Goal: Information Seeking & Learning: Compare options

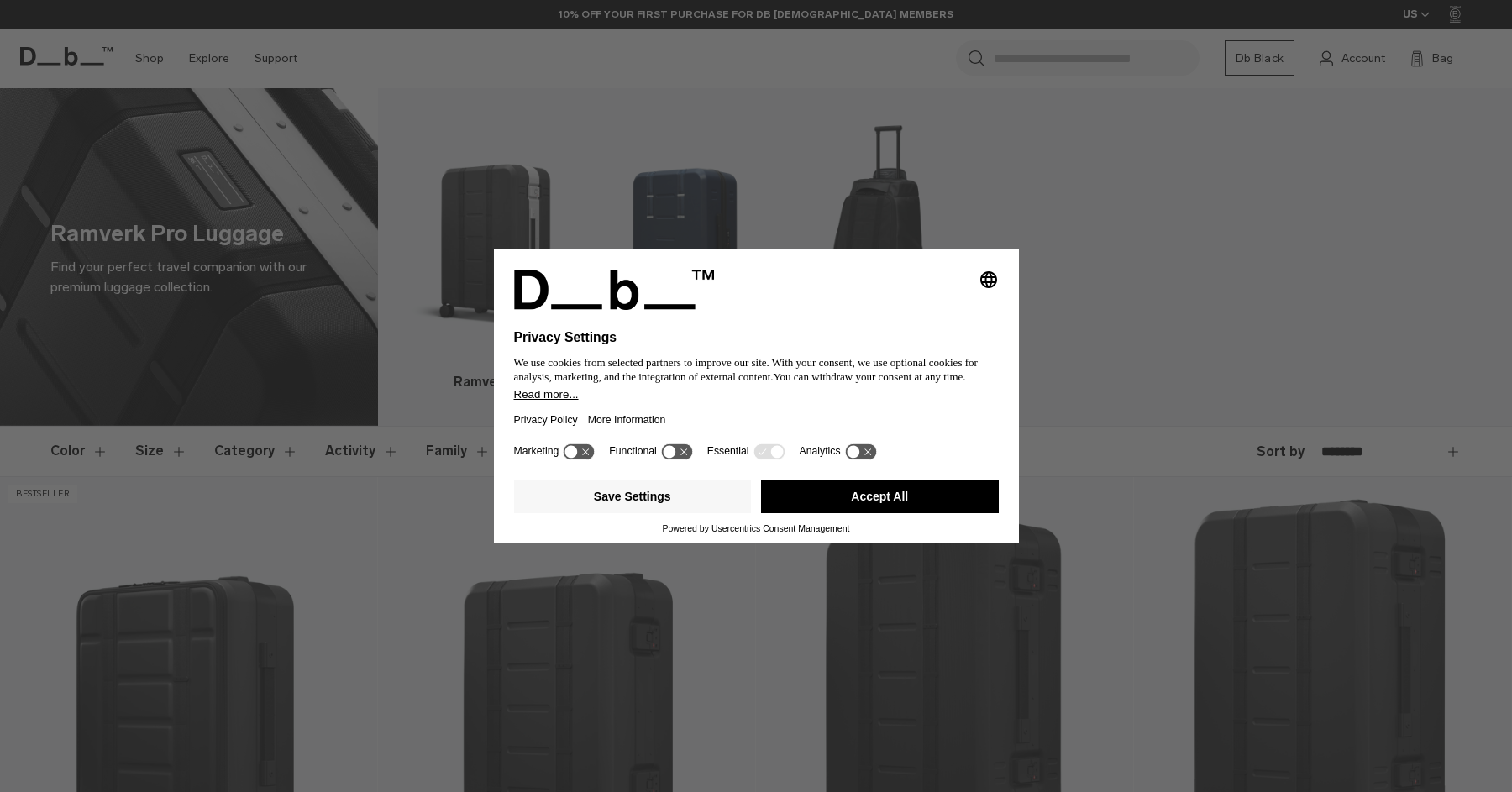
click at [854, 513] on button "Accept All" at bounding box center [880, 496] width 238 height 33
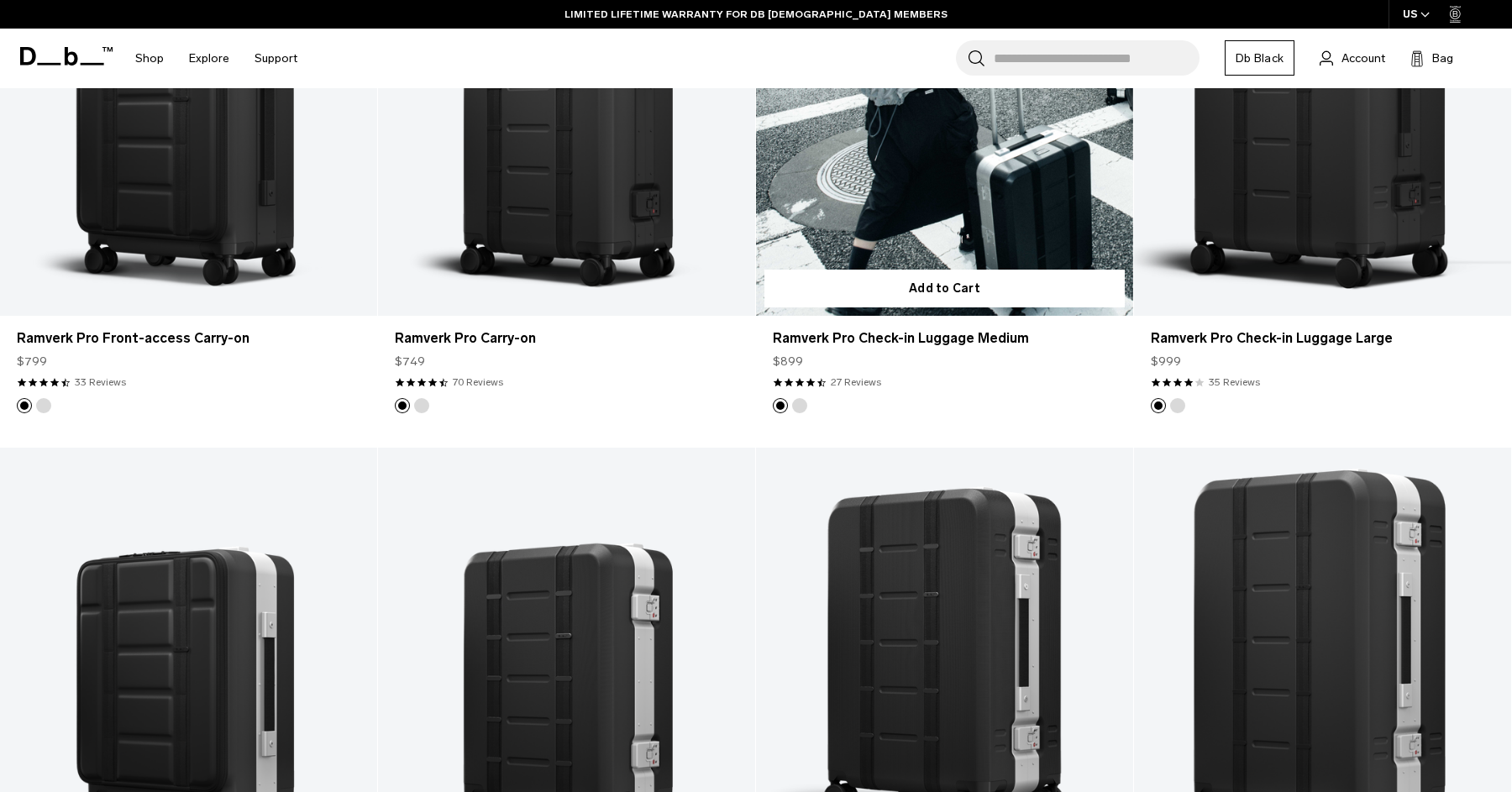
scroll to position [577, 0]
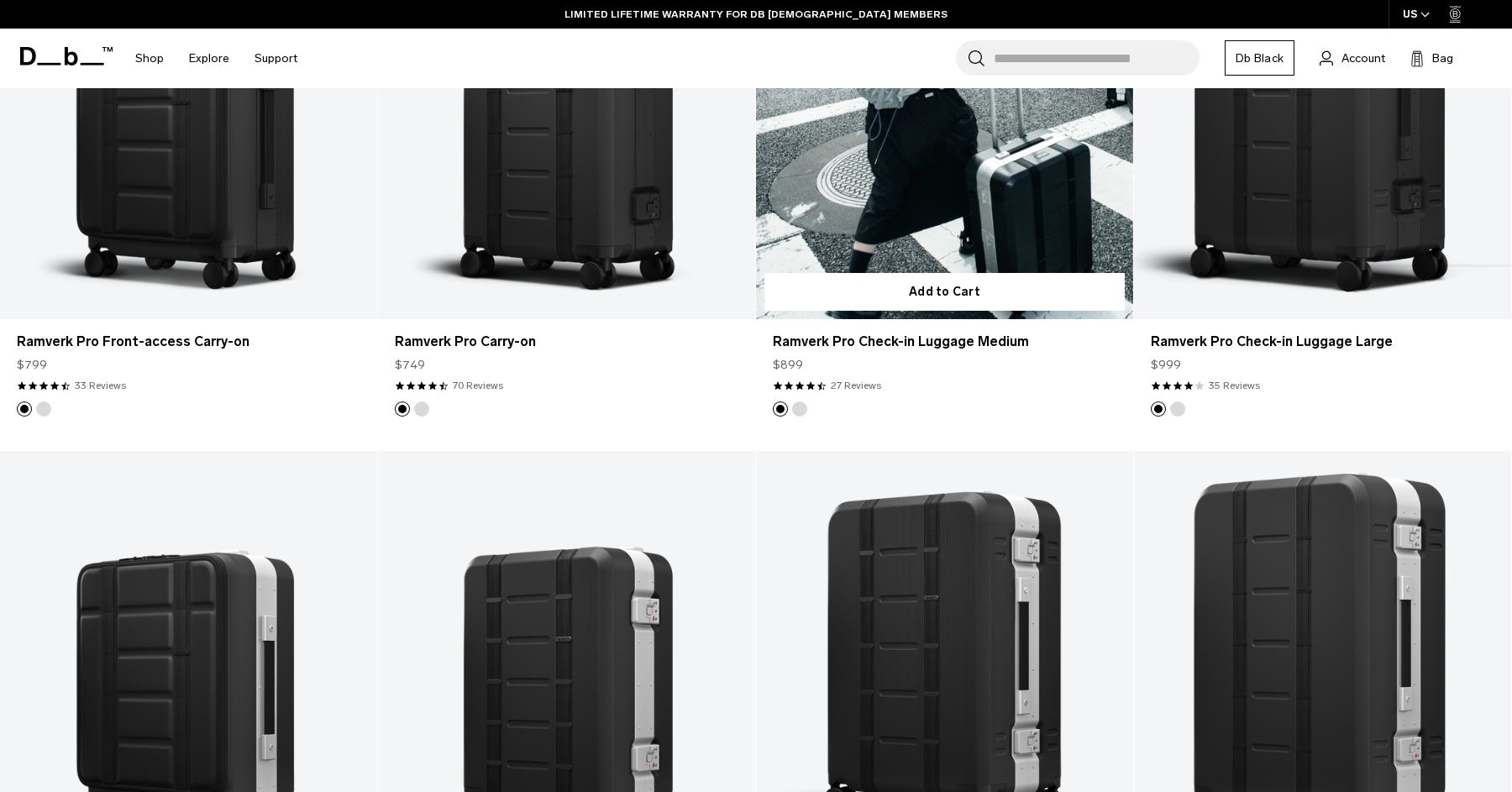
click at [798, 410] on button "Silver" at bounding box center [799, 409] width 15 height 15
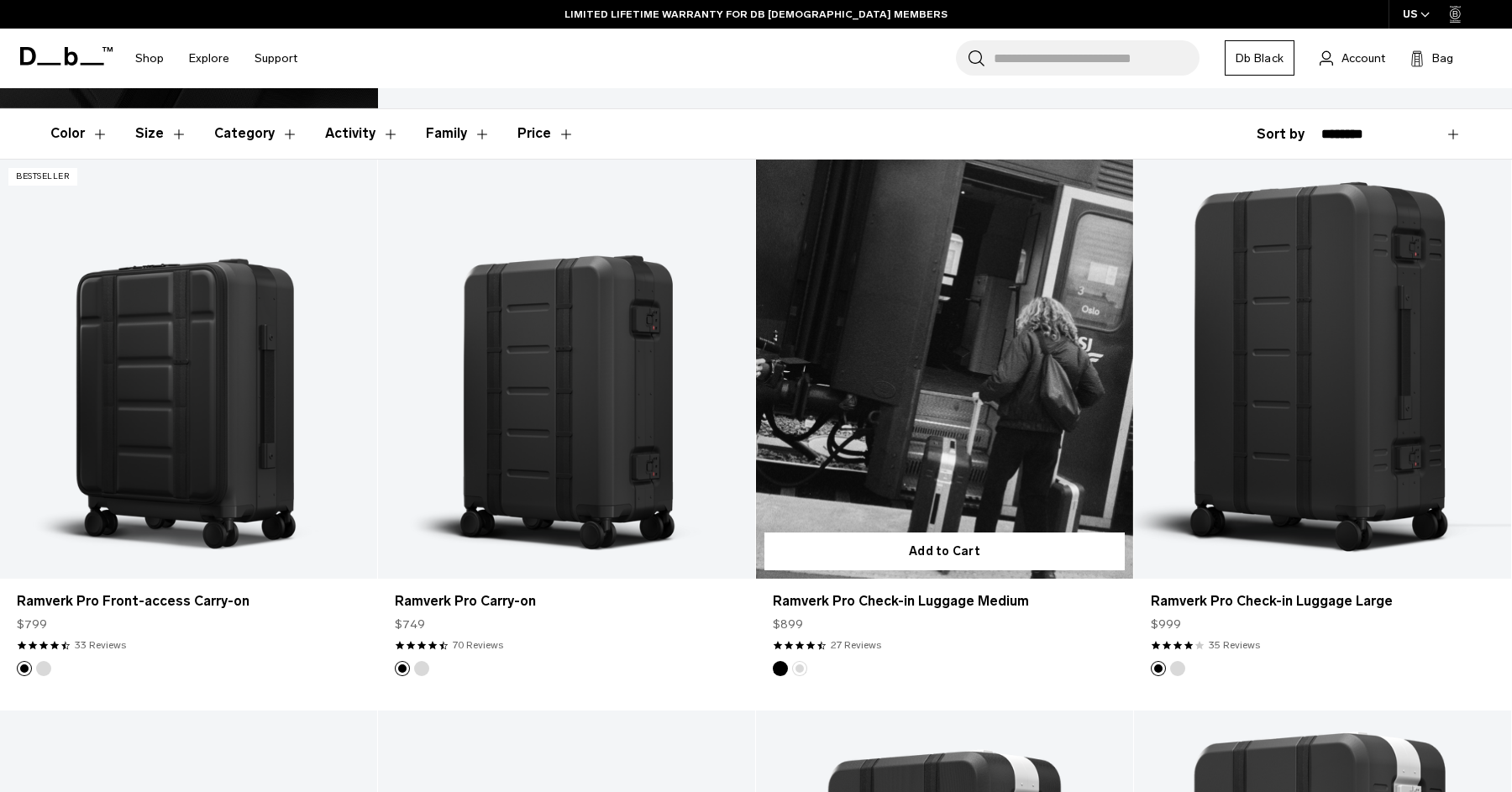
scroll to position [295, 0]
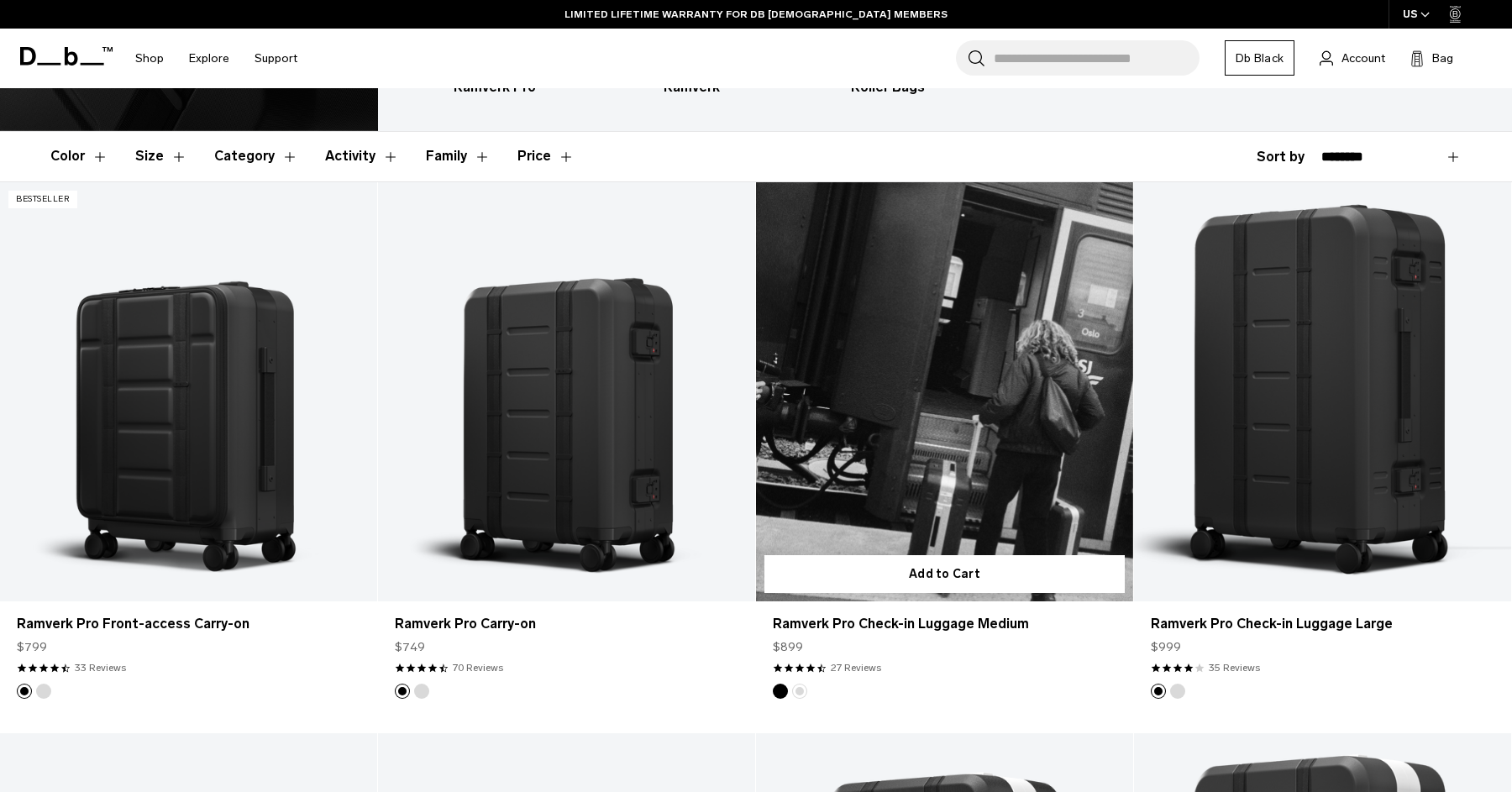
click at [909, 433] on link "Ramverk Pro Check-in Luggage Medium Silver" at bounding box center [944, 392] width 377 height 419
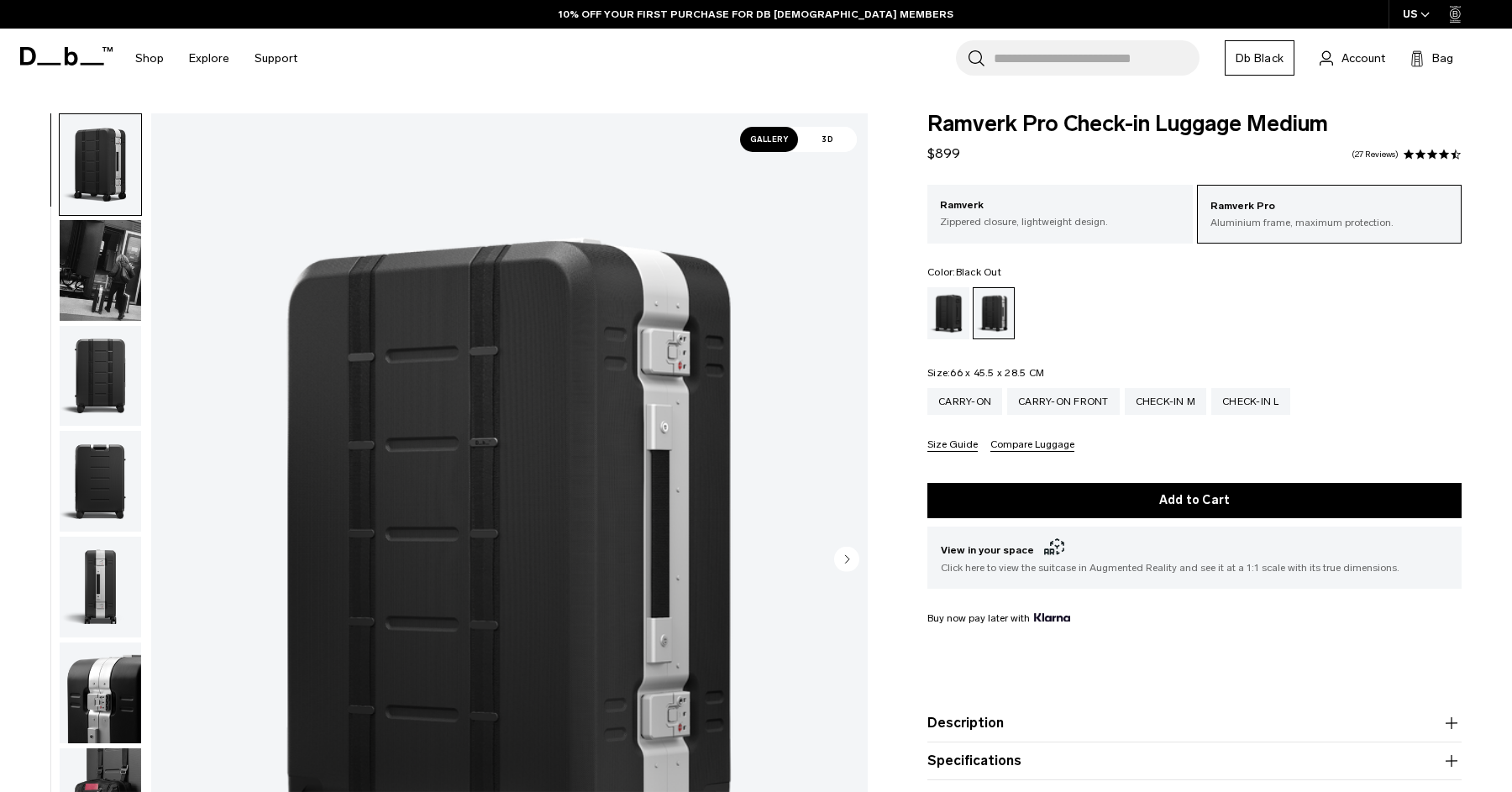
click at [947, 312] on div "Black Out" at bounding box center [948, 313] width 43 height 52
click at [656, 540] on img "1 / 12" at bounding box center [509, 561] width 717 height 895
click at [1244, 403] on div "Check-in L" at bounding box center [1250, 402] width 79 height 27
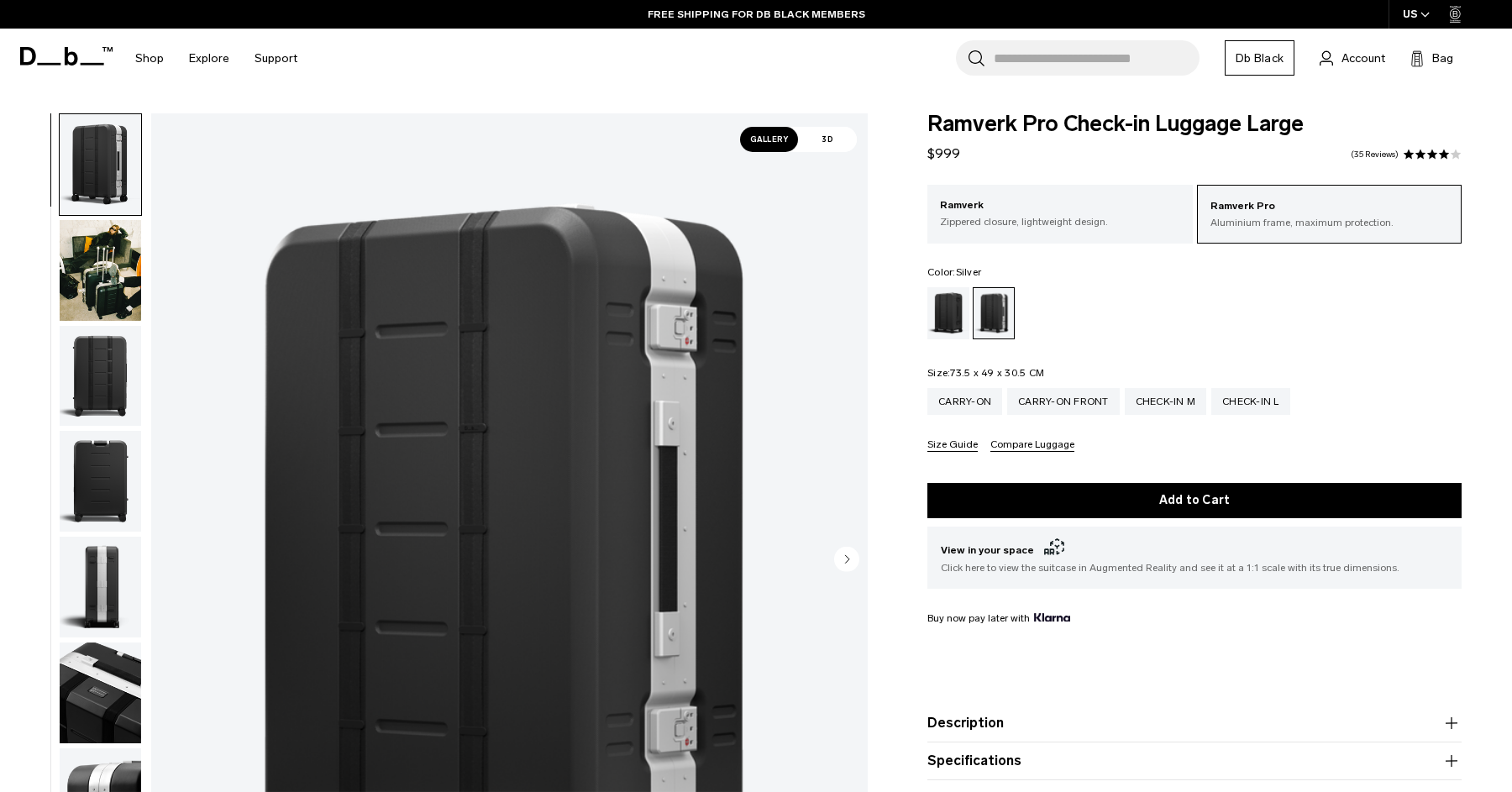
click at [103, 274] on img "button" at bounding box center [101, 270] width 82 height 101
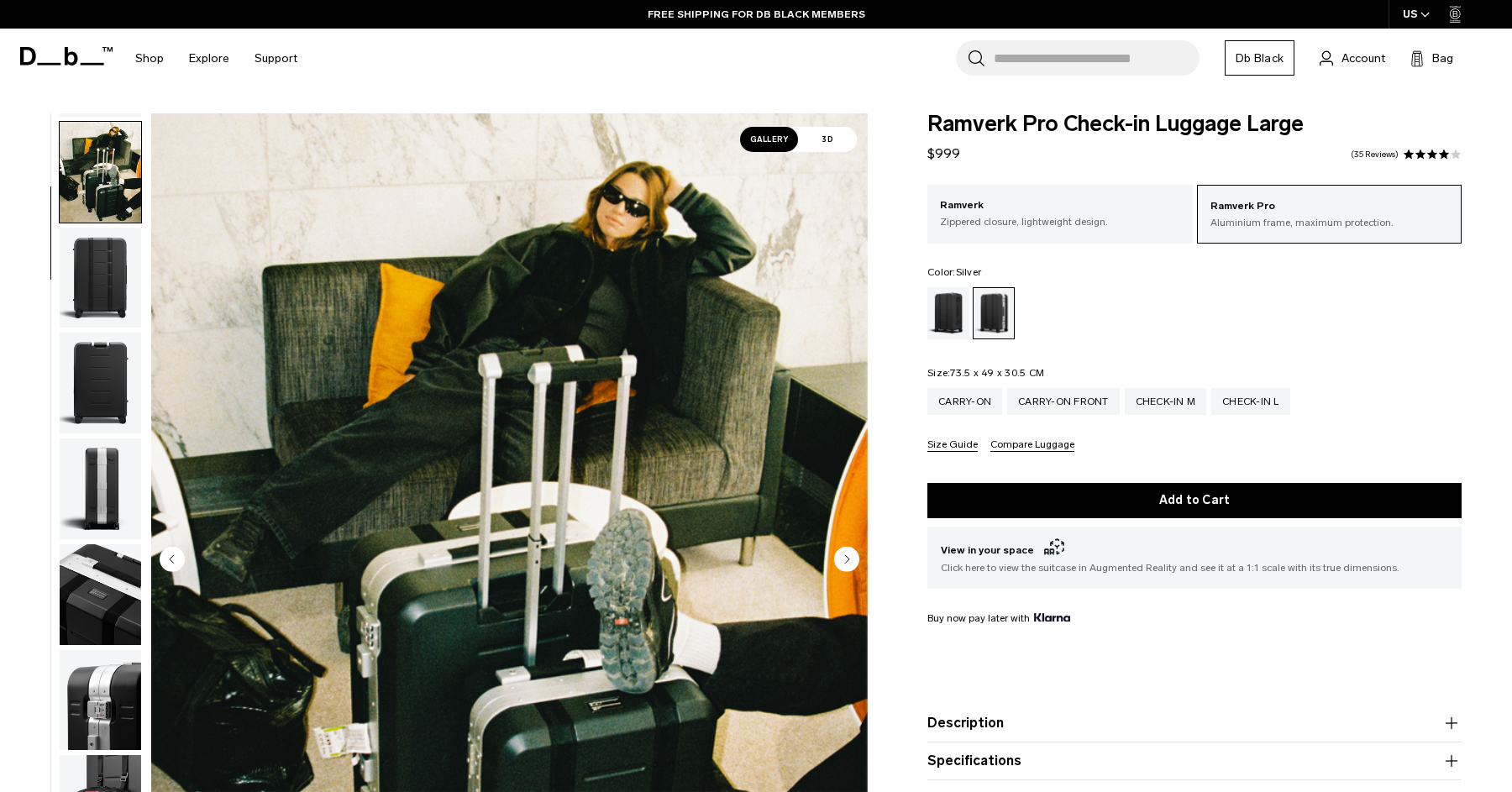
scroll to position [106, 0]
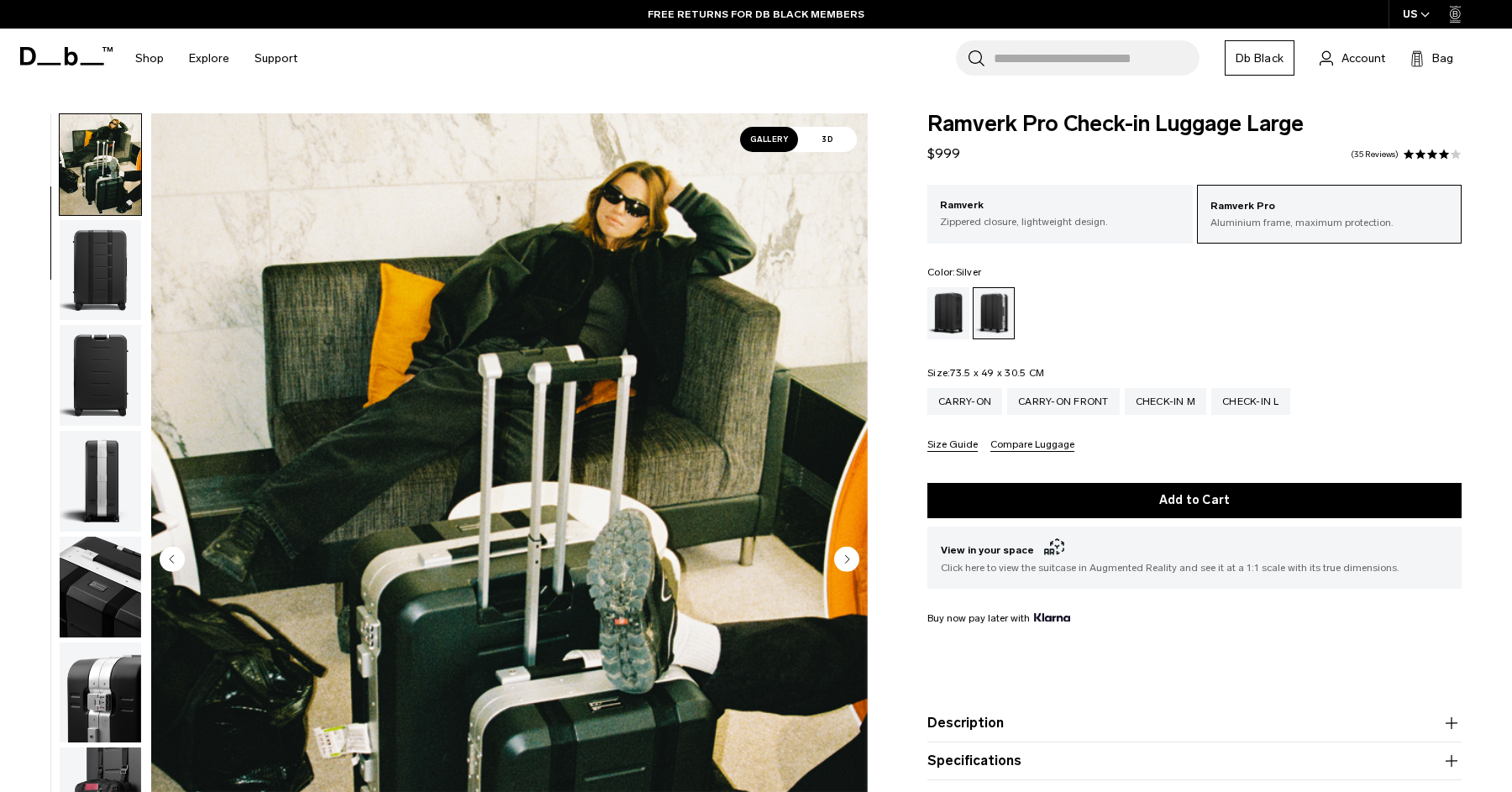
click at [106, 459] on img "button" at bounding box center [101, 482] width 82 height 101
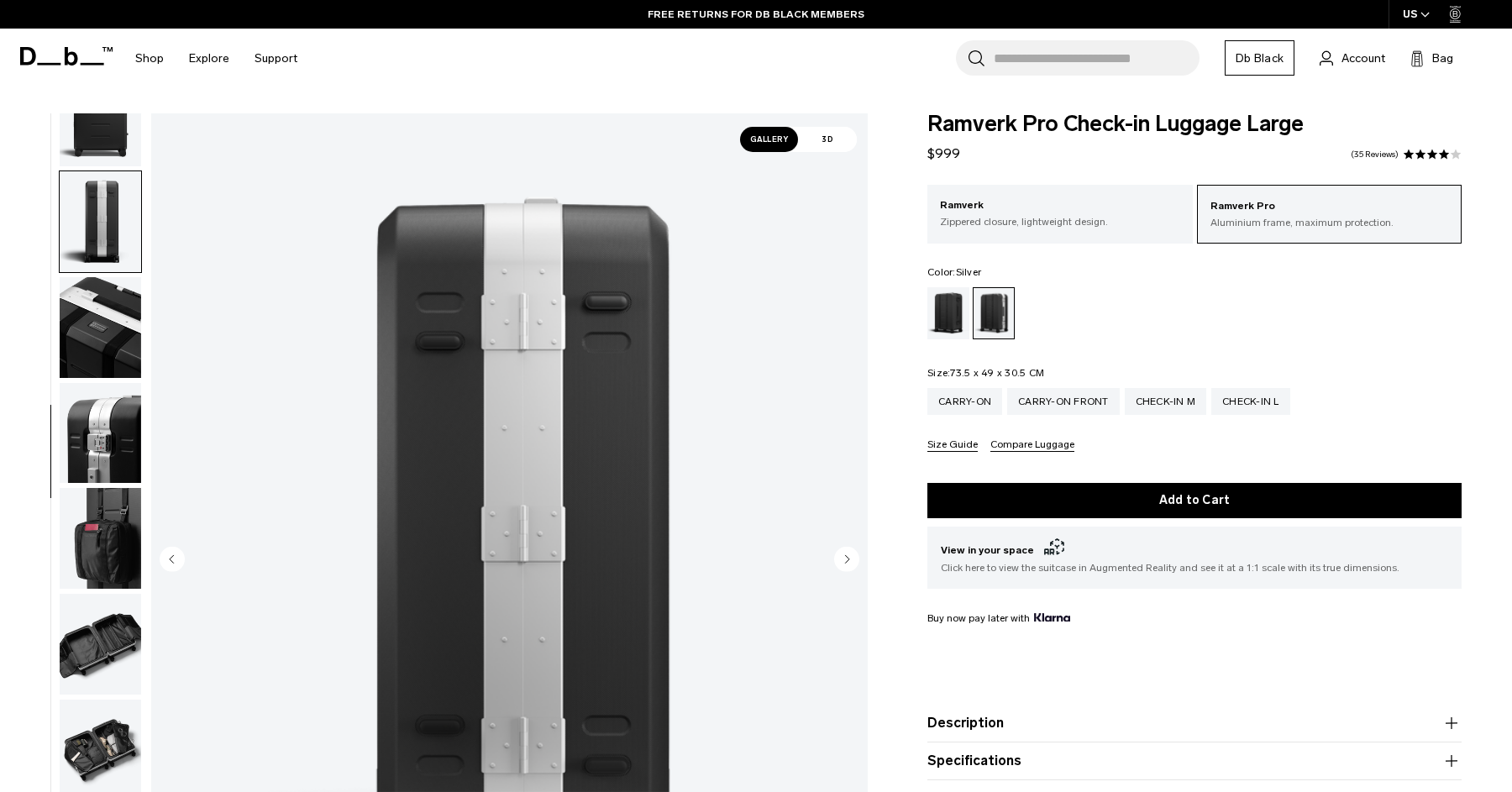
scroll to position [369, 0]
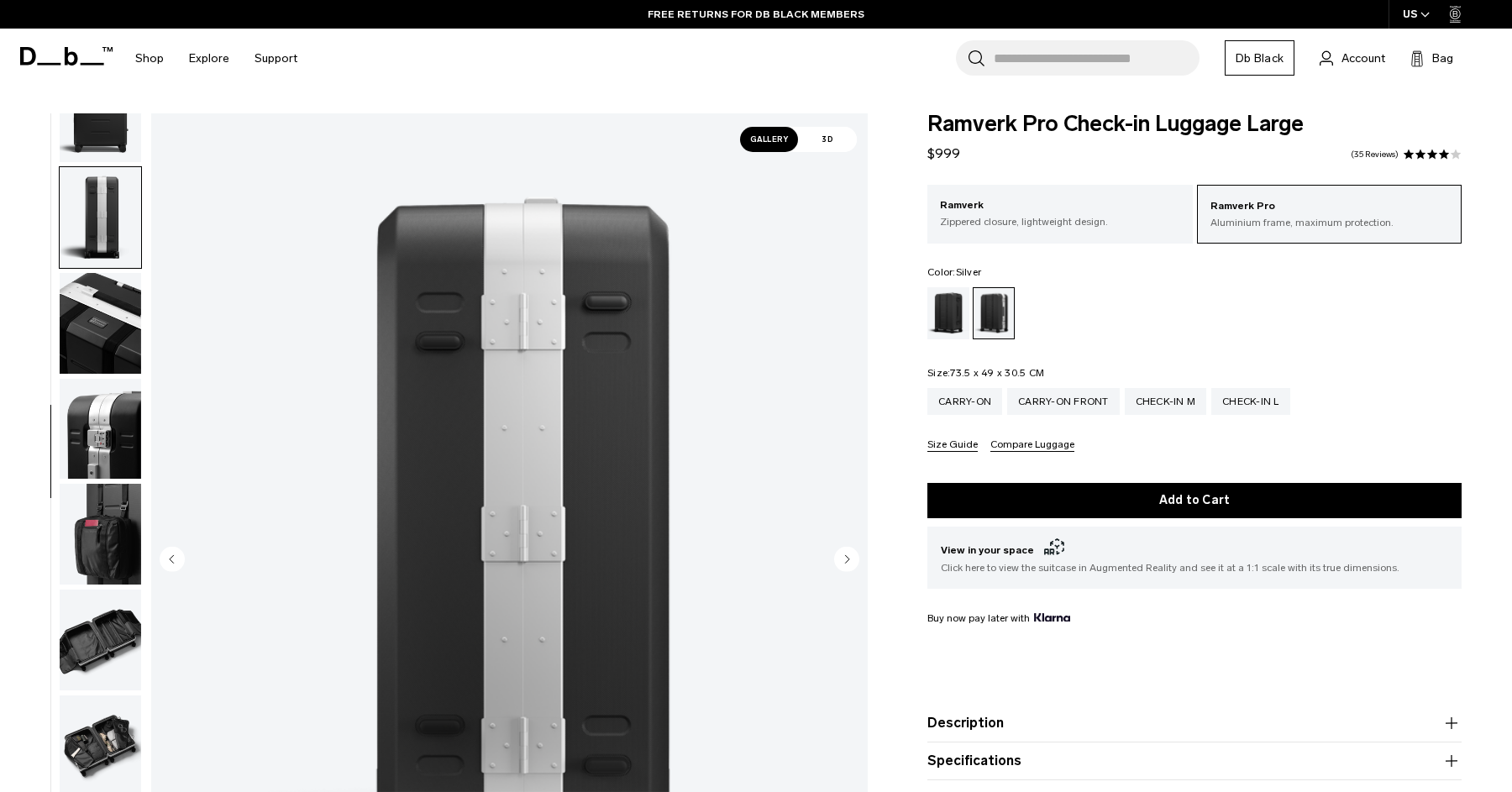
click at [105, 425] on img "button" at bounding box center [101, 429] width 82 height 101
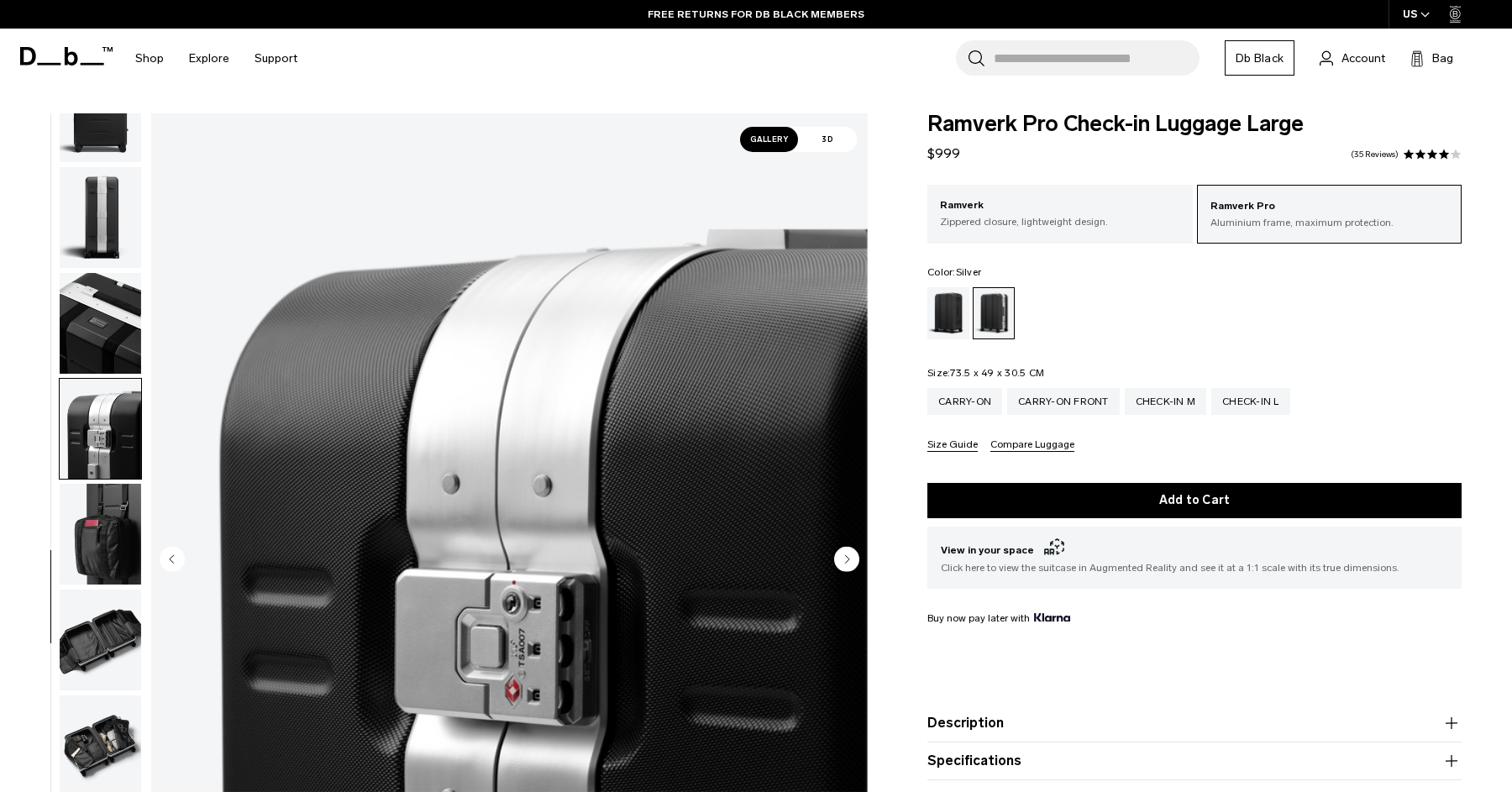
click at [96, 307] on img "button" at bounding box center [101, 324] width 82 height 101
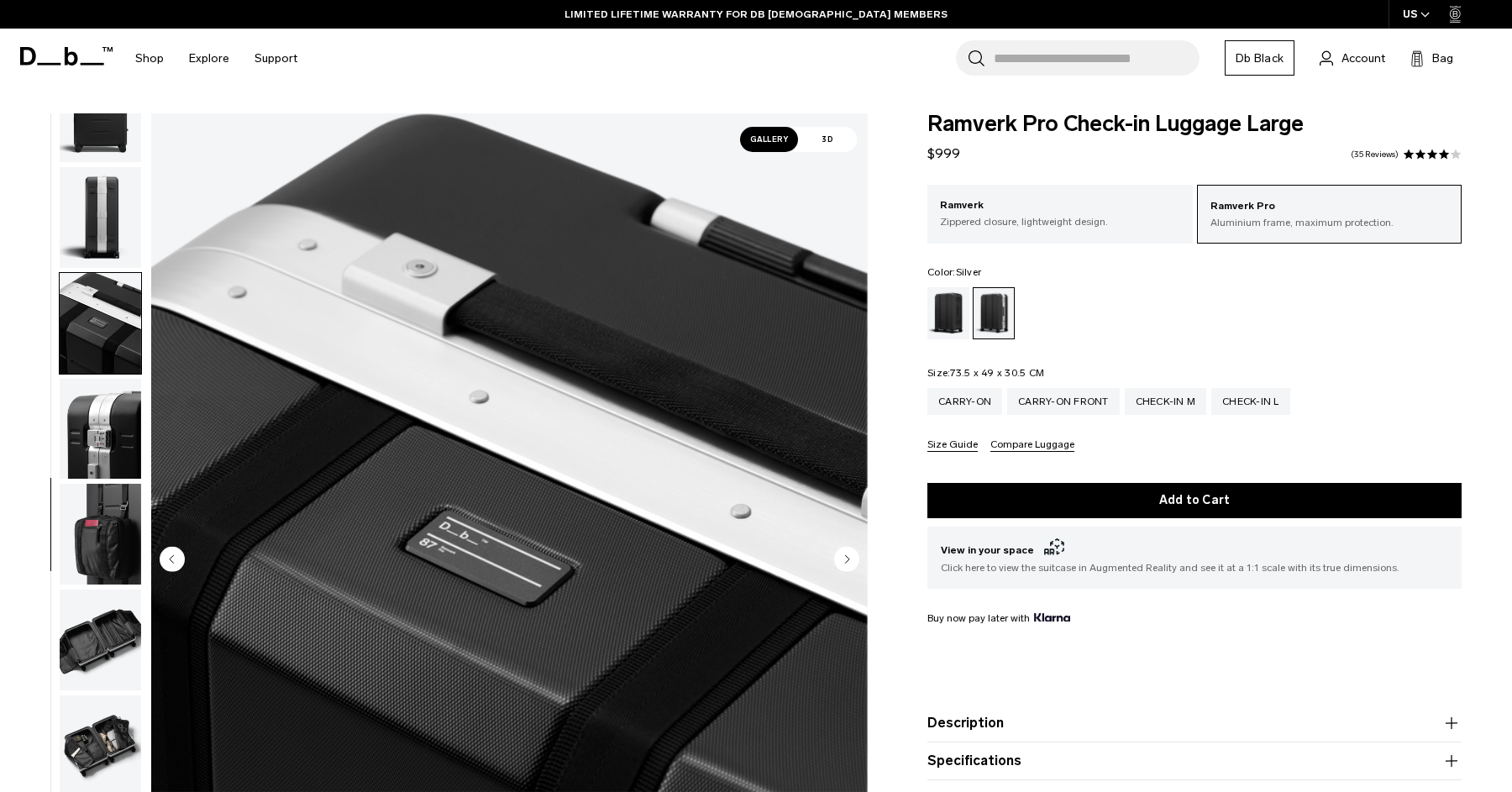
click at [92, 230] on img "button" at bounding box center [101, 218] width 82 height 101
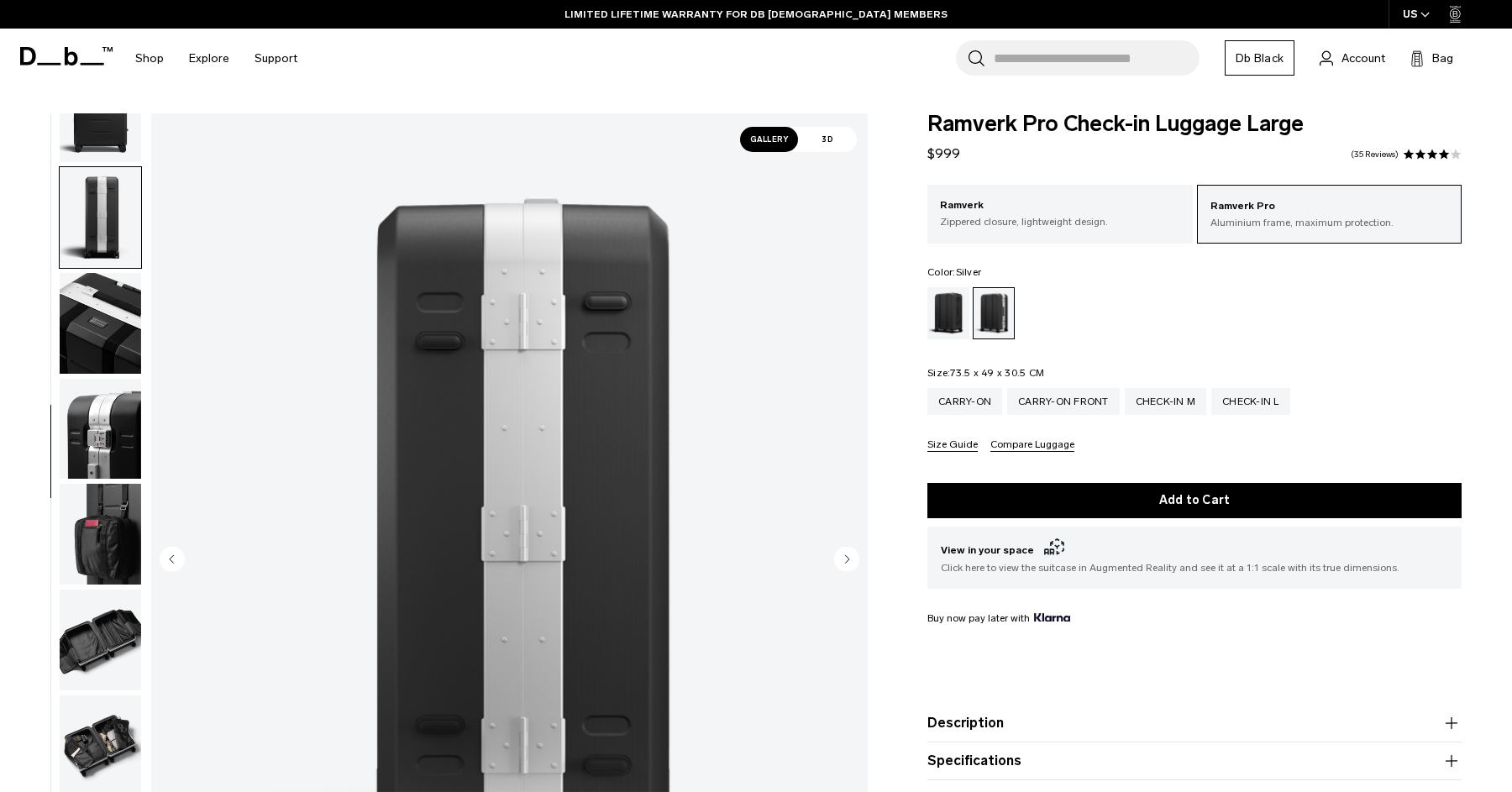
click at [124, 535] on img "button" at bounding box center [101, 534] width 82 height 101
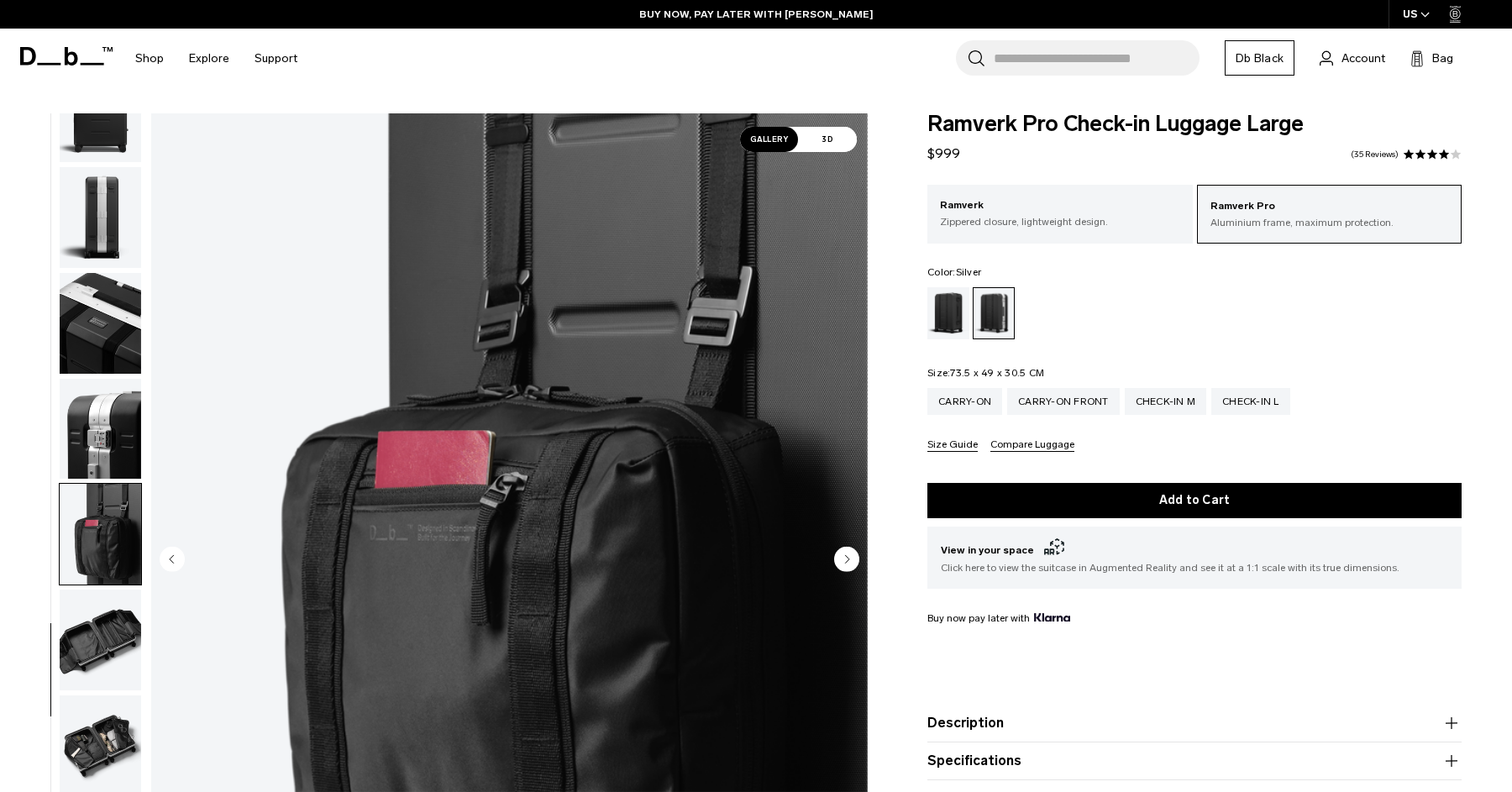
click at [111, 397] on img "button" at bounding box center [101, 429] width 82 height 101
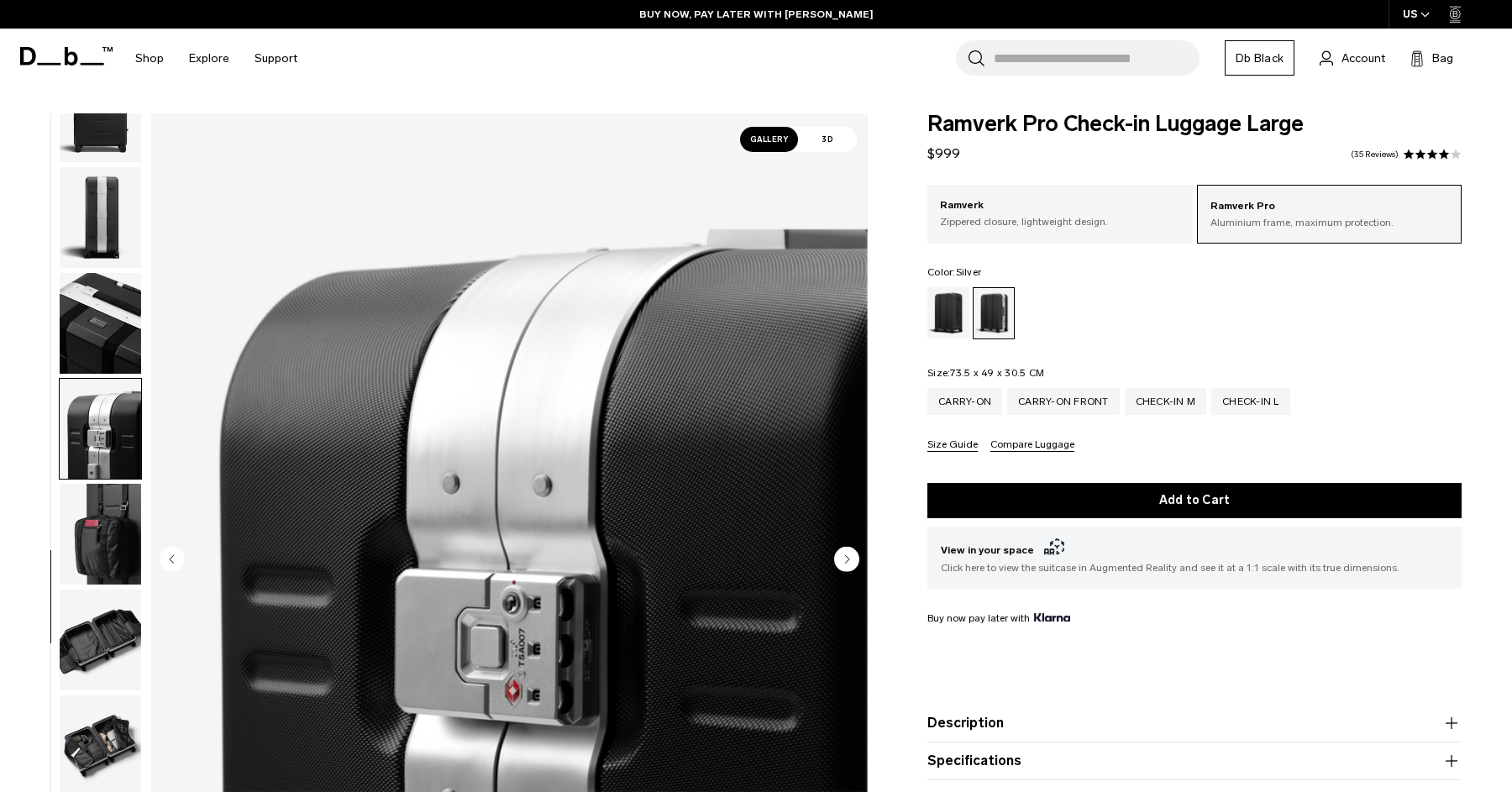
click at [110, 309] on img "button" at bounding box center [101, 324] width 82 height 101
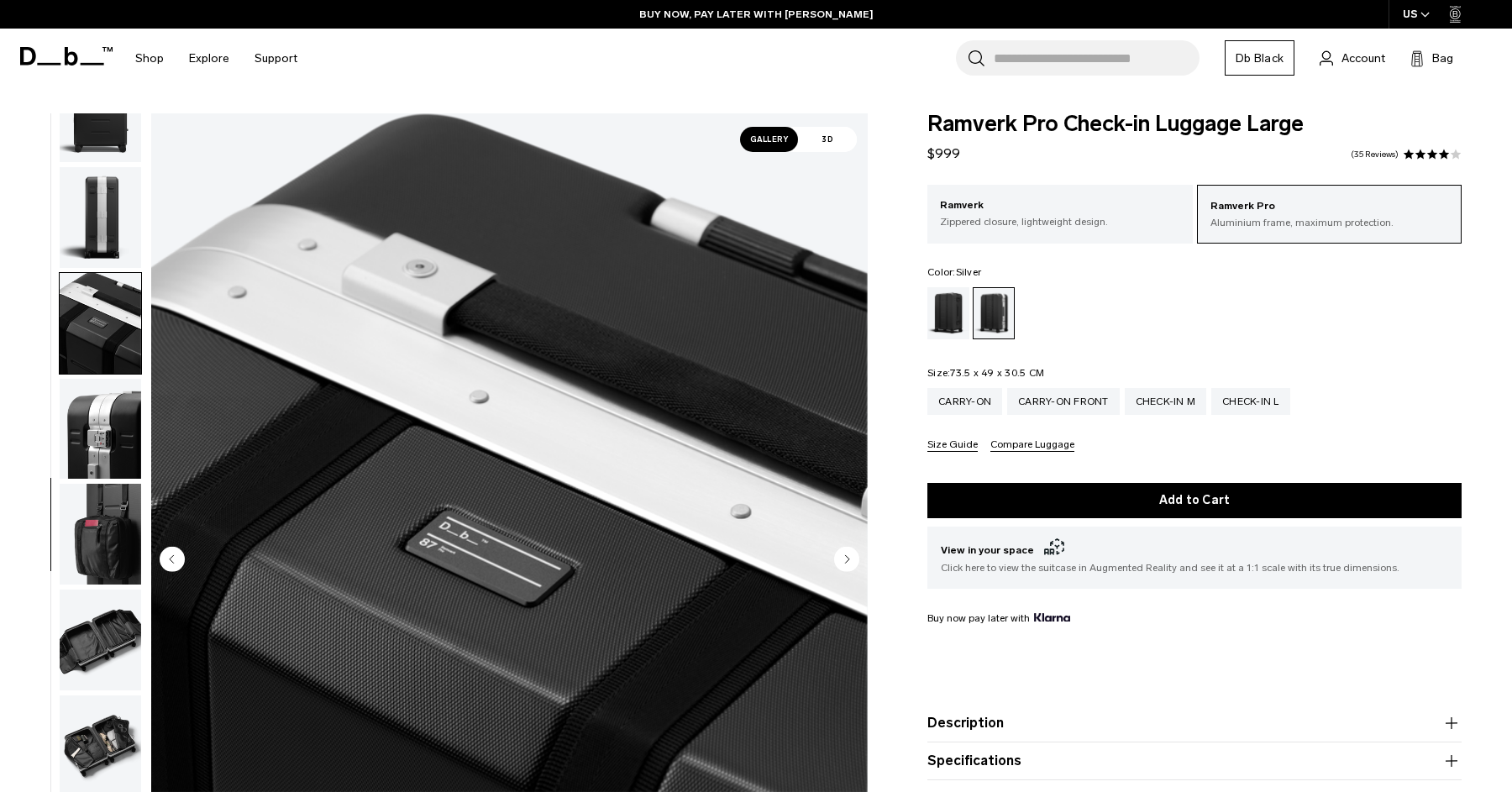
click at [110, 658] on img "button" at bounding box center [101, 641] width 82 height 101
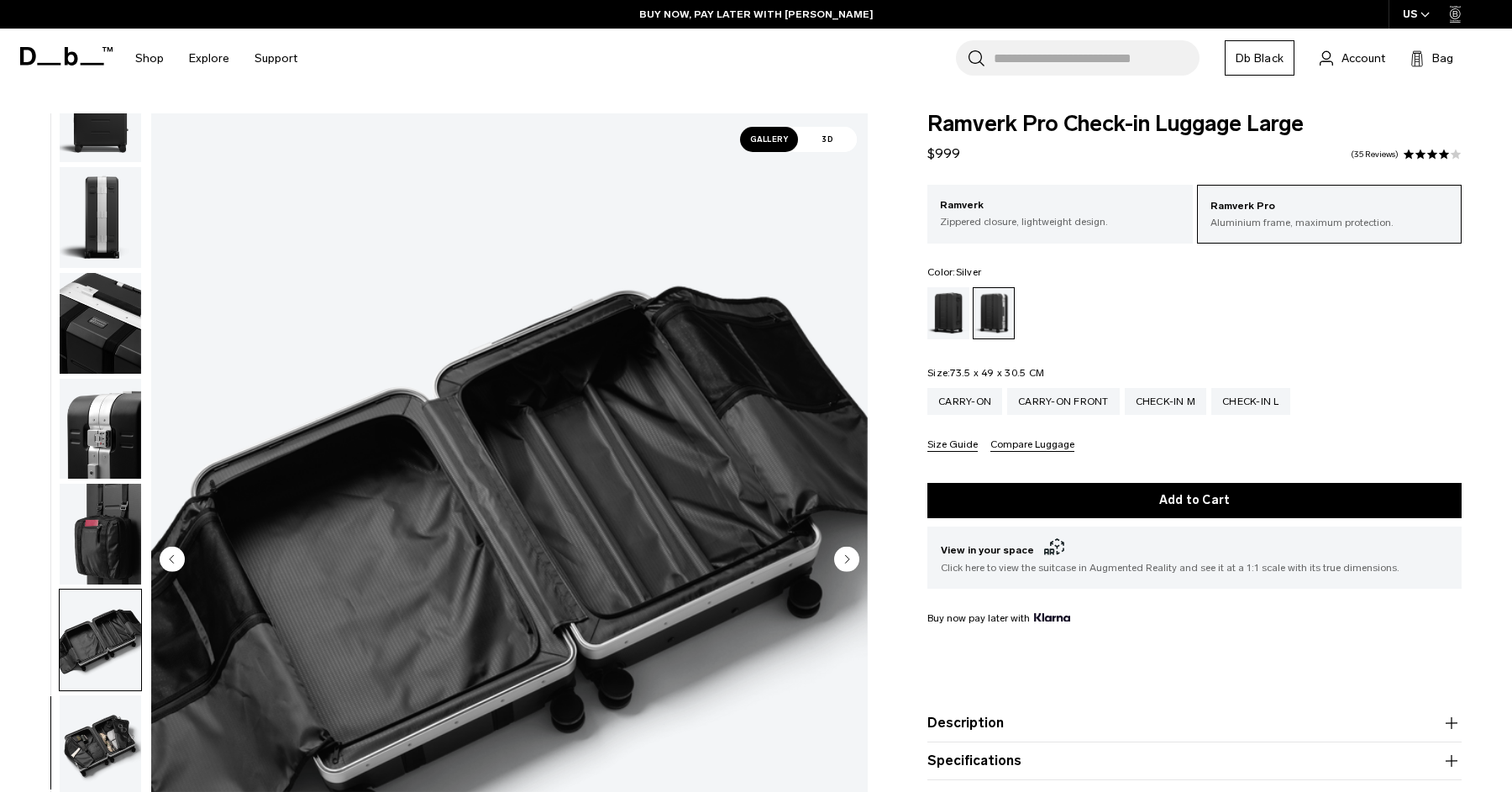
click at [104, 718] on img "button" at bounding box center [101, 746] width 82 height 101
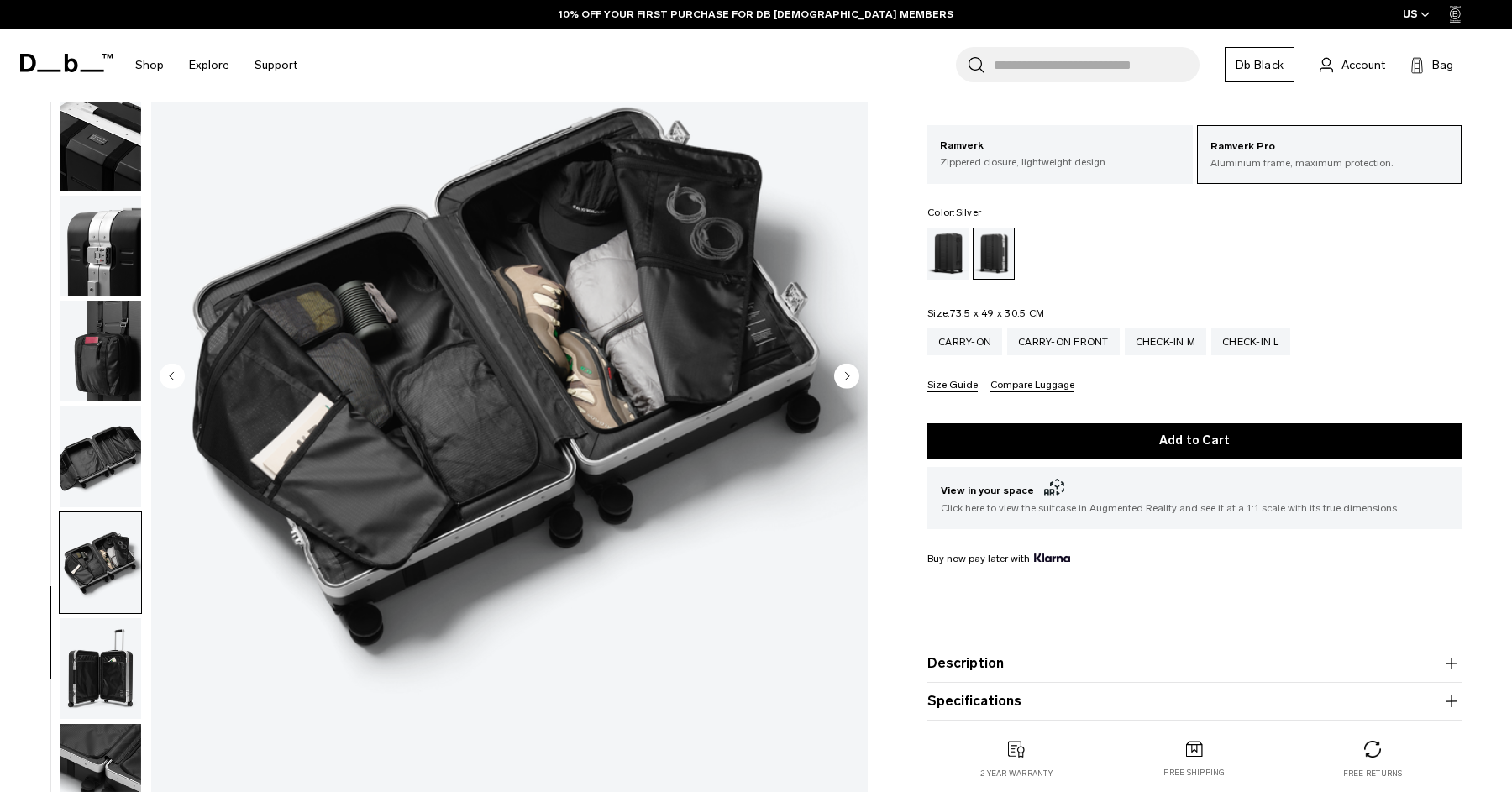
scroll to position [193, 0]
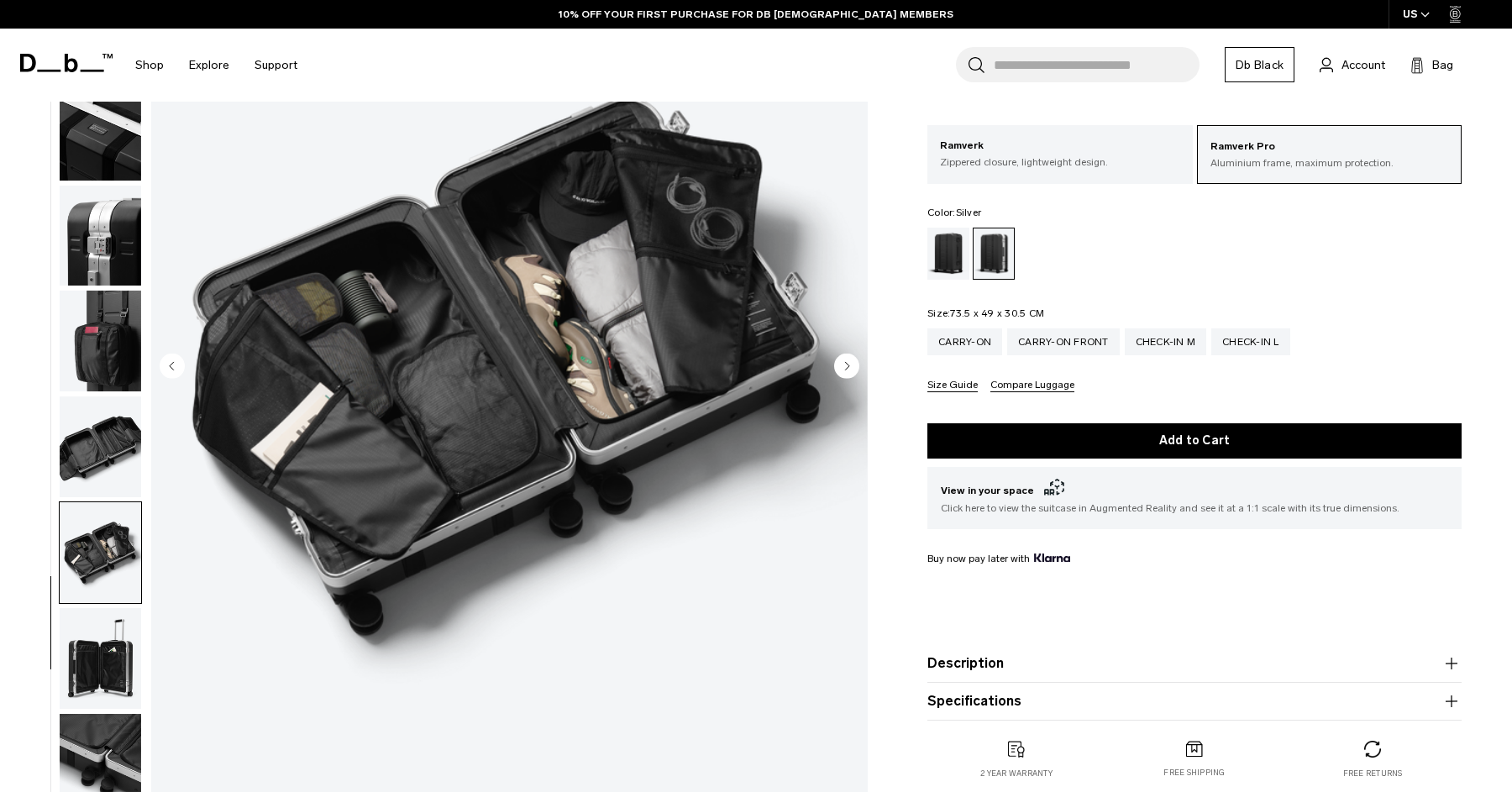
click at [107, 669] on img "button" at bounding box center [101, 659] width 82 height 101
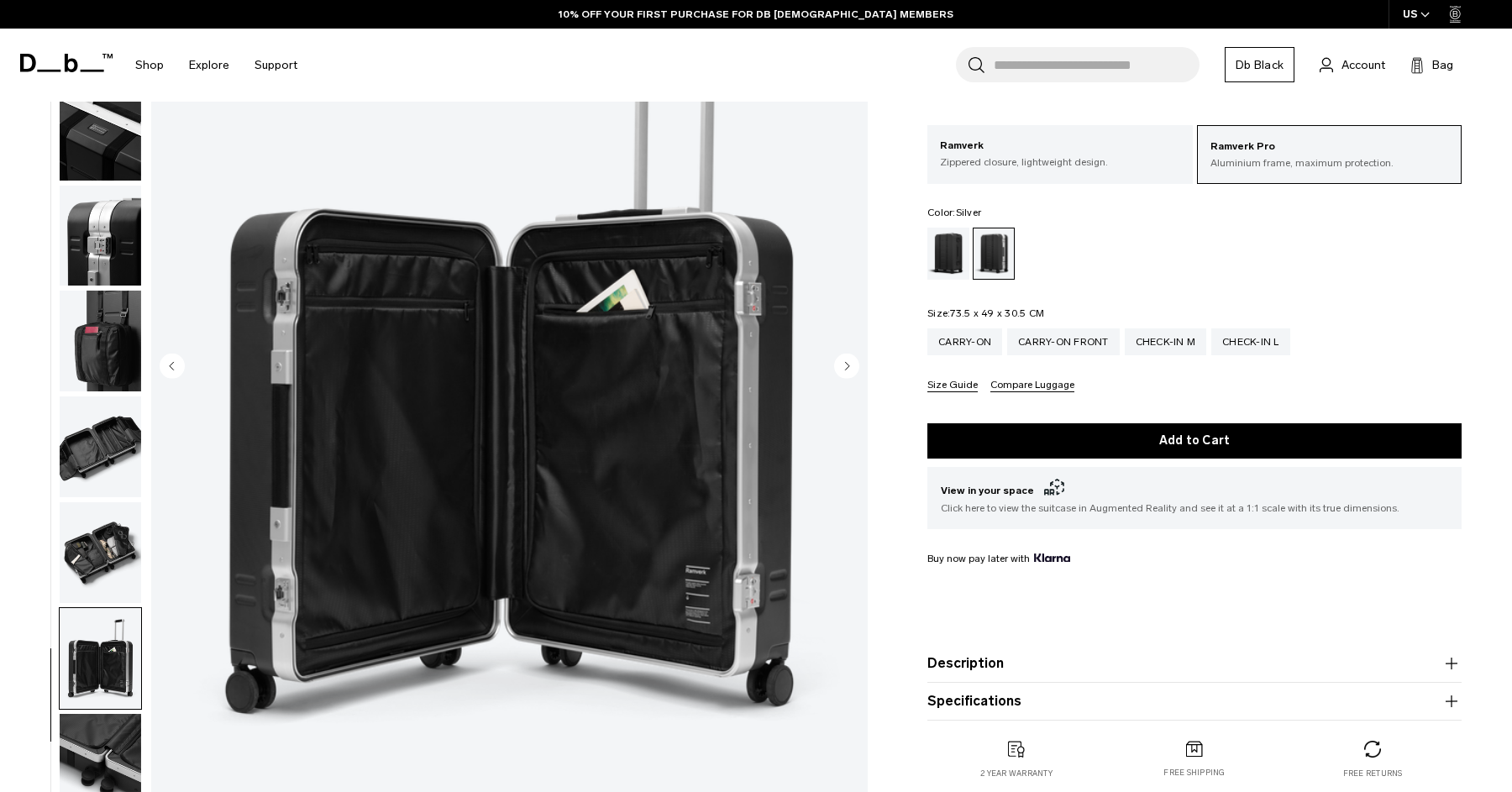
click at [104, 728] on img "button" at bounding box center [101, 764] width 82 height 101
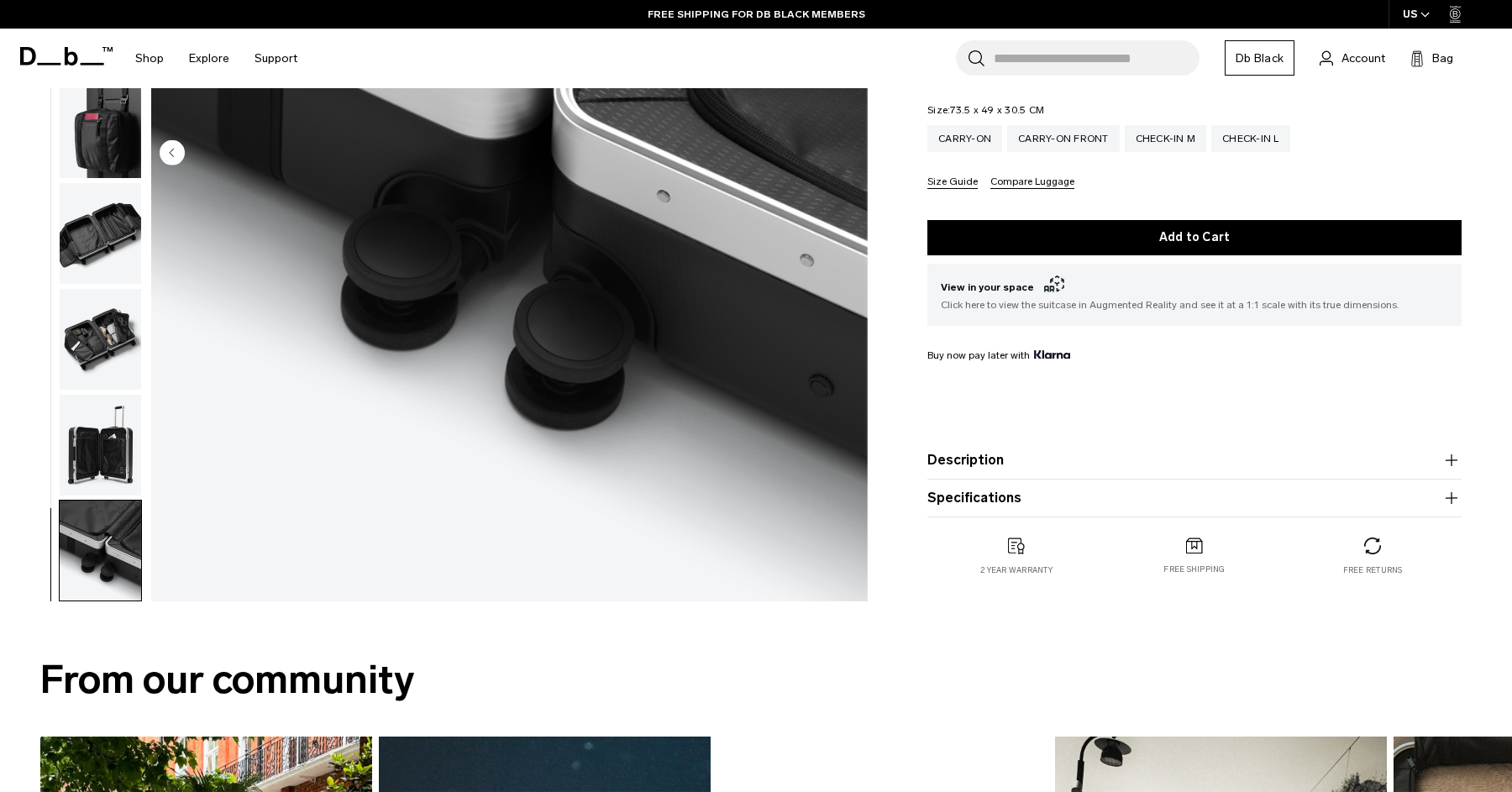
scroll to position [461, 0]
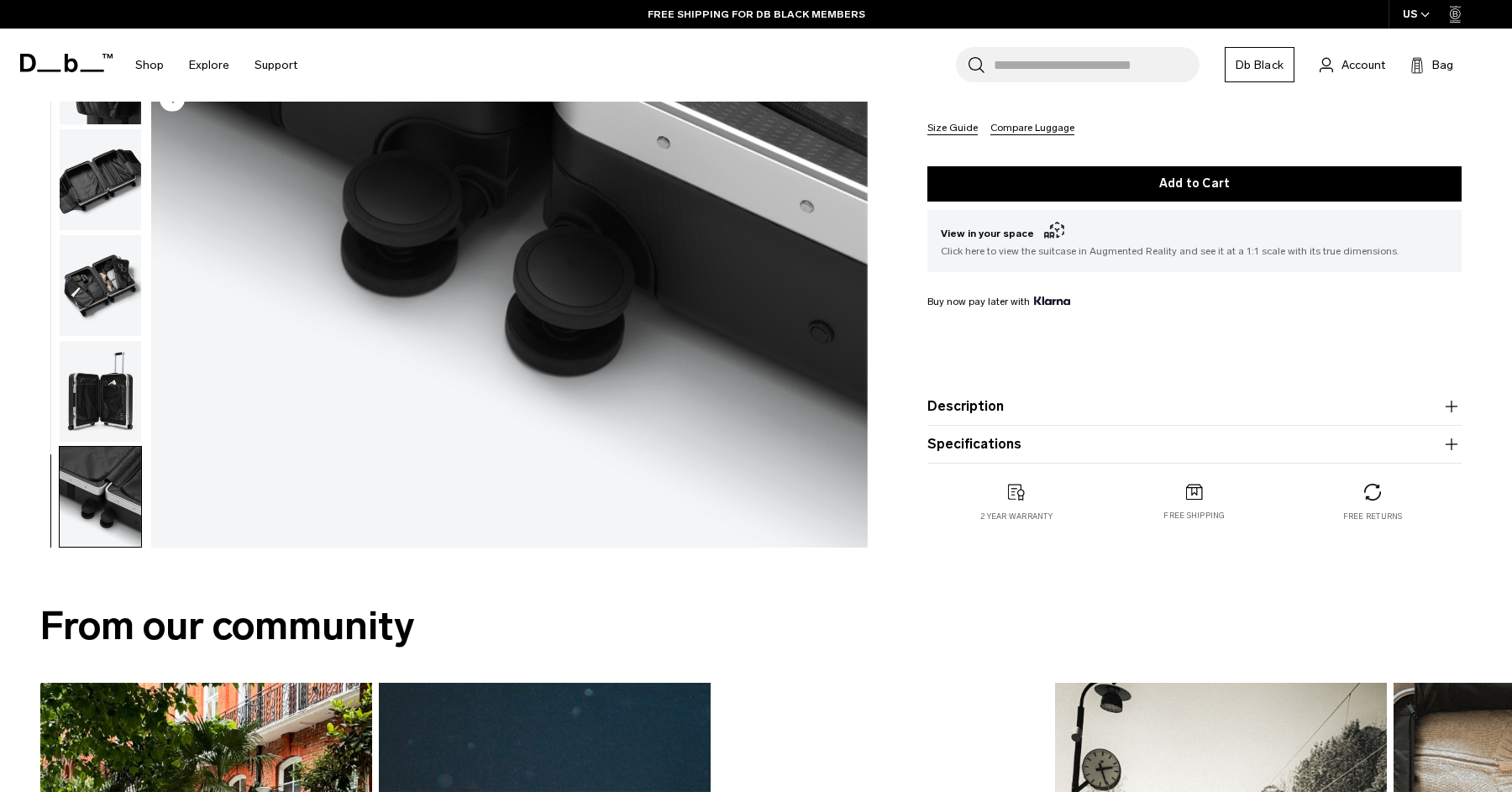
click at [1171, 450] on button "Specifications" at bounding box center [1193, 444] width 534 height 20
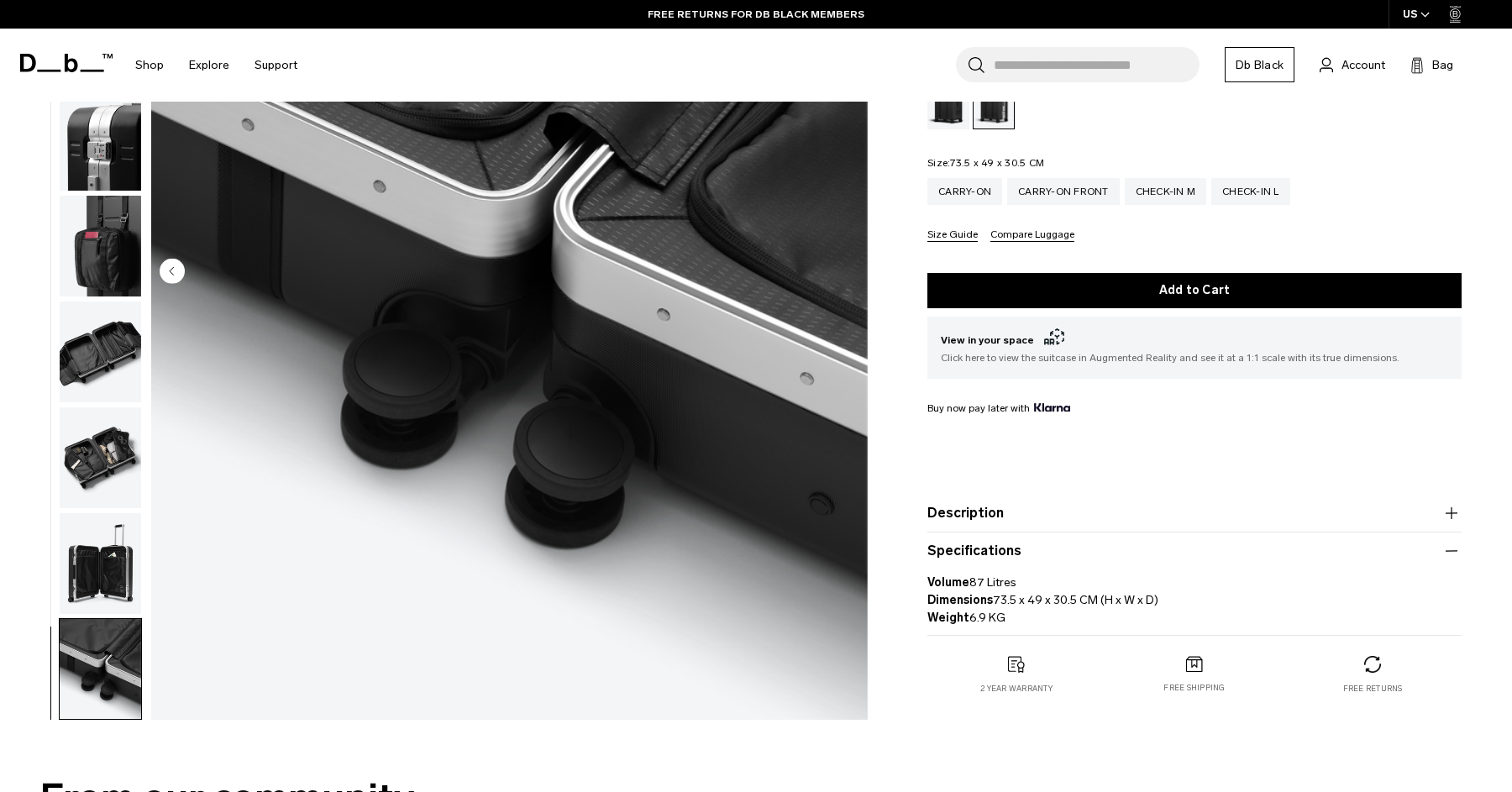
scroll to position [0, 0]
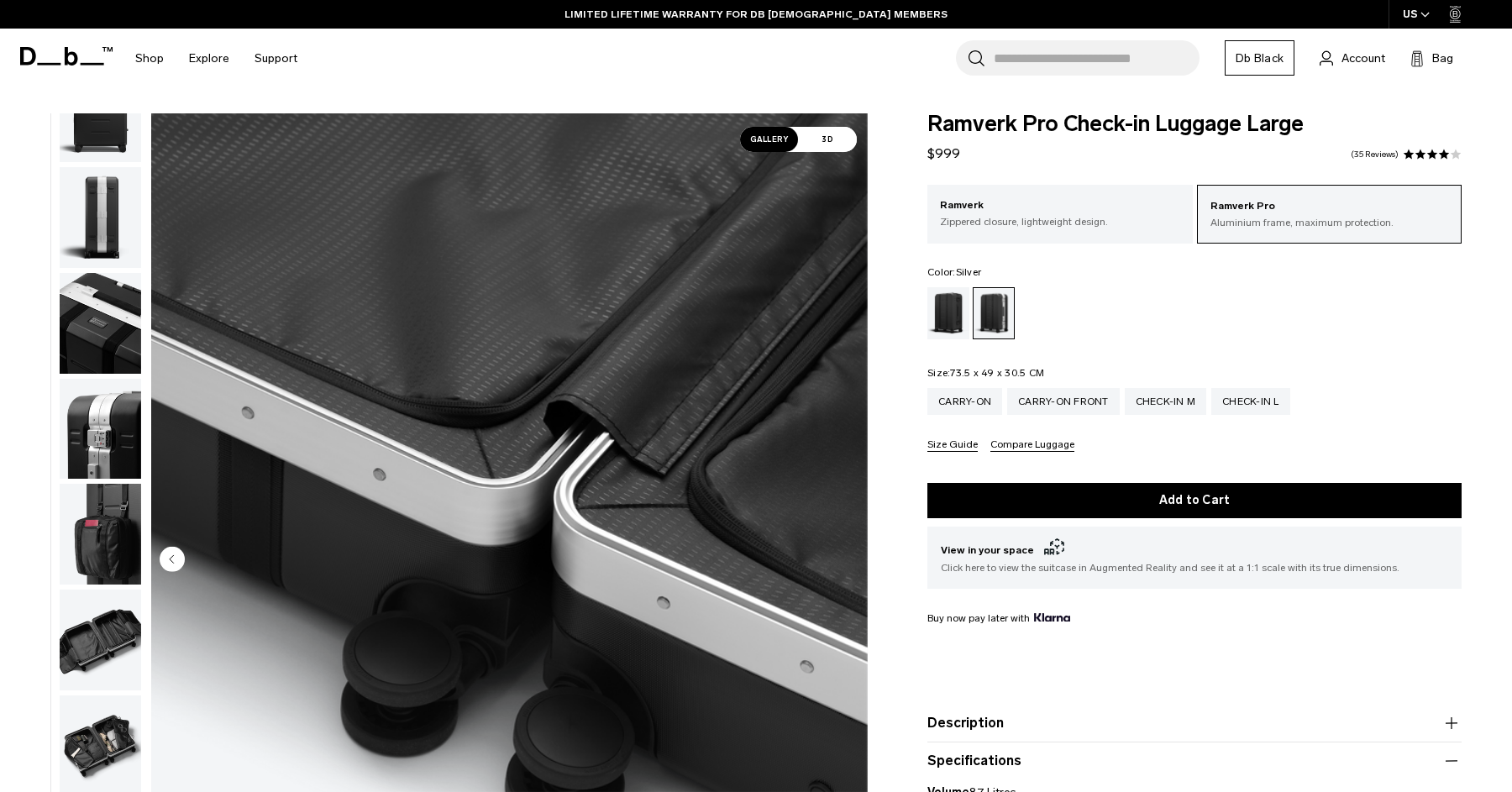
click at [85, 205] on img "button" at bounding box center [101, 218] width 82 height 101
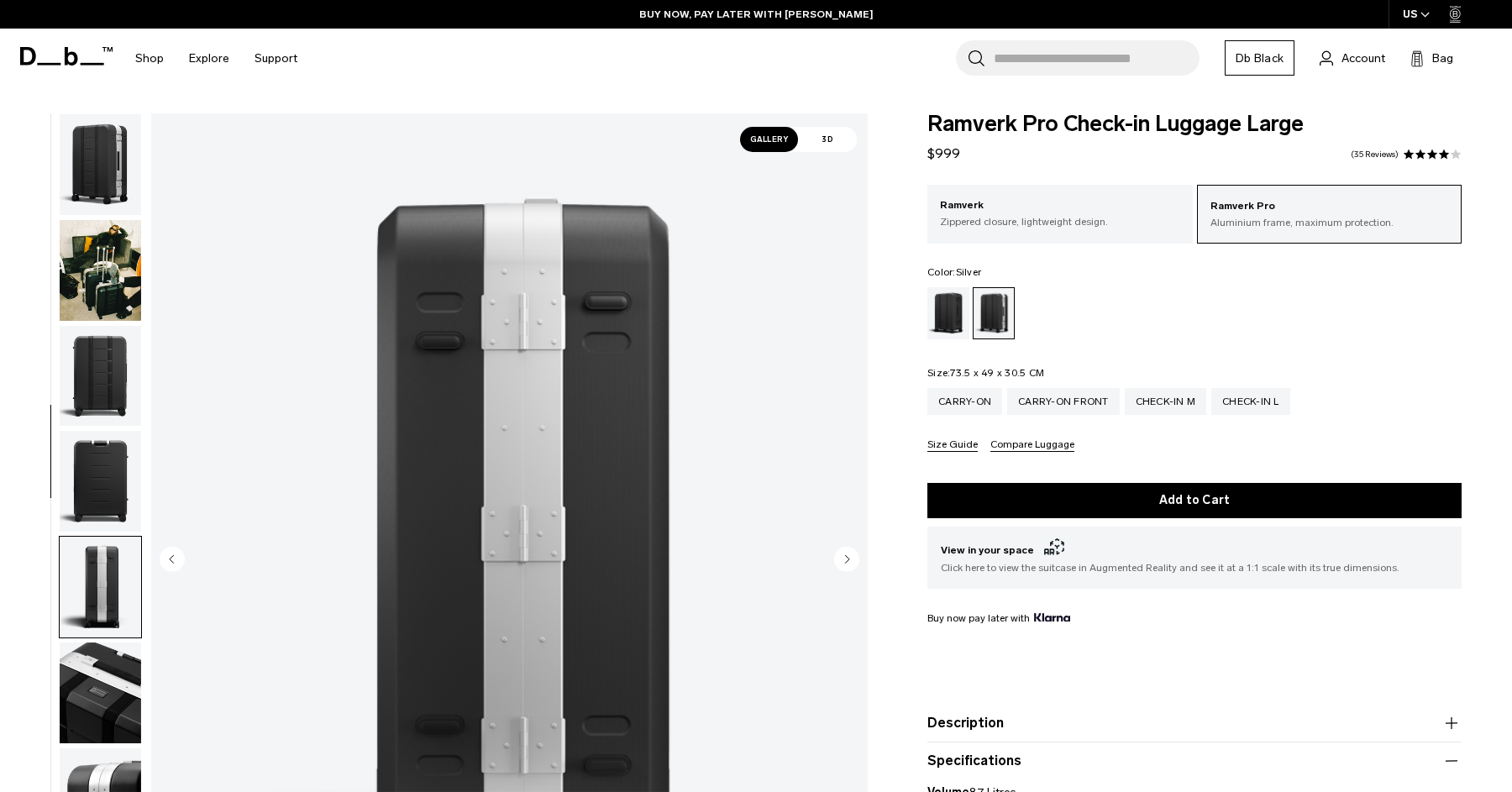
click at [83, 283] on img "button" at bounding box center [101, 270] width 82 height 101
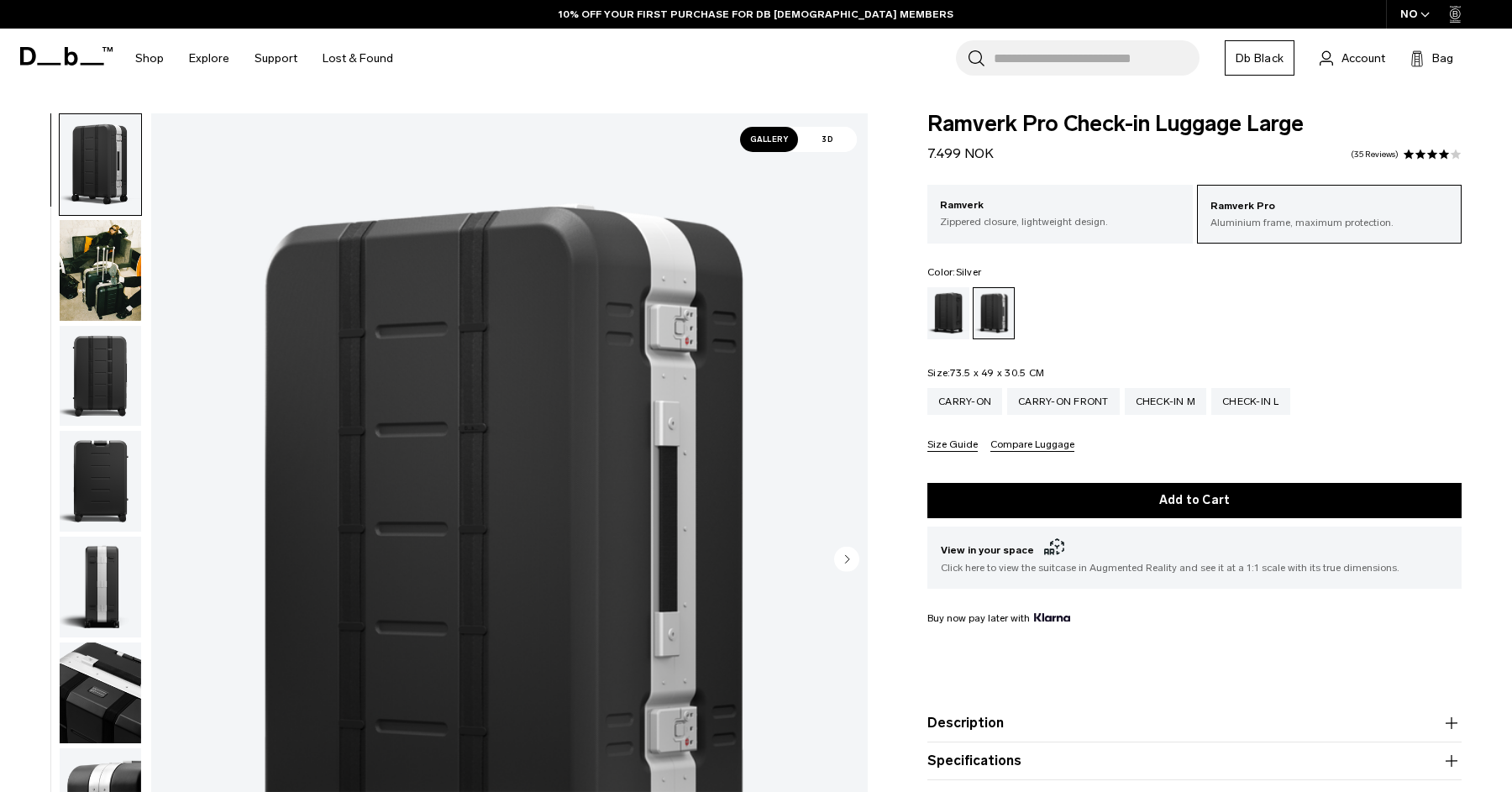
click at [959, 125] on span "Ramverk Pro Check-in Luggage Large" at bounding box center [1193, 124] width 534 height 22
click at [864, 69] on div "Search for Bags, Luggage... Search Close Trending Products All Products Hugger …" at bounding box center [952, 58] width 1092 height 60
click at [89, 270] on img "button" at bounding box center [101, 270] width 82 height 101
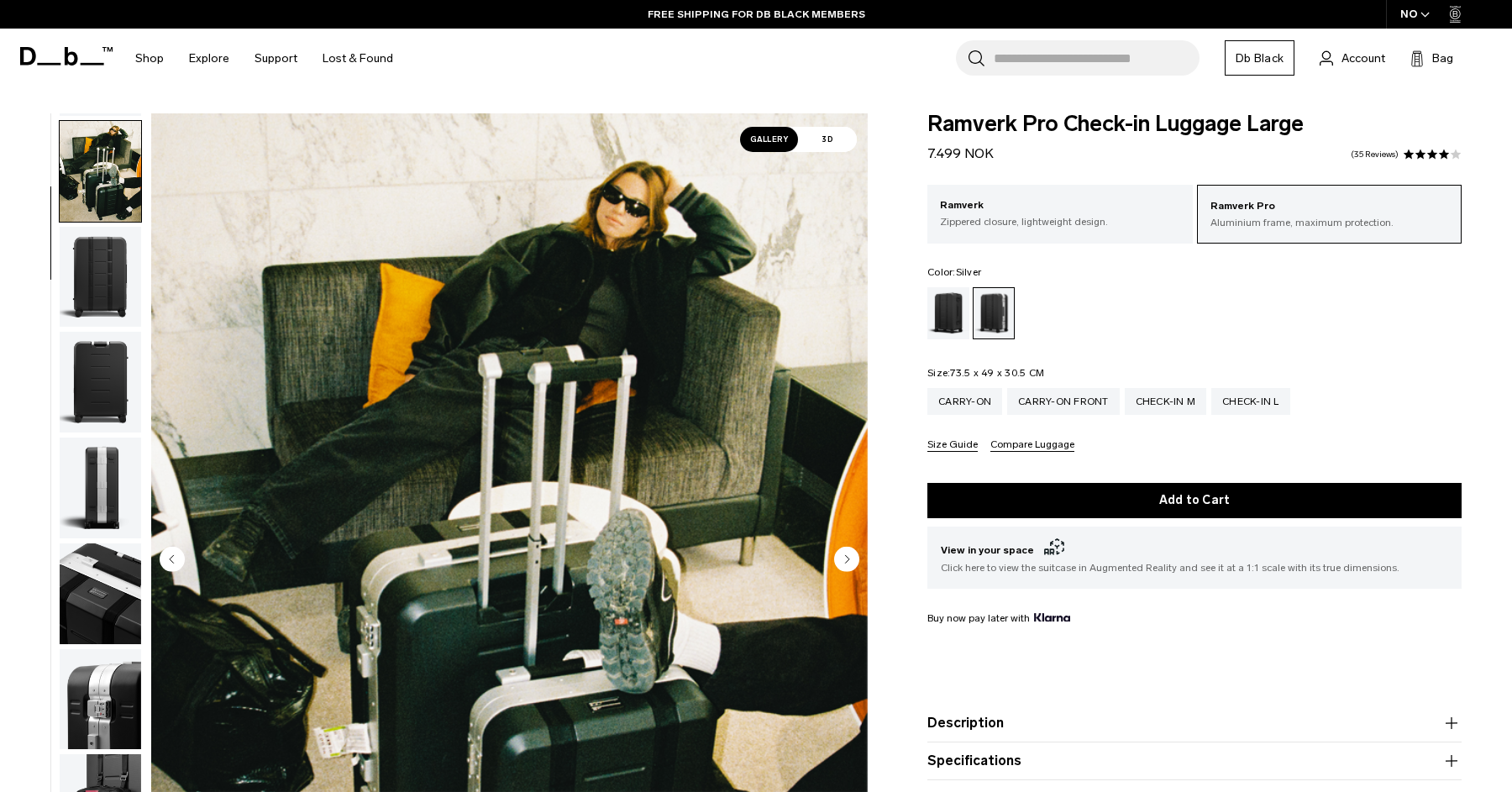
scroll to position [106, 0]
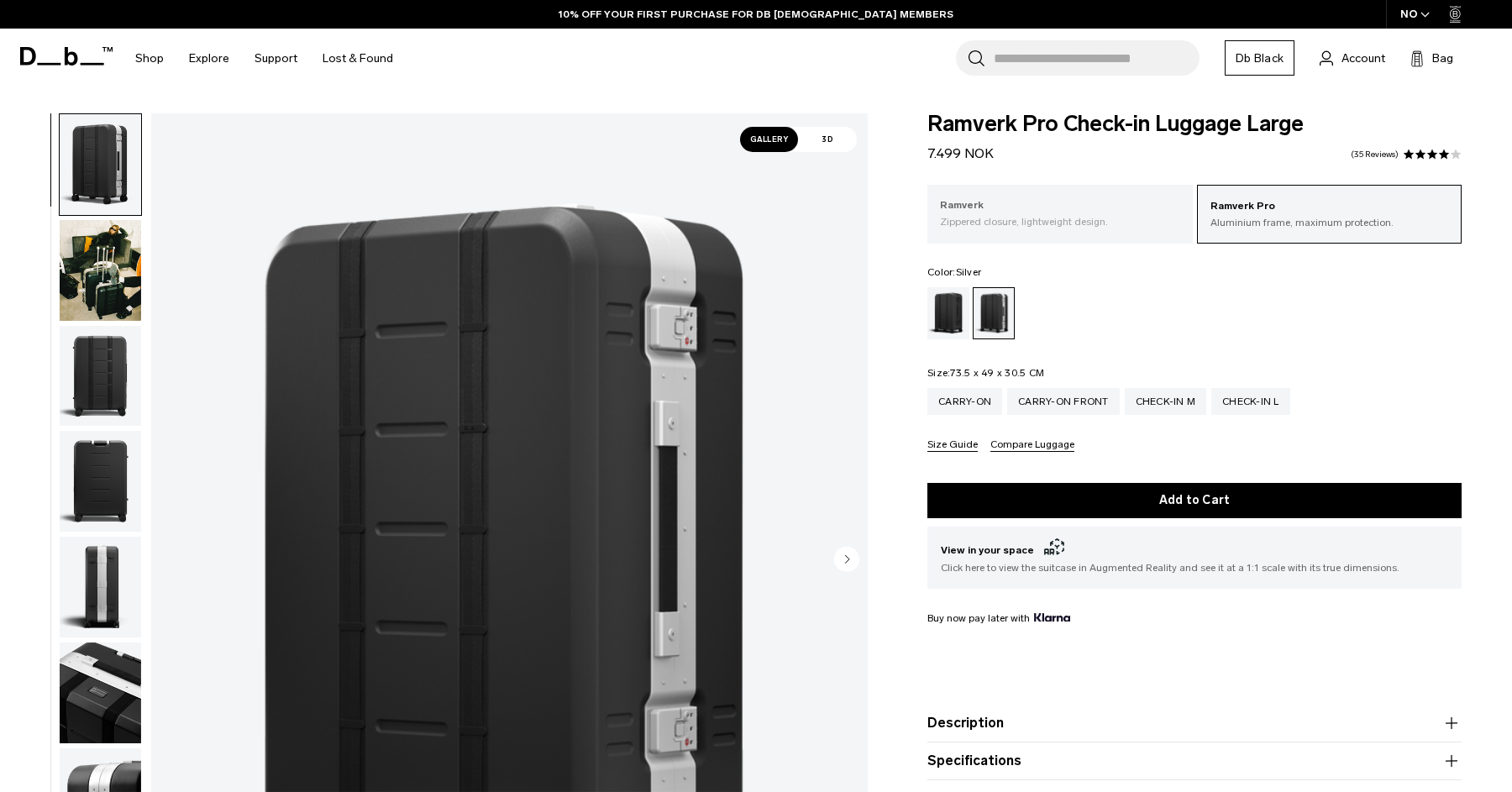
click at [1122, 208] on p "Ramverk" at bounding box center [1060, 206] width 240 height 17
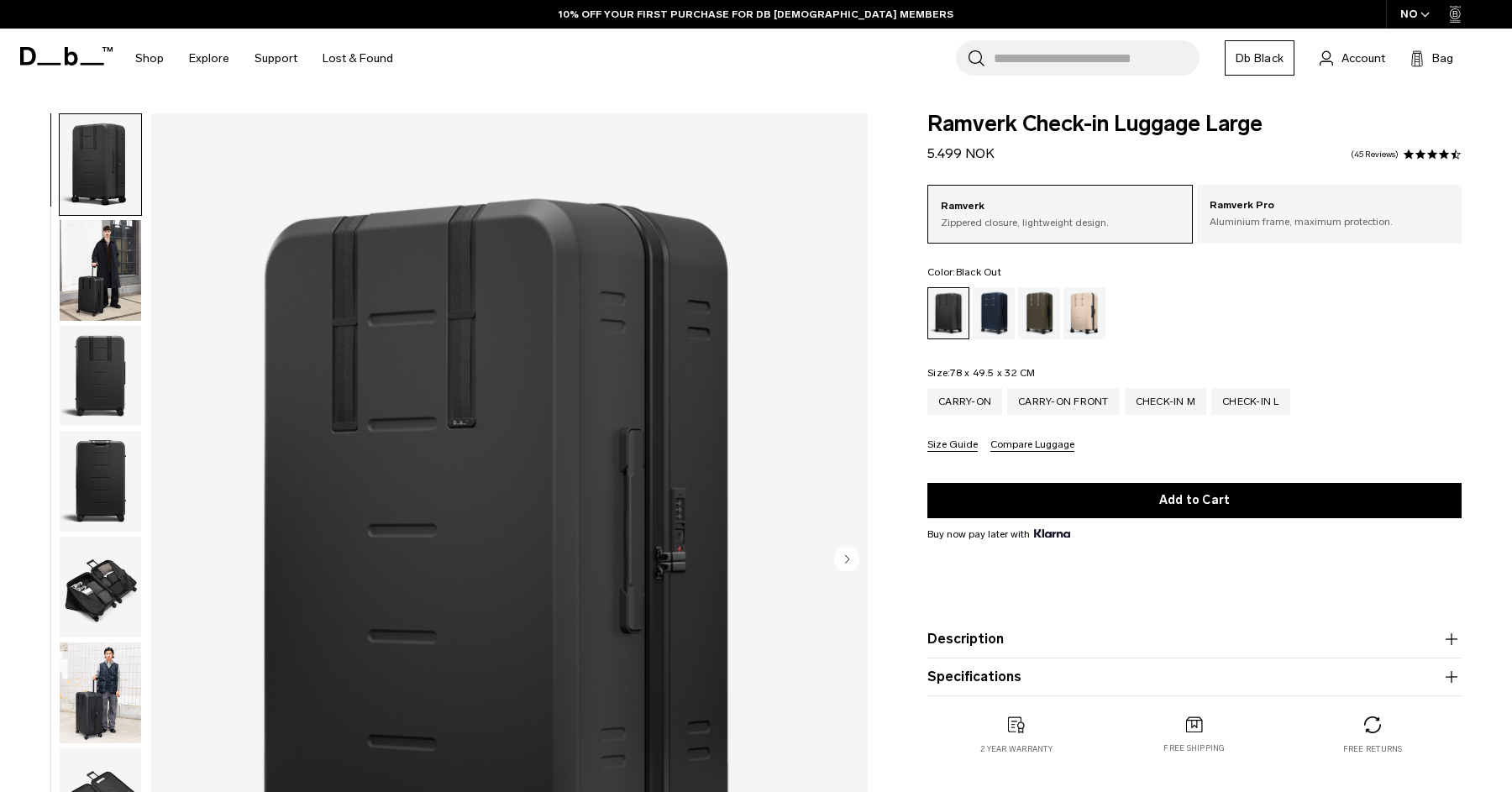
click at [99, 272] on img "button" at bounding box center [101, 270] width 82 height 101
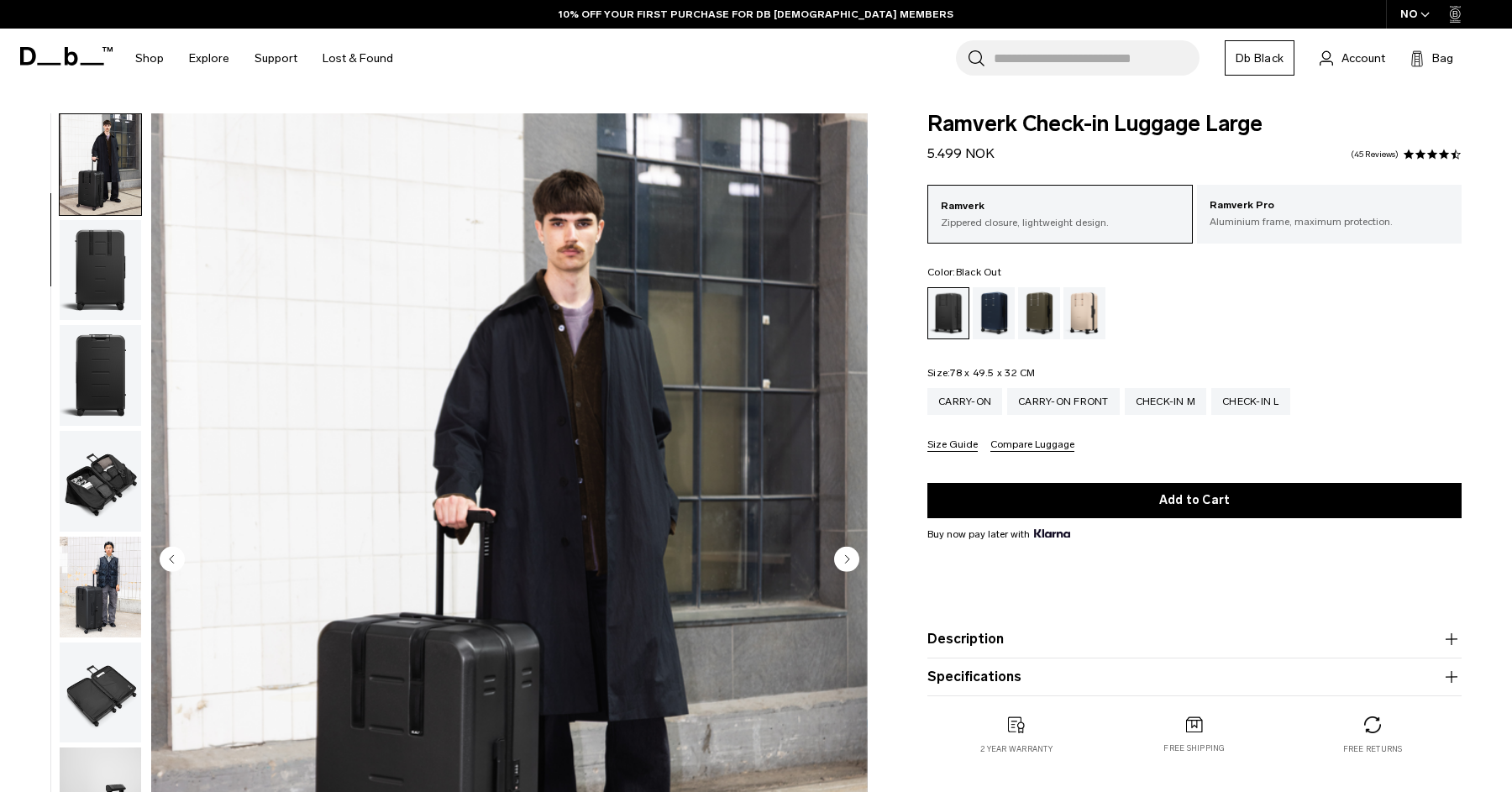
click at [108, 289] on img "button" at bounding box center [101, 270] width 82 height 101
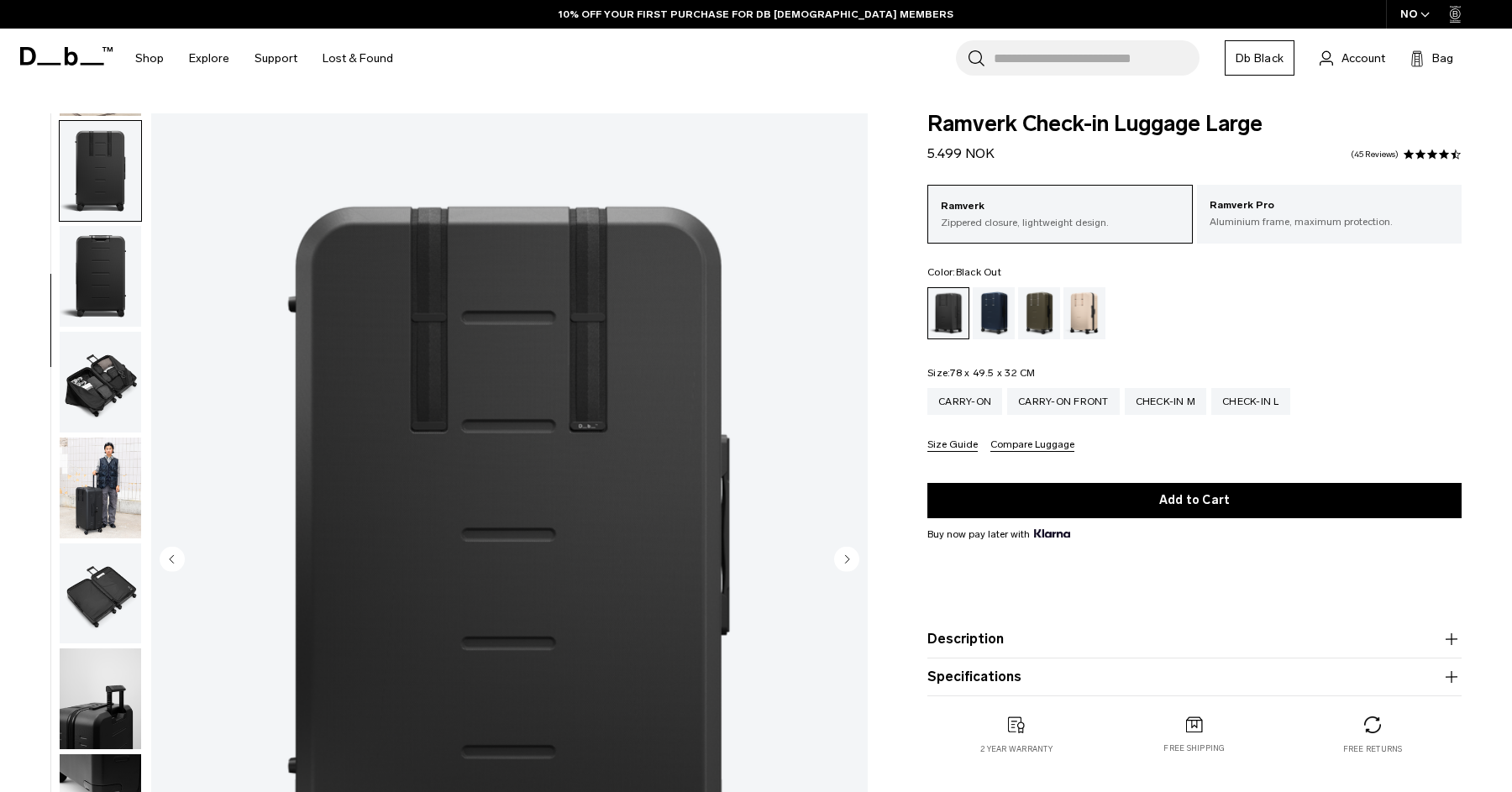
scroll to position [211, 0]
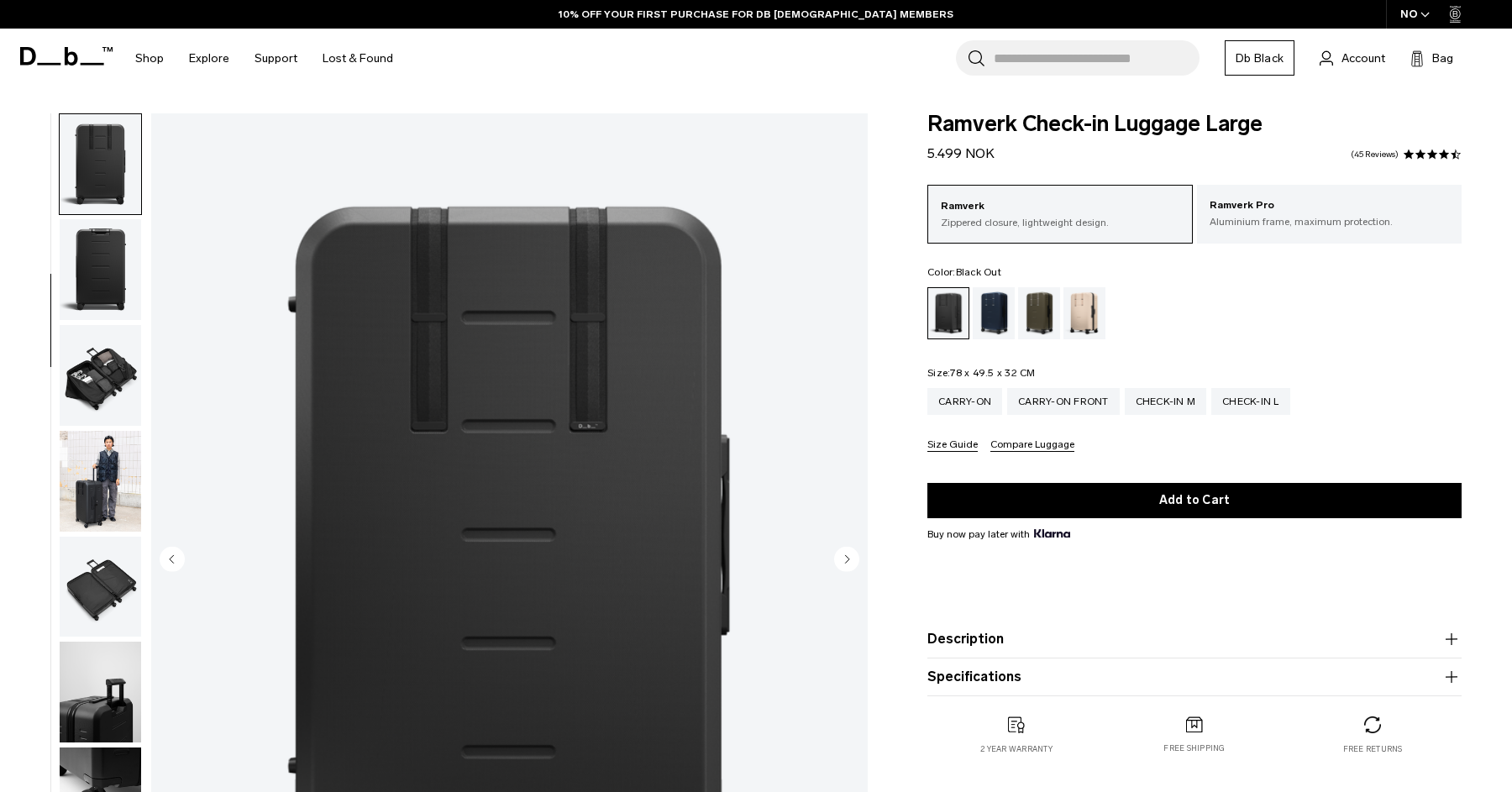
click at [109, 386] on img "button" at bounding box center [101, 376] width 82 height 101
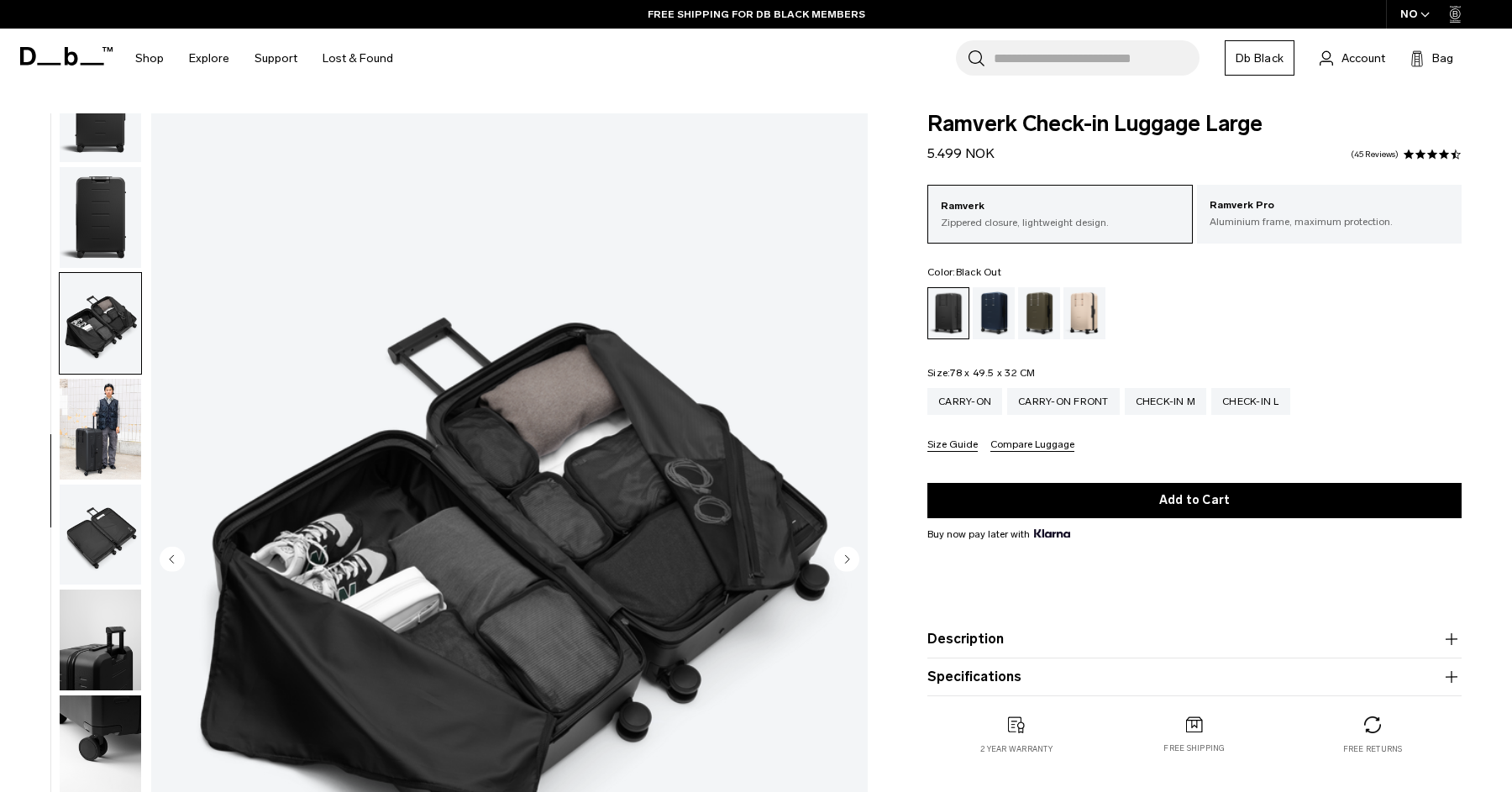
scroll to position [0, 0]
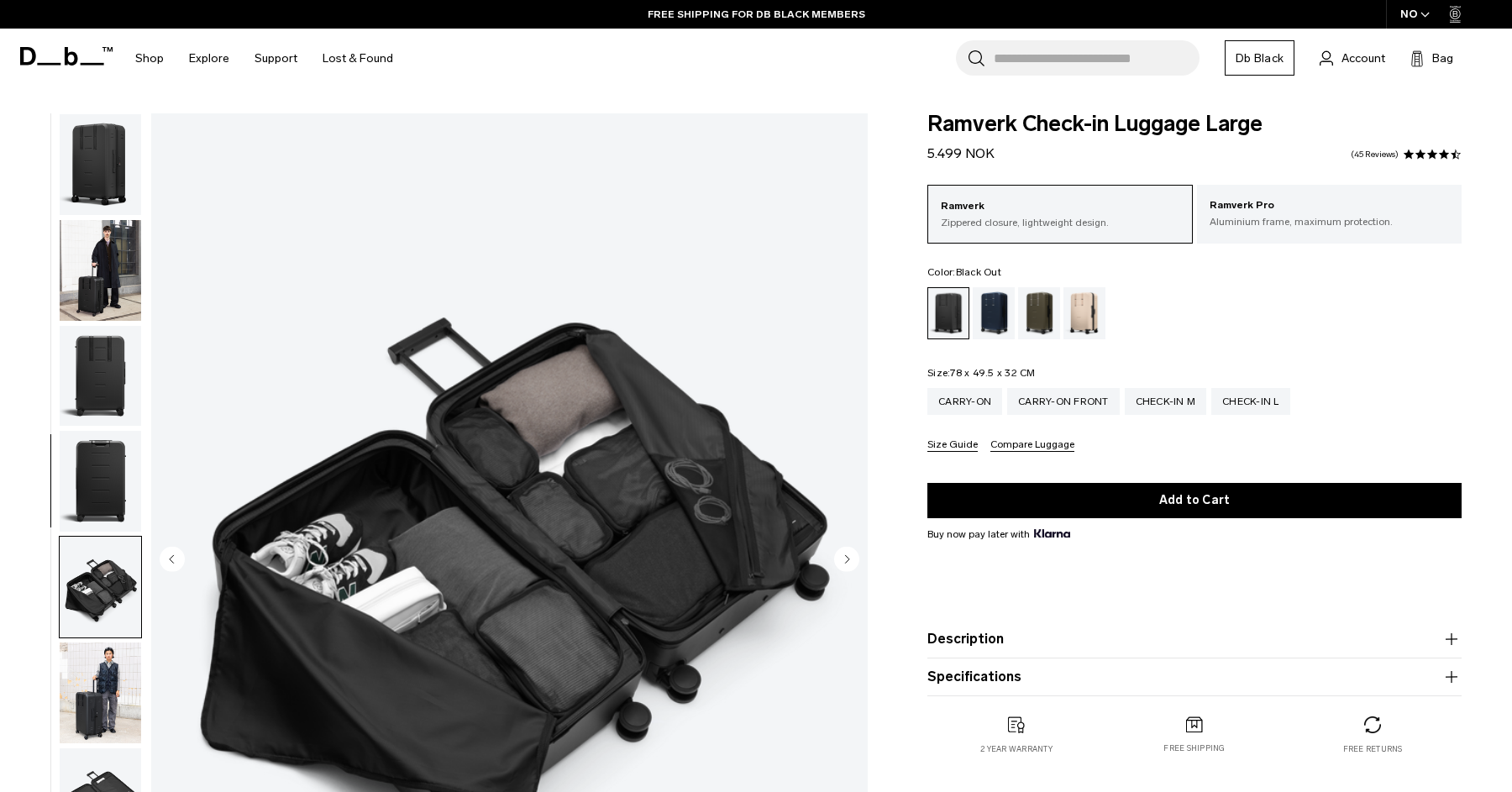
click at [106, 168] on img "button" at bounding box center [101, 165] width 82 height 101
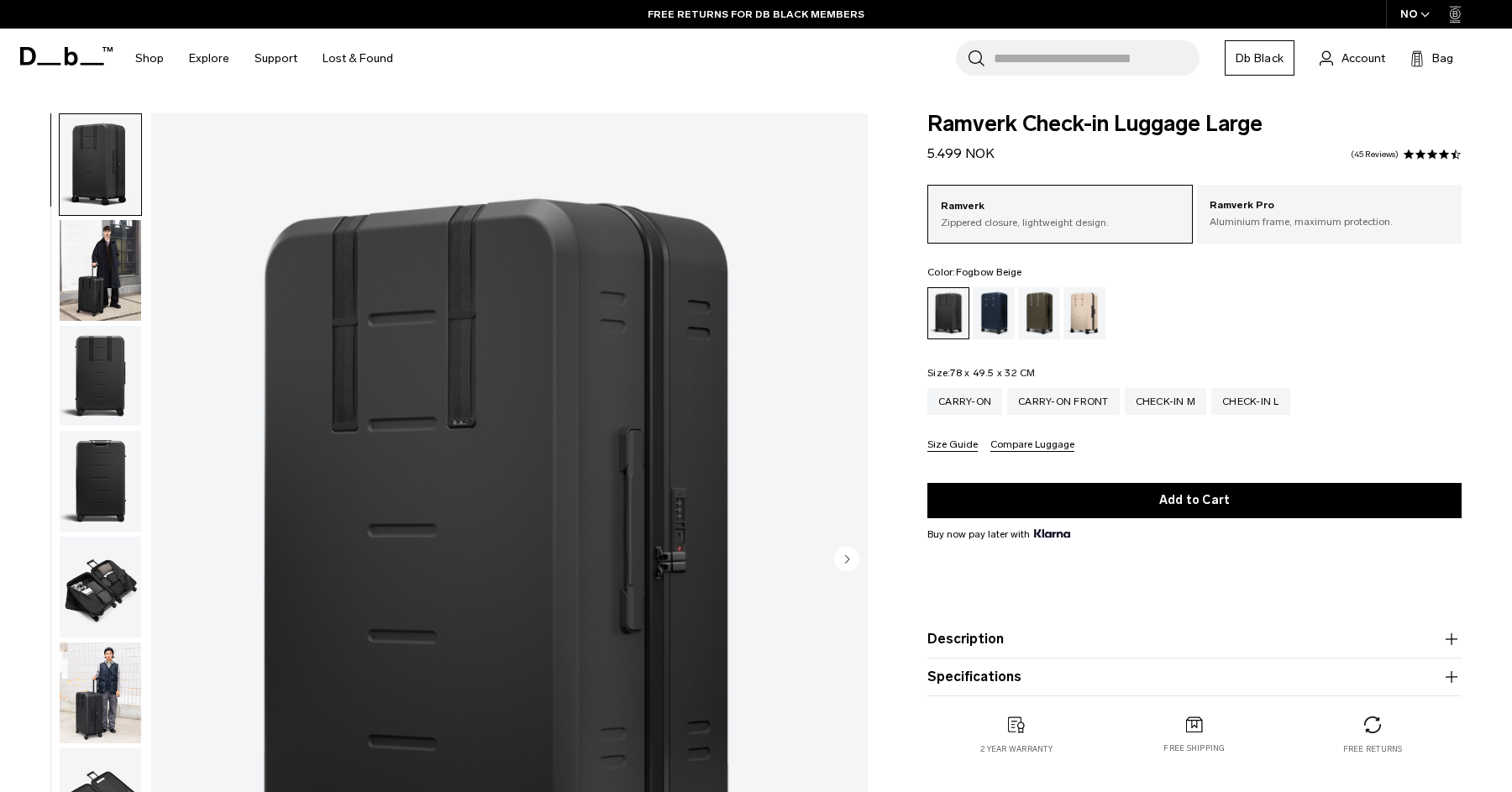
click at [1076, 327] on div "Fogbow Beige" at bounding box center [1084, 313] width 43 height 52
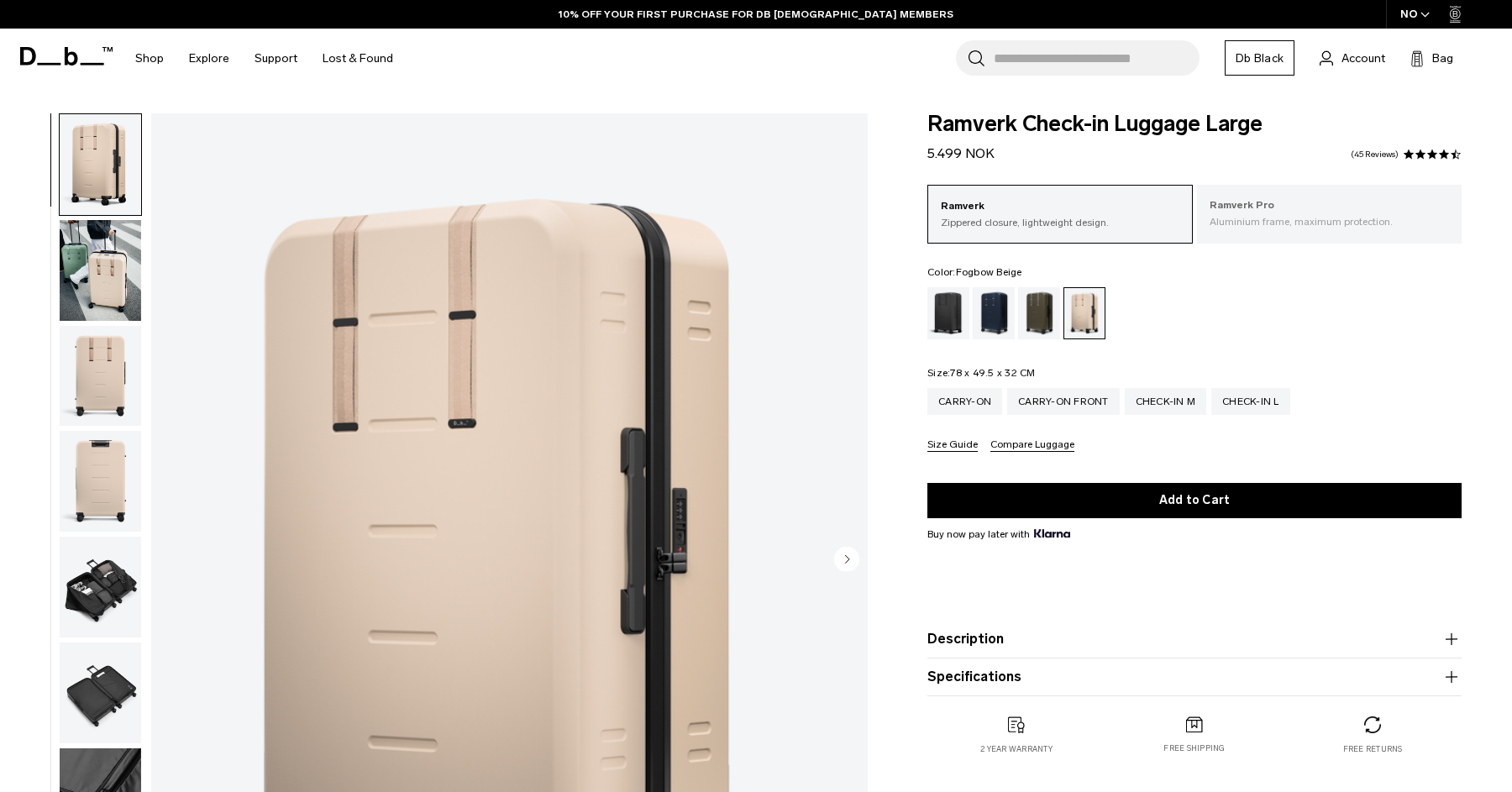
click at [1263, 216] on p "Aluminium frame, maximum protection." at bounding box center [1329, 222] width 240 height 15
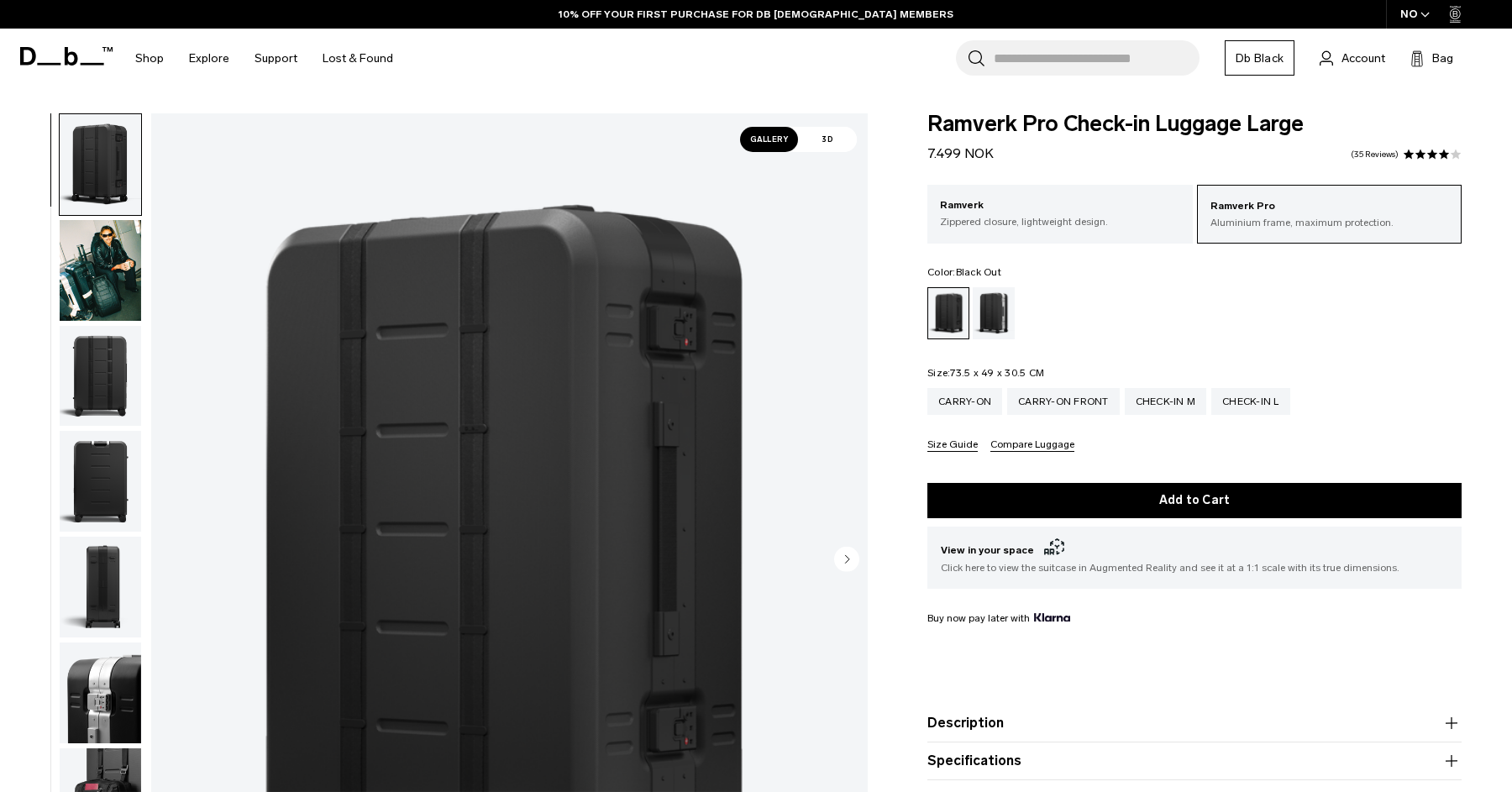
click at [1422, 12] on icon "button" at bounding box center [1424, 14] width 10 height 6
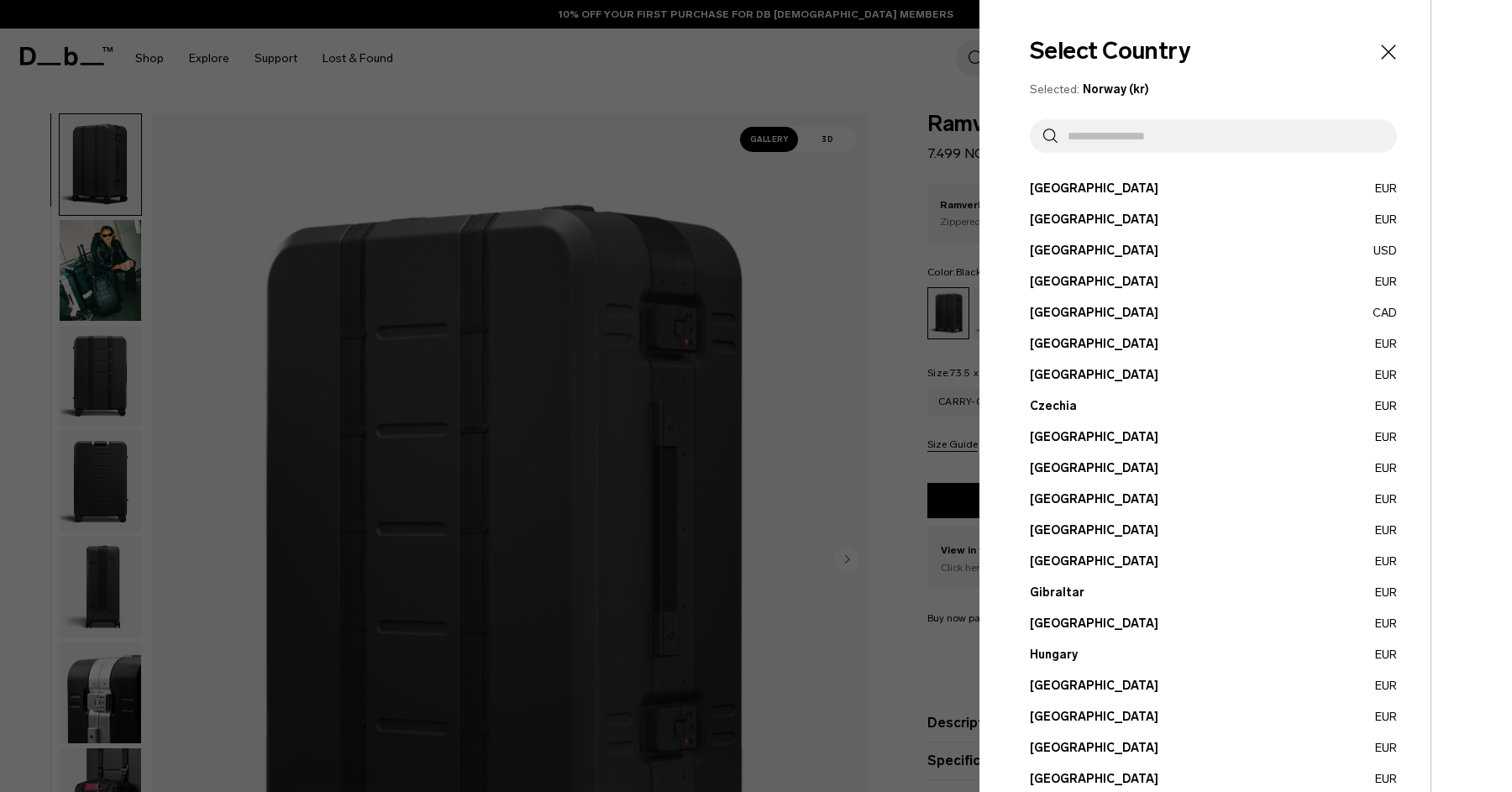
click at [1144, 152] on input "text" at bounding box center [1220, 135] width 325 height 33
type input "*"
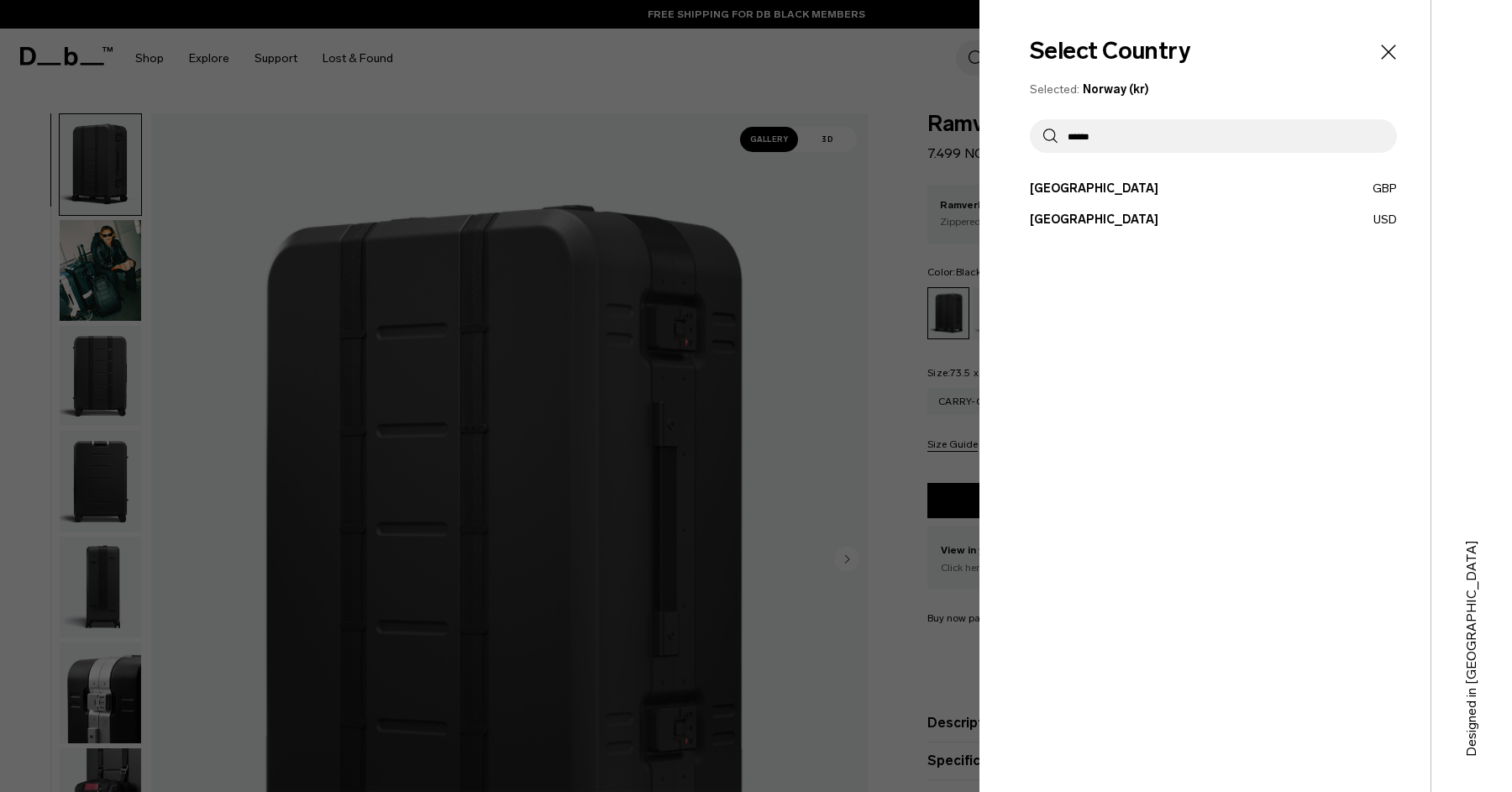
type input "******"
click at [1078, 223] on button "[GEOGRAPHIC_DATA] USD" at bounding box center [1213, 220] width 367 height 18
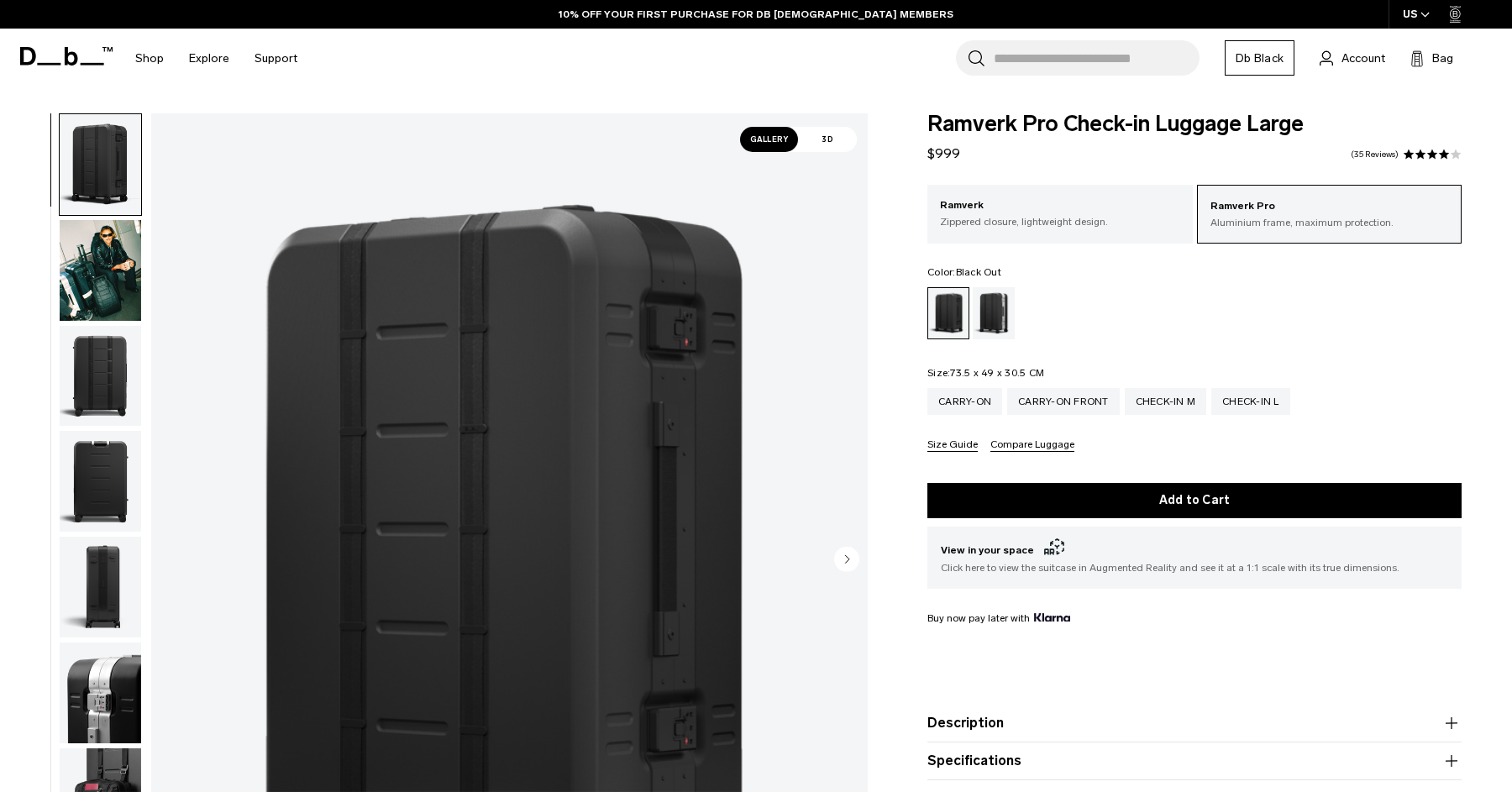
click at [1137, 299] on ul at bounding box center [1193, 313] width 534 height 52
click at [835, 140] on span "3D" at bounding box center [827, 139] width 59 height 25
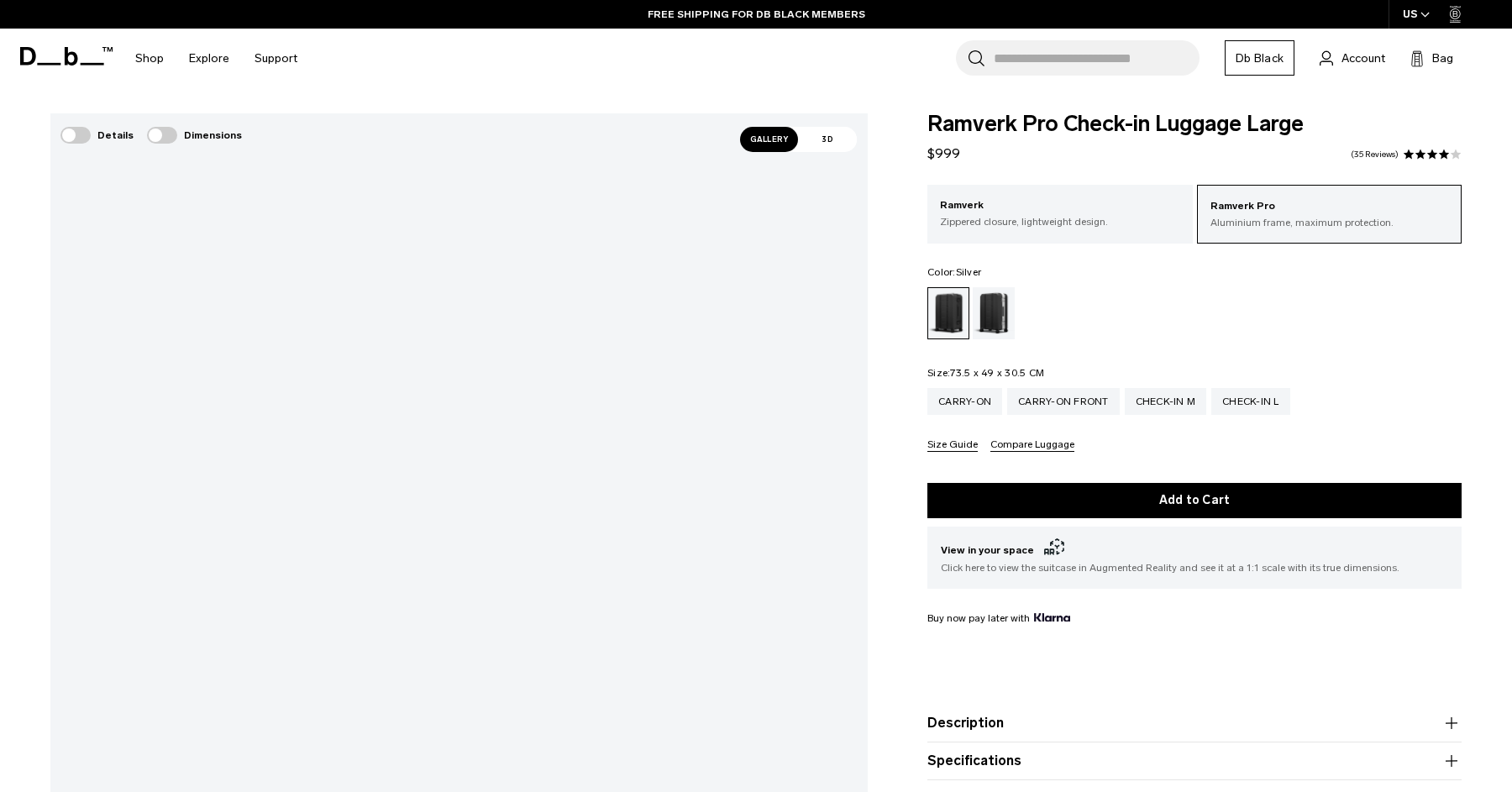
click at [985, 323] on div "Silver" at bounding box center [993, 313] width 43 height 52
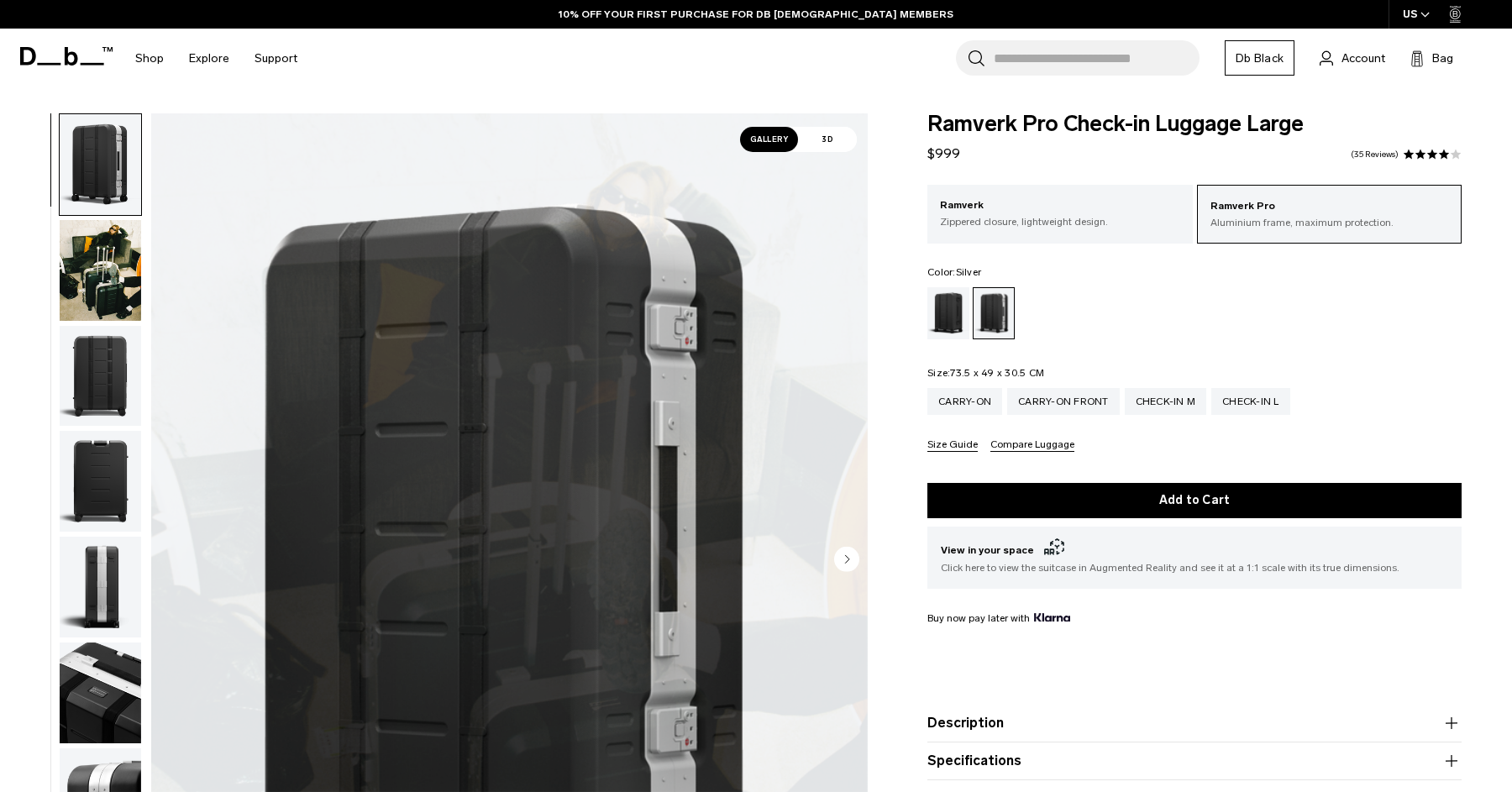
click at [508, 512] on img "1 / 12" at bounding box center [509, 561] width 717 height 895
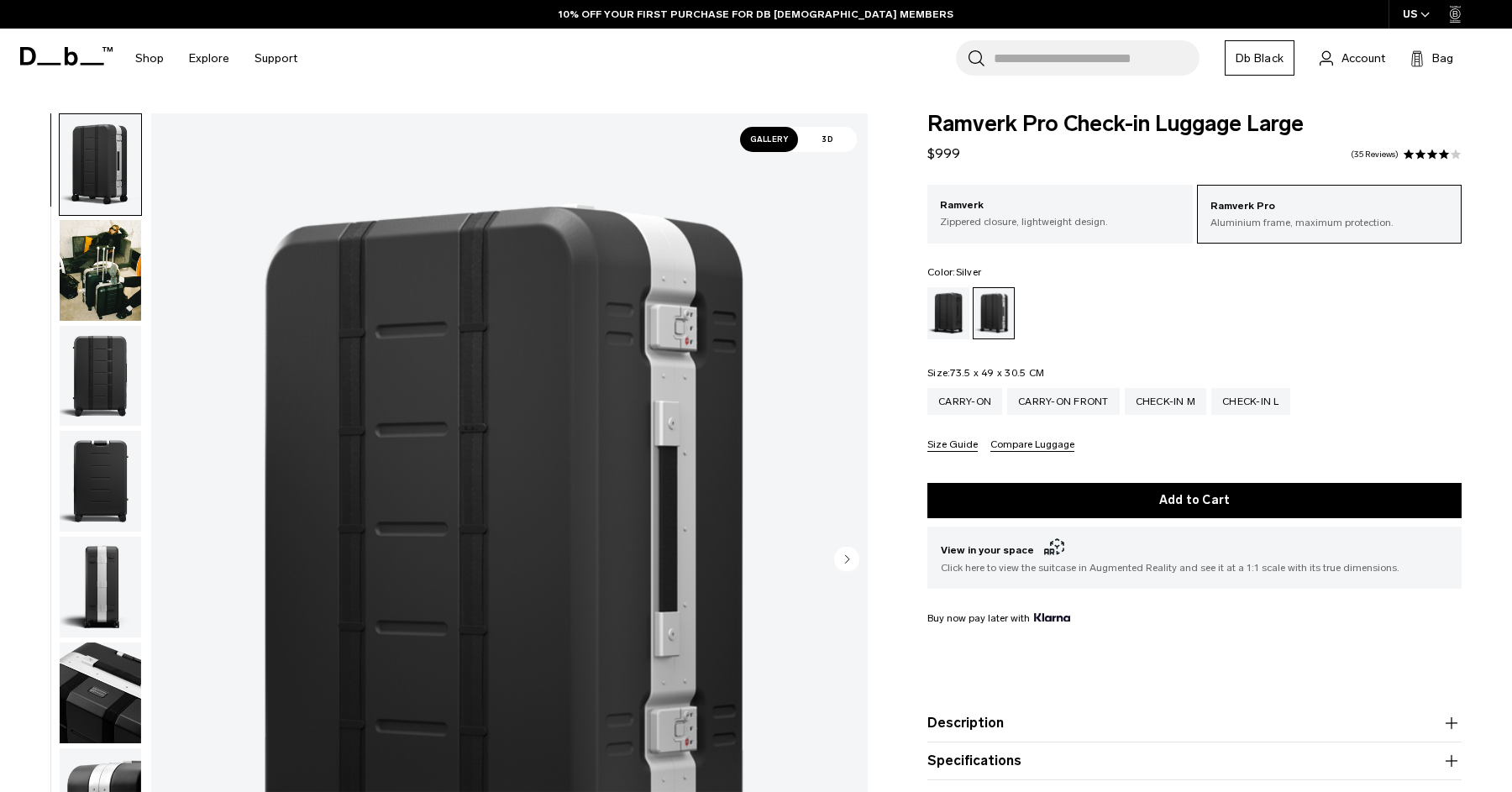
click at [831, 137] on span "3D" at bounding box center [827, 139] width 59 height 25
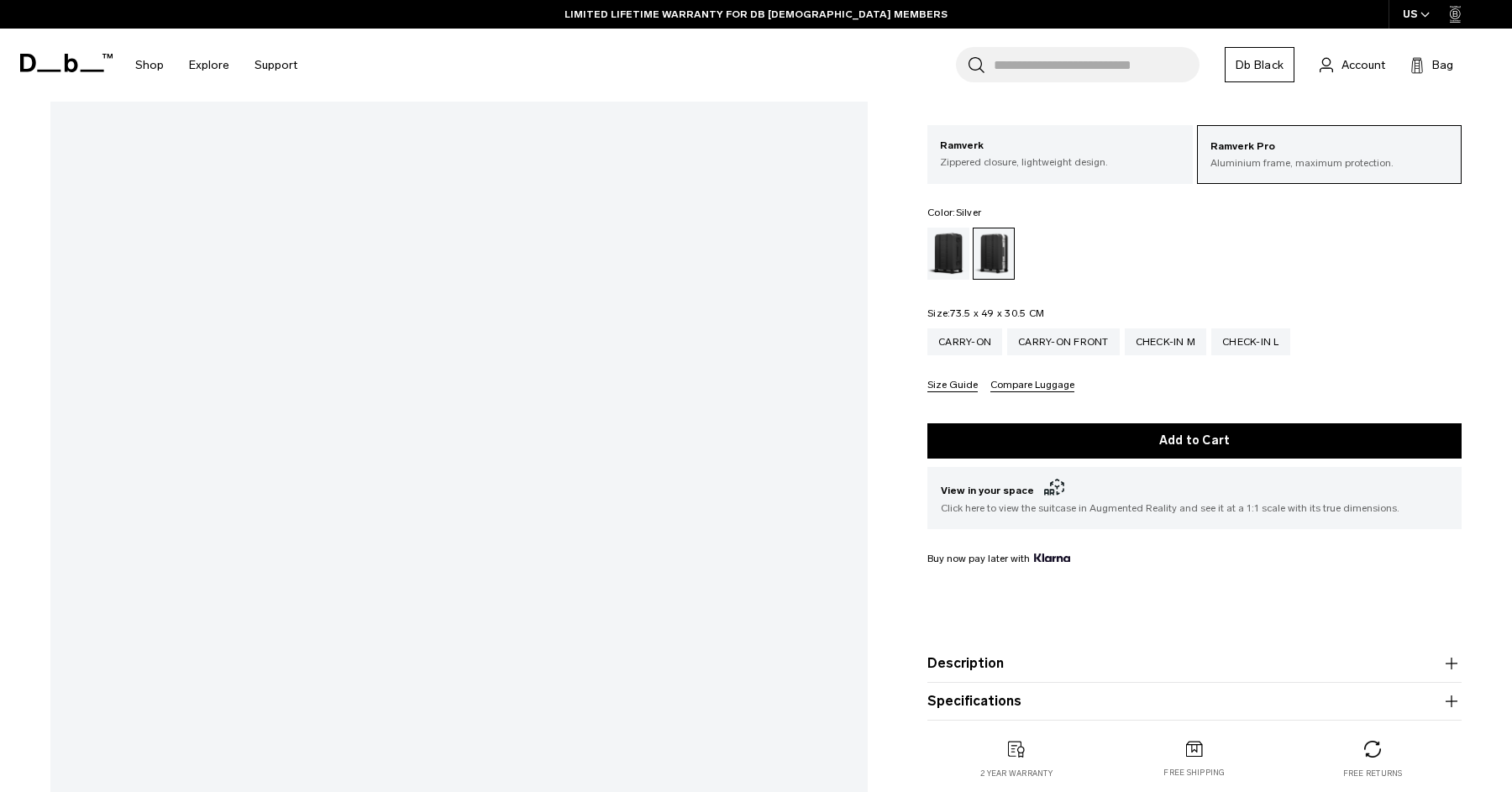
scroll to position [236, 0]
click at [1141, 671] on button "Description" at bounding box center [1193, 663] width 534 height 20
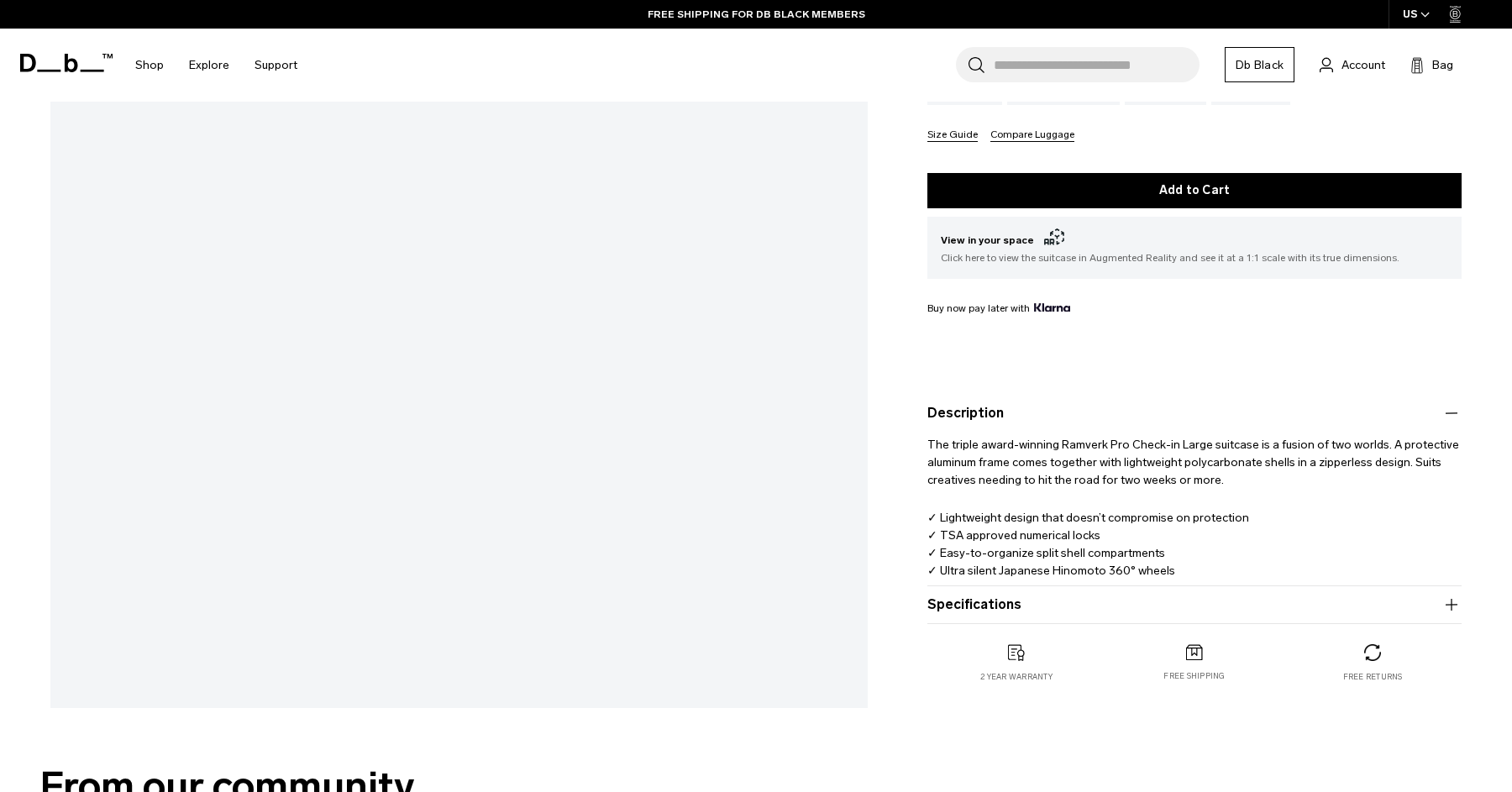
scroll to position [495, 0]
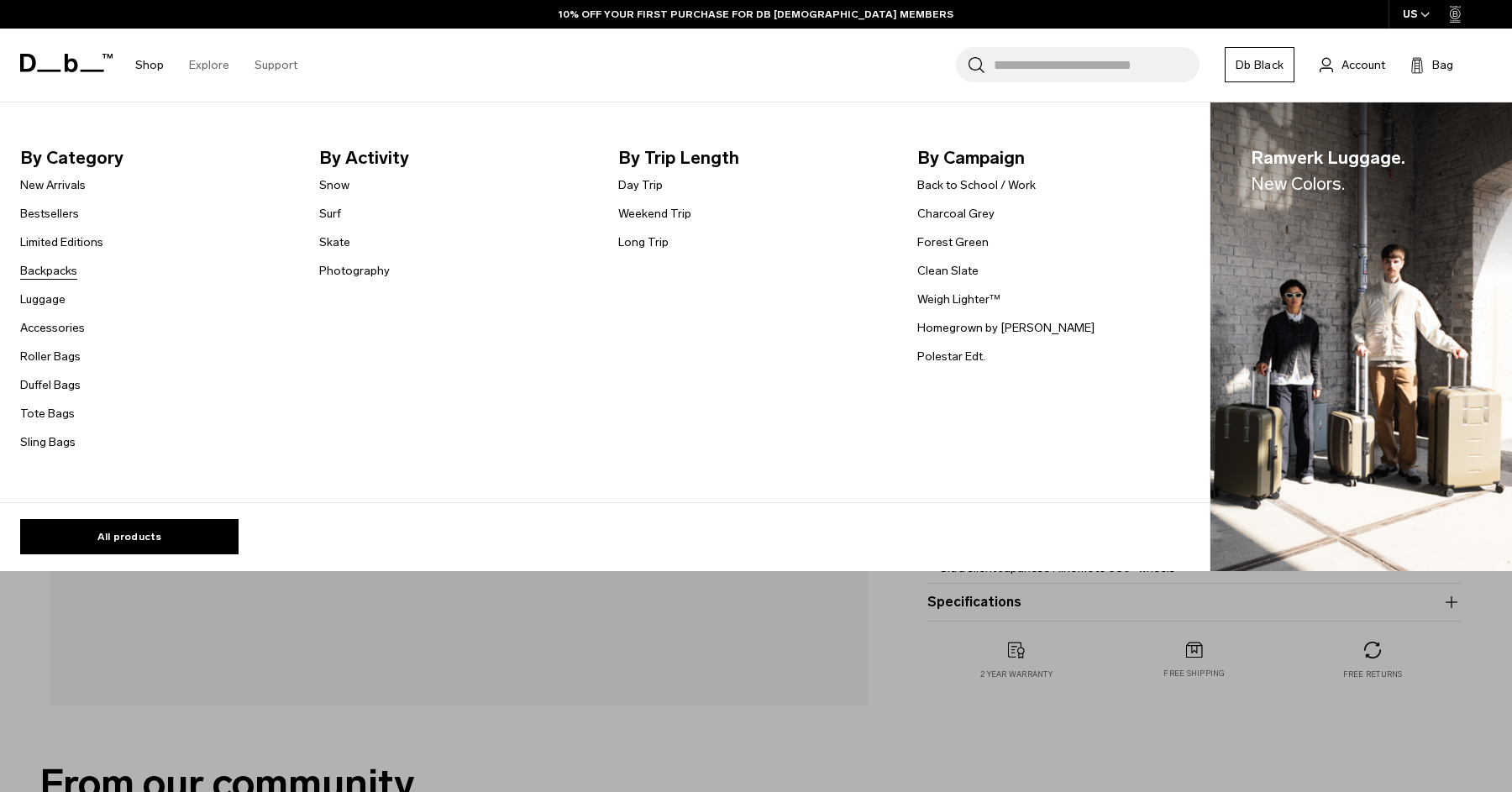
click at [47, 262] on link "Backpacks" at bounding box center [49, 270] width 57 height 18
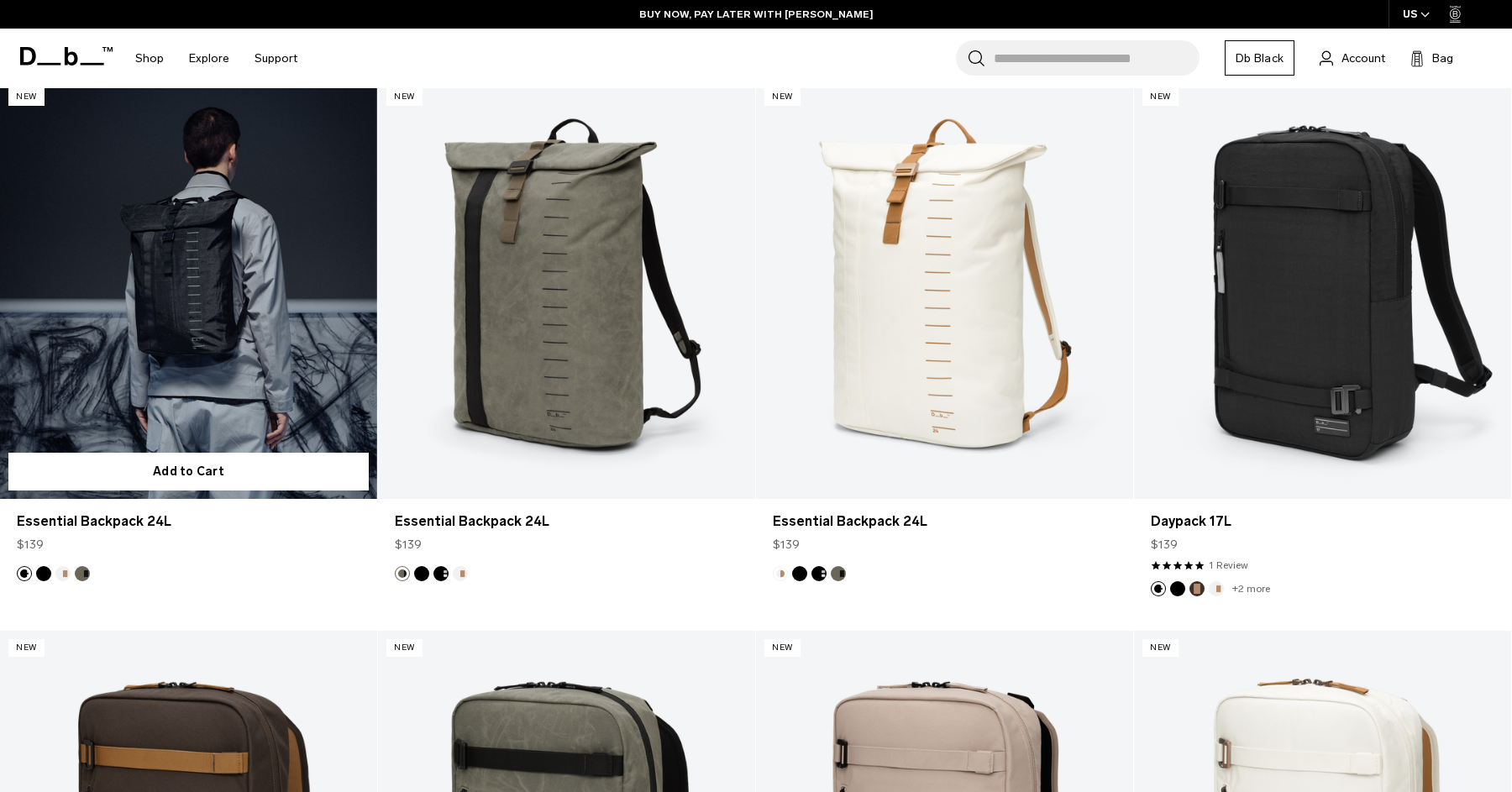
scroll to position [3678, 0]
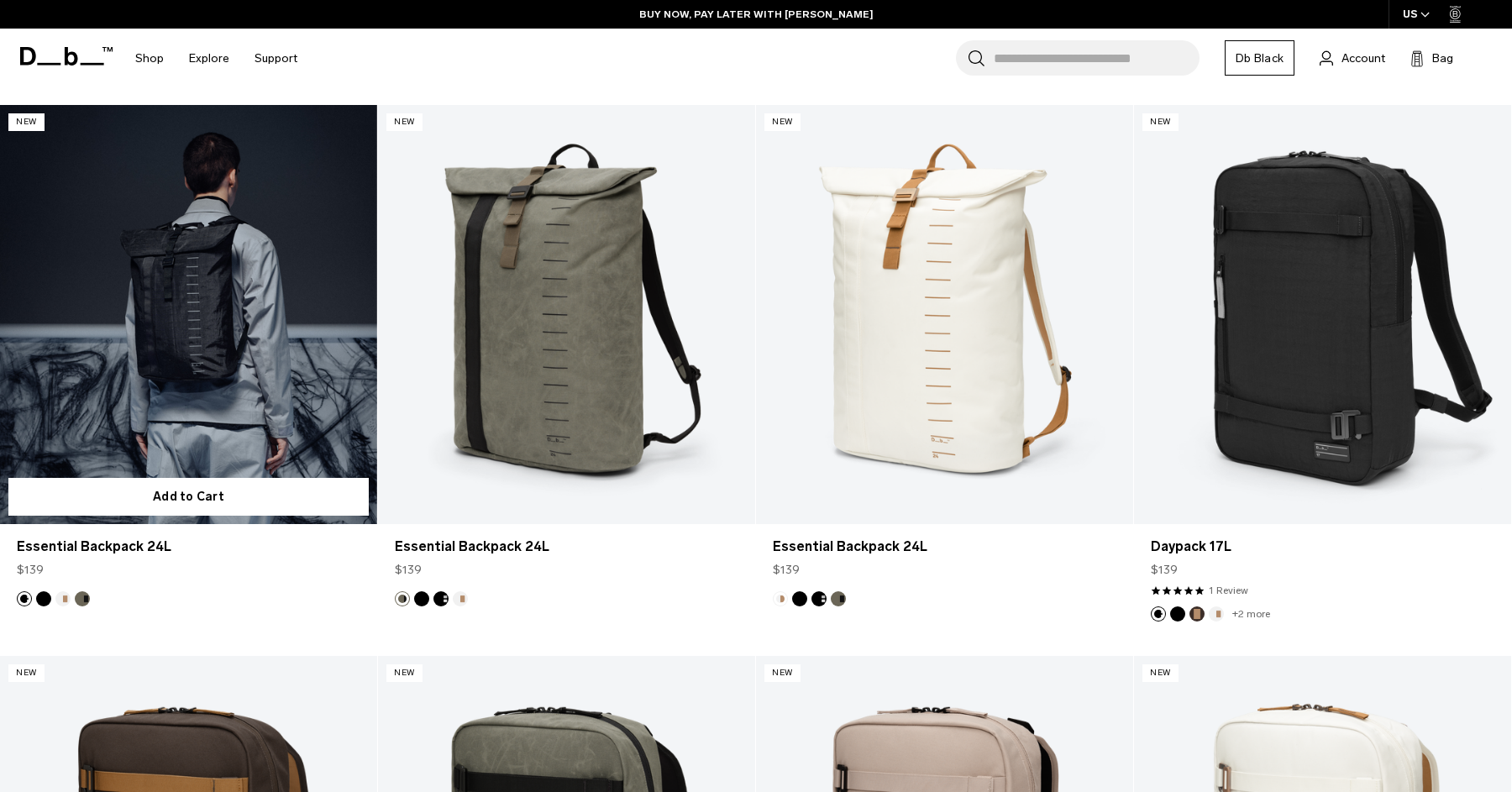
click at [215, 350] on link "Essential Backpack 24L" at bounding box center [188, 314] width 377 height 419
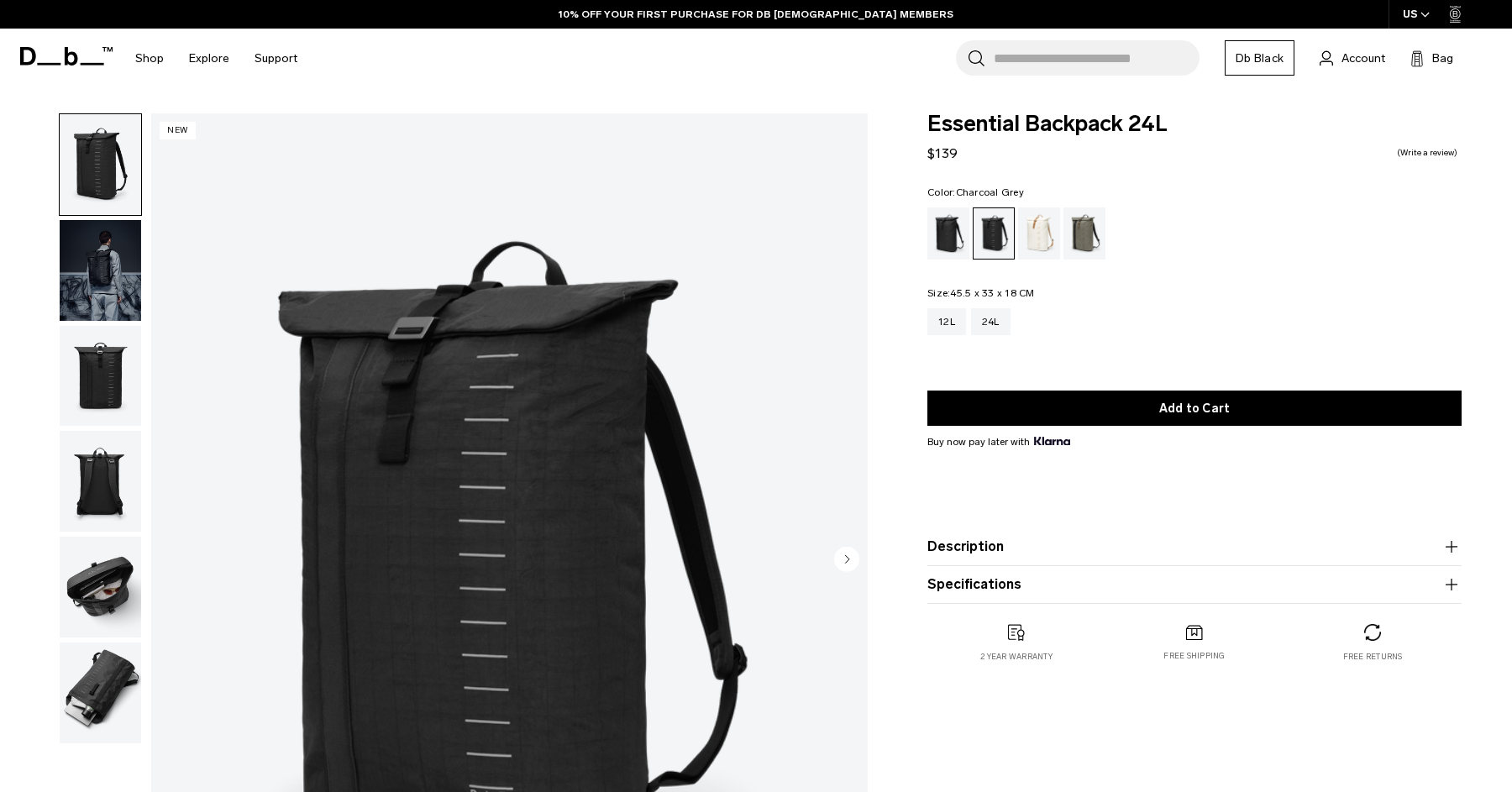
click at [101, 347] on img "button" at bounding box center [101, 376] width 82 height 101
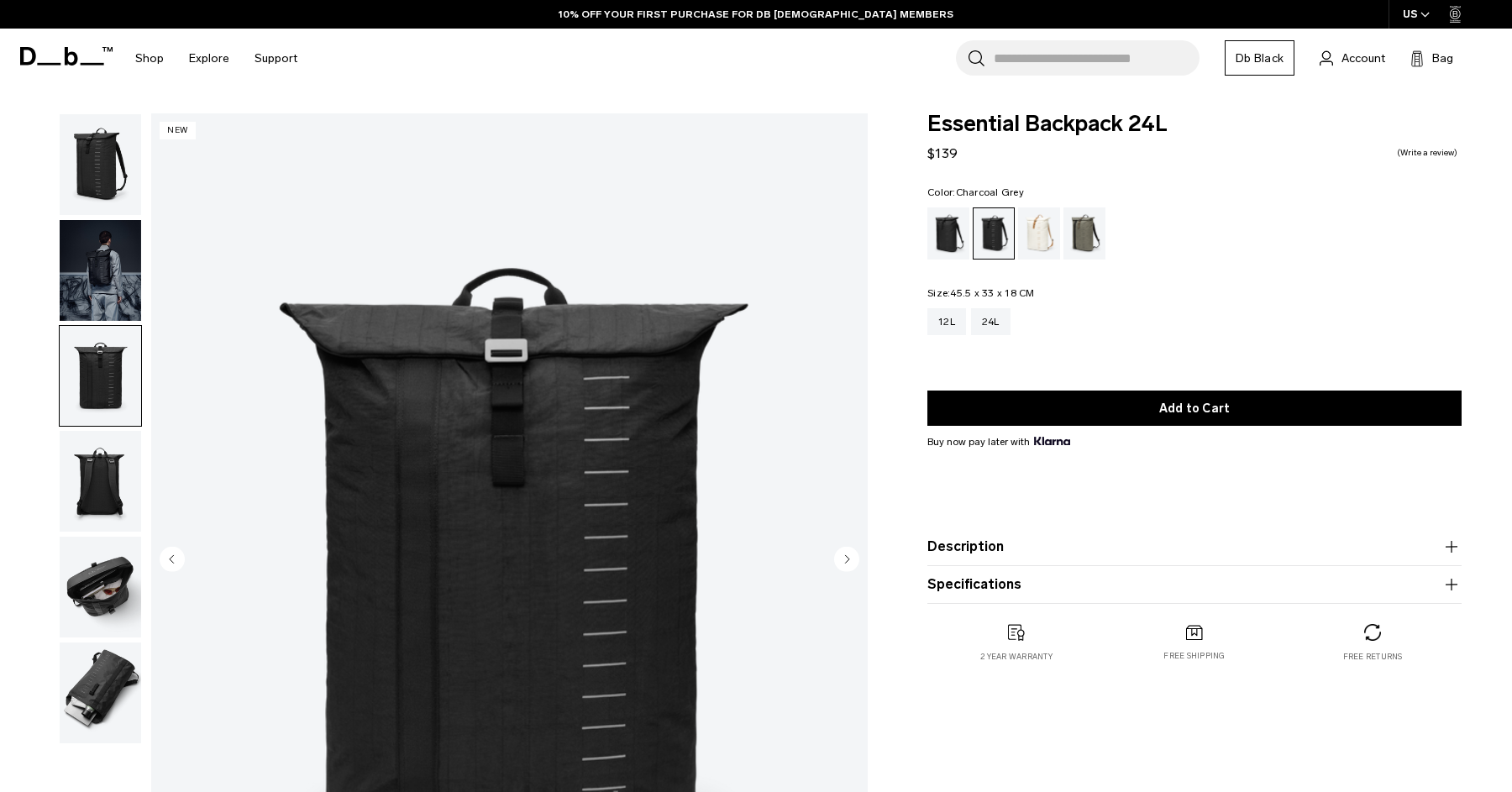
click at [104, 459] on img "button" at bounding box center [101, 482] width 82 height 101
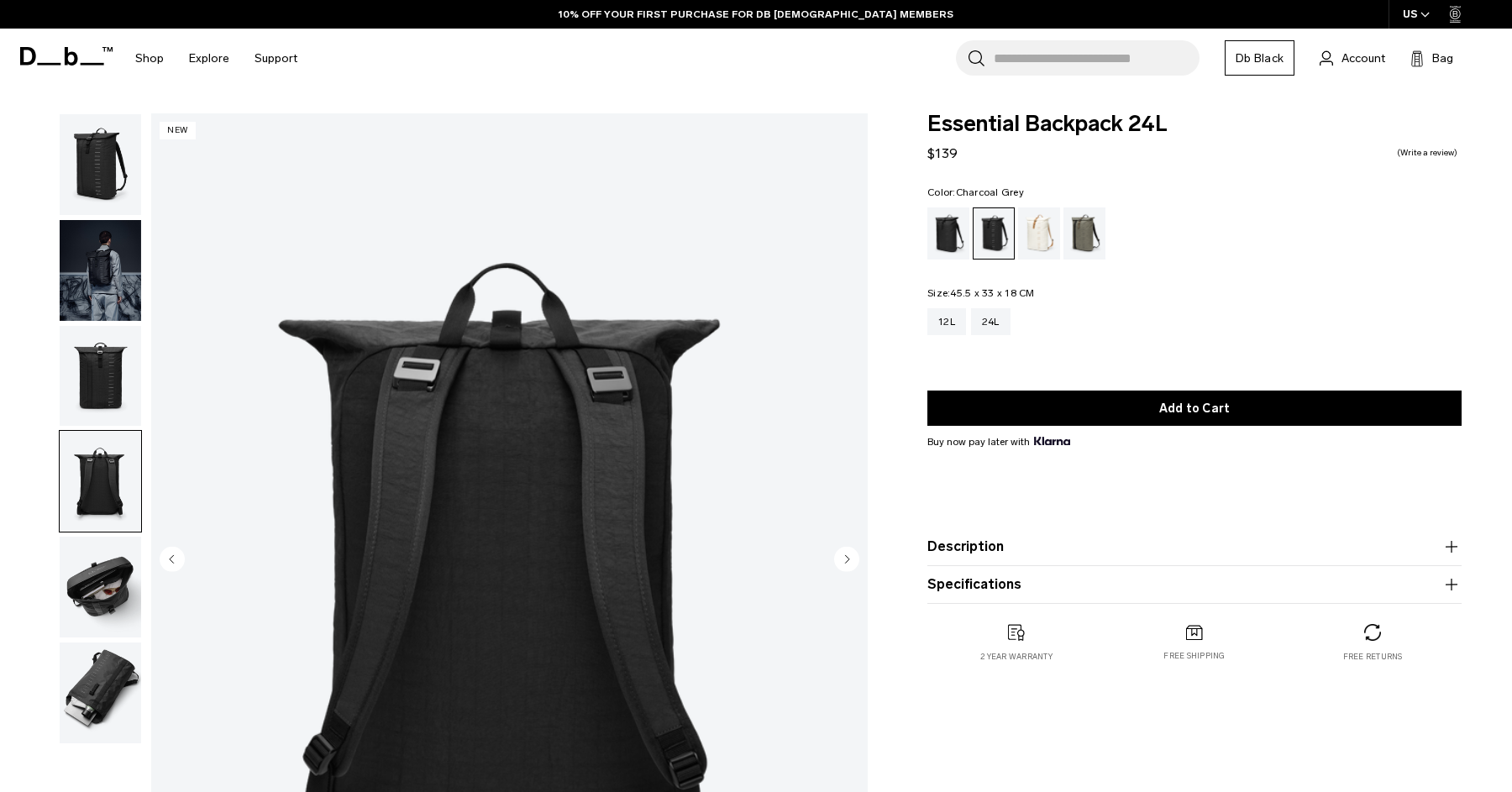
click at [110, 550] on img "button" at bounding box center [101, 587] width 82 height 101
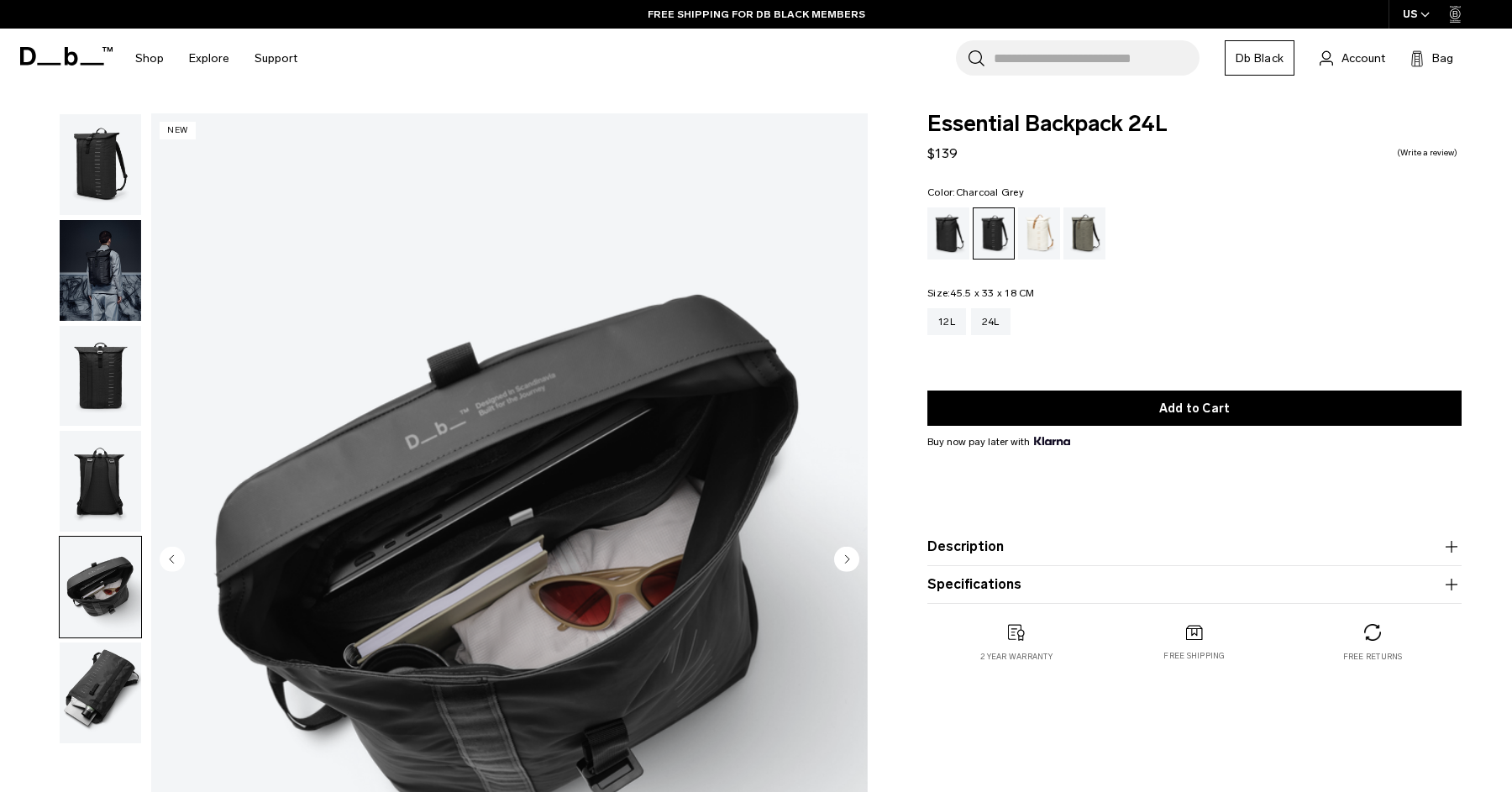
click at [456, 423] on img "5 / 6" at bounding box center [509, 561] width 717 height 895
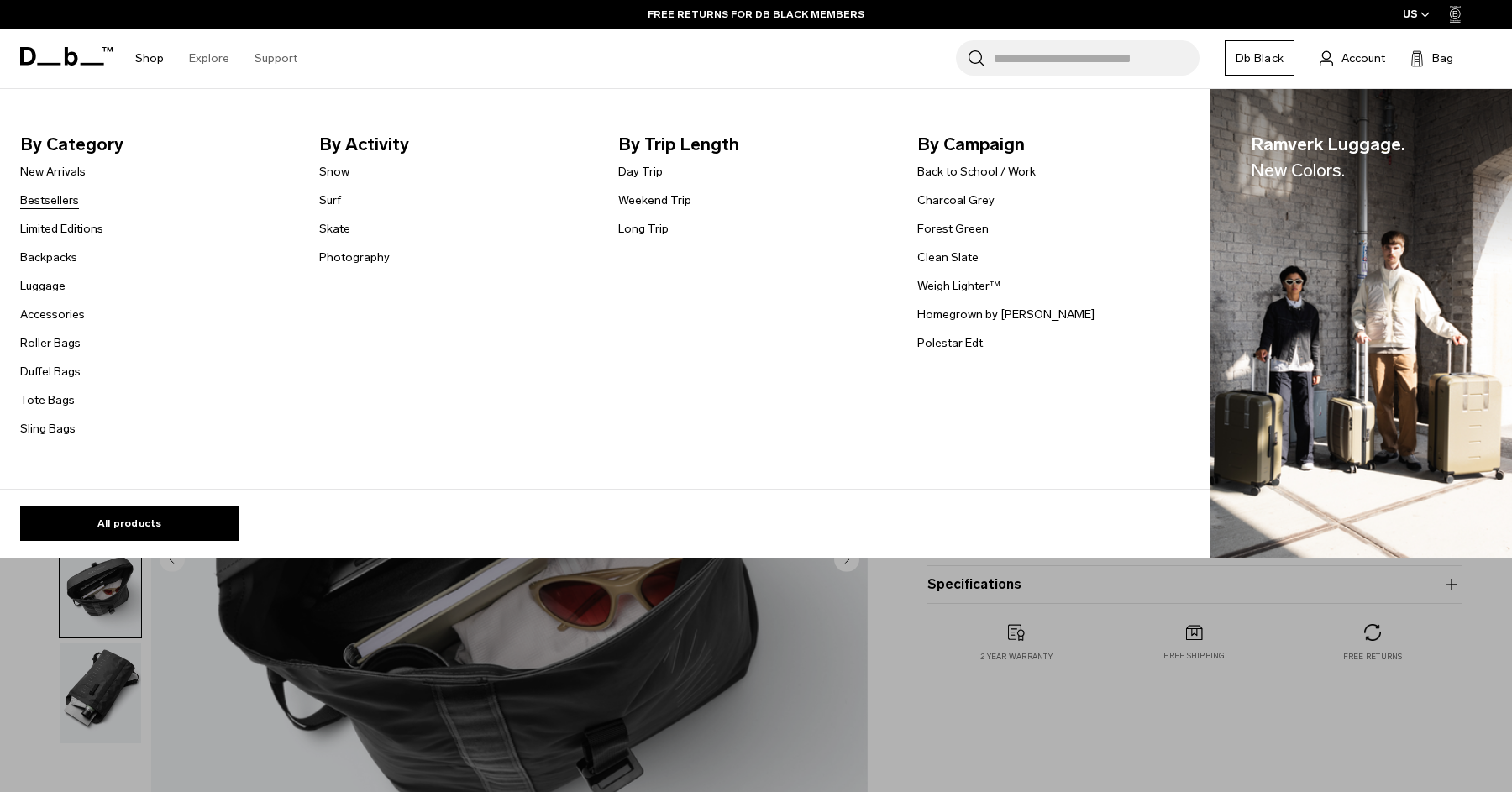
click at [55, 193] on link "Bestsellers" at bounding box center [49, 200] width 59 height 18
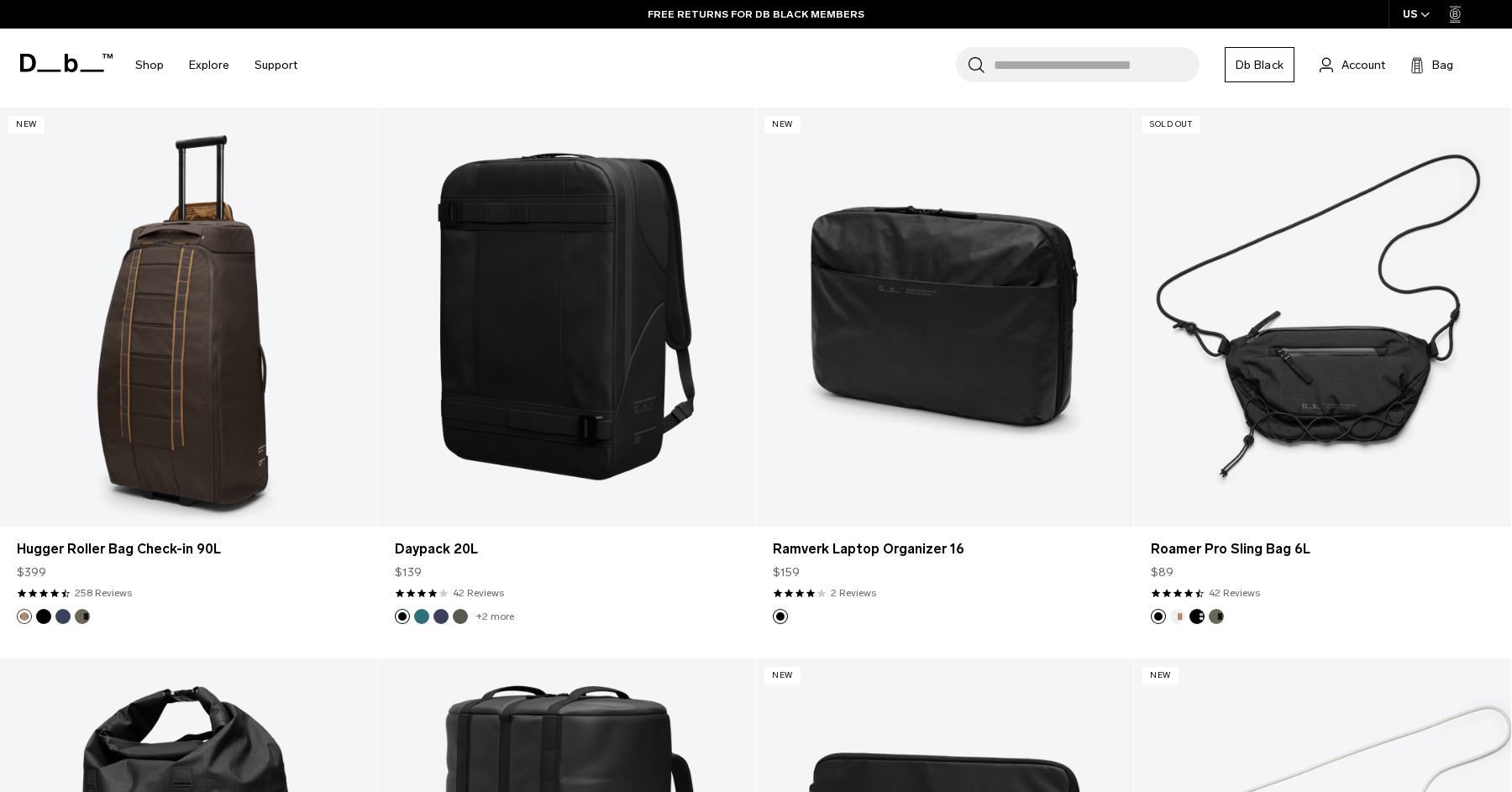
scroll to position [3796, 0]
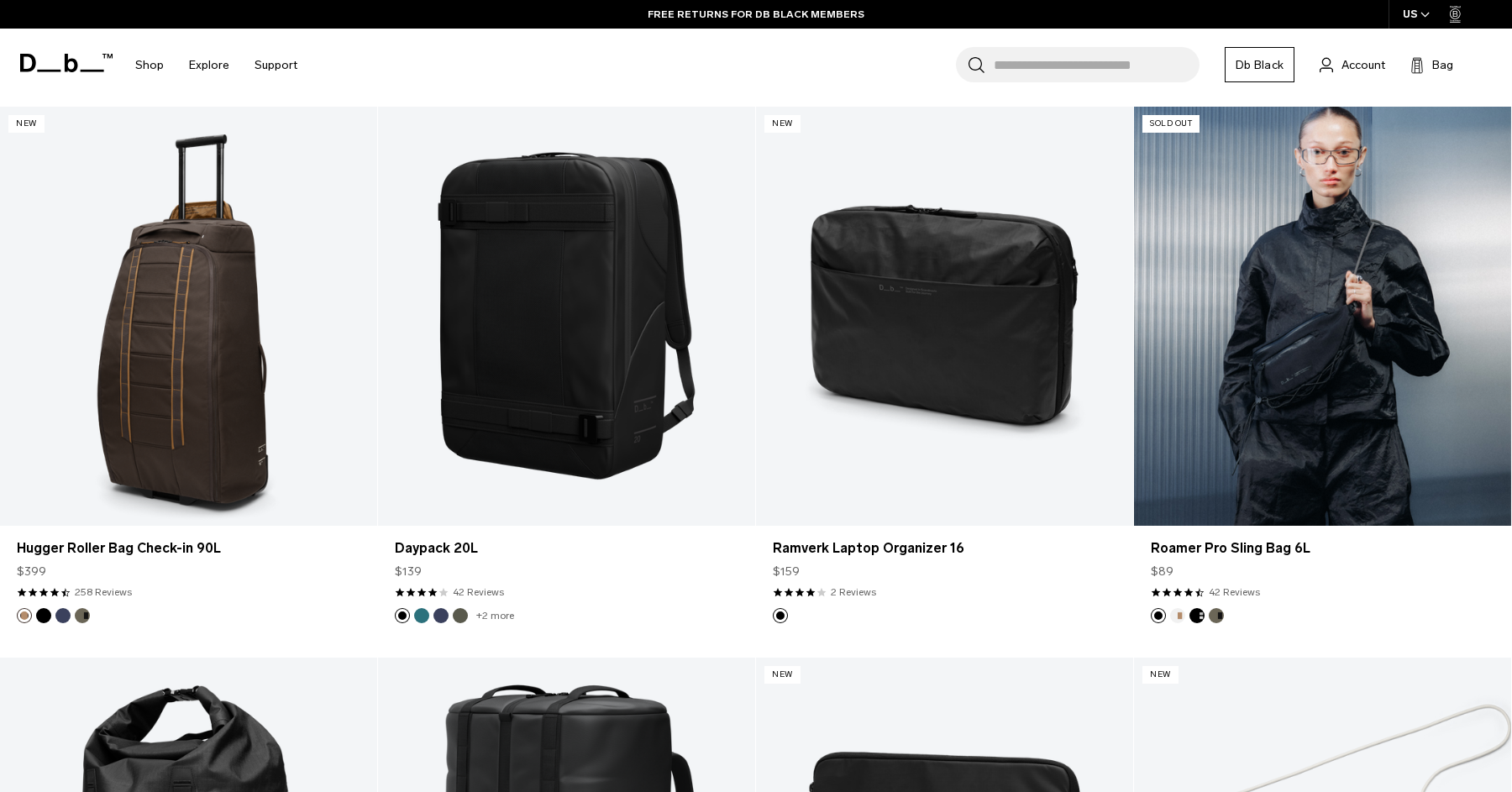
click at [1330, 395] on link "Roamer Pro Sling Bag 6L" at bounding box center [1323, 316] width 377 height 419
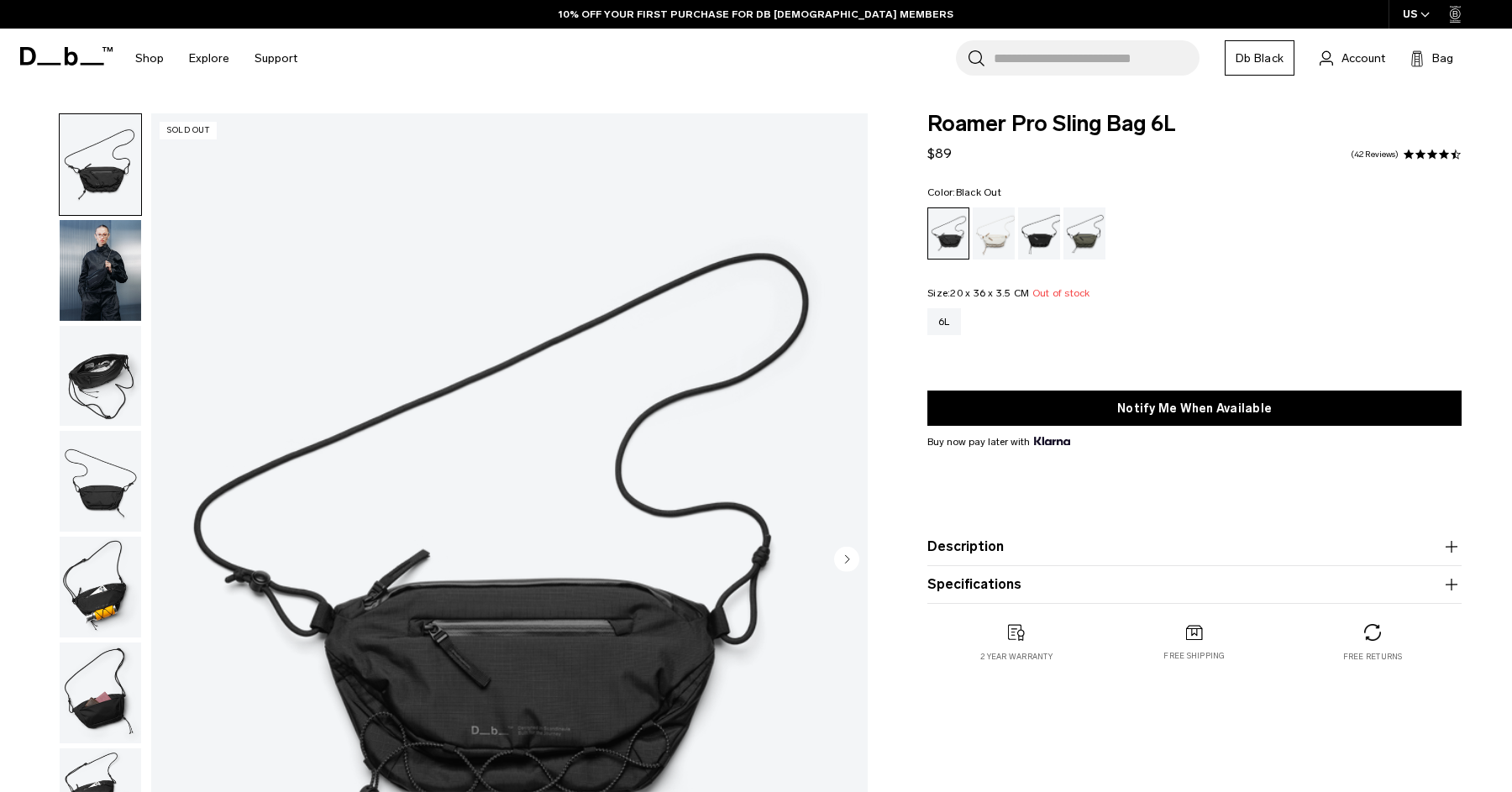
click at [116, 390] on img "button" at bounding box center [101, 376] width 82 height 101
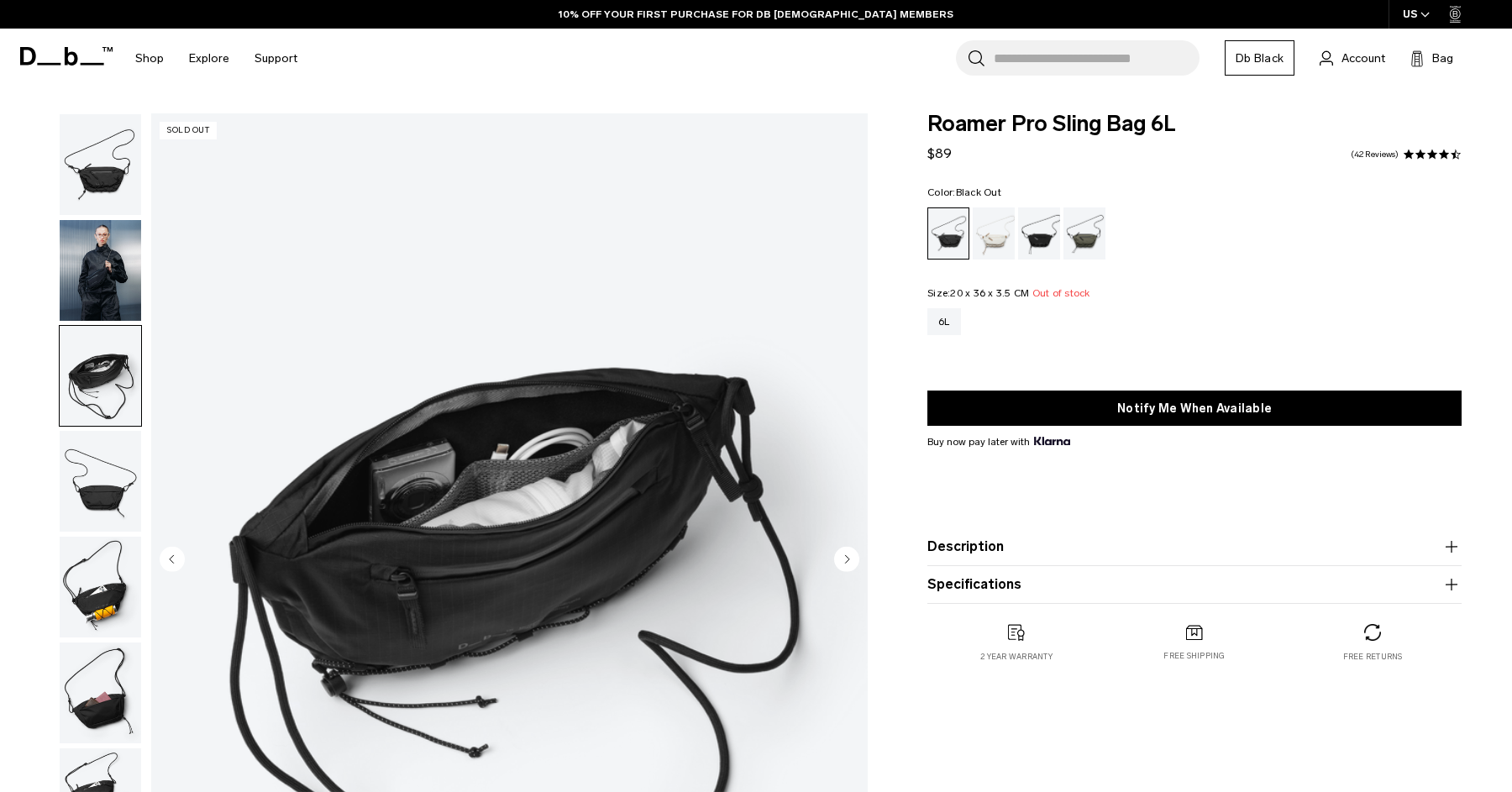
click at [116, 304] on img "button" at bounding box center [101, 270] width 82 height 101
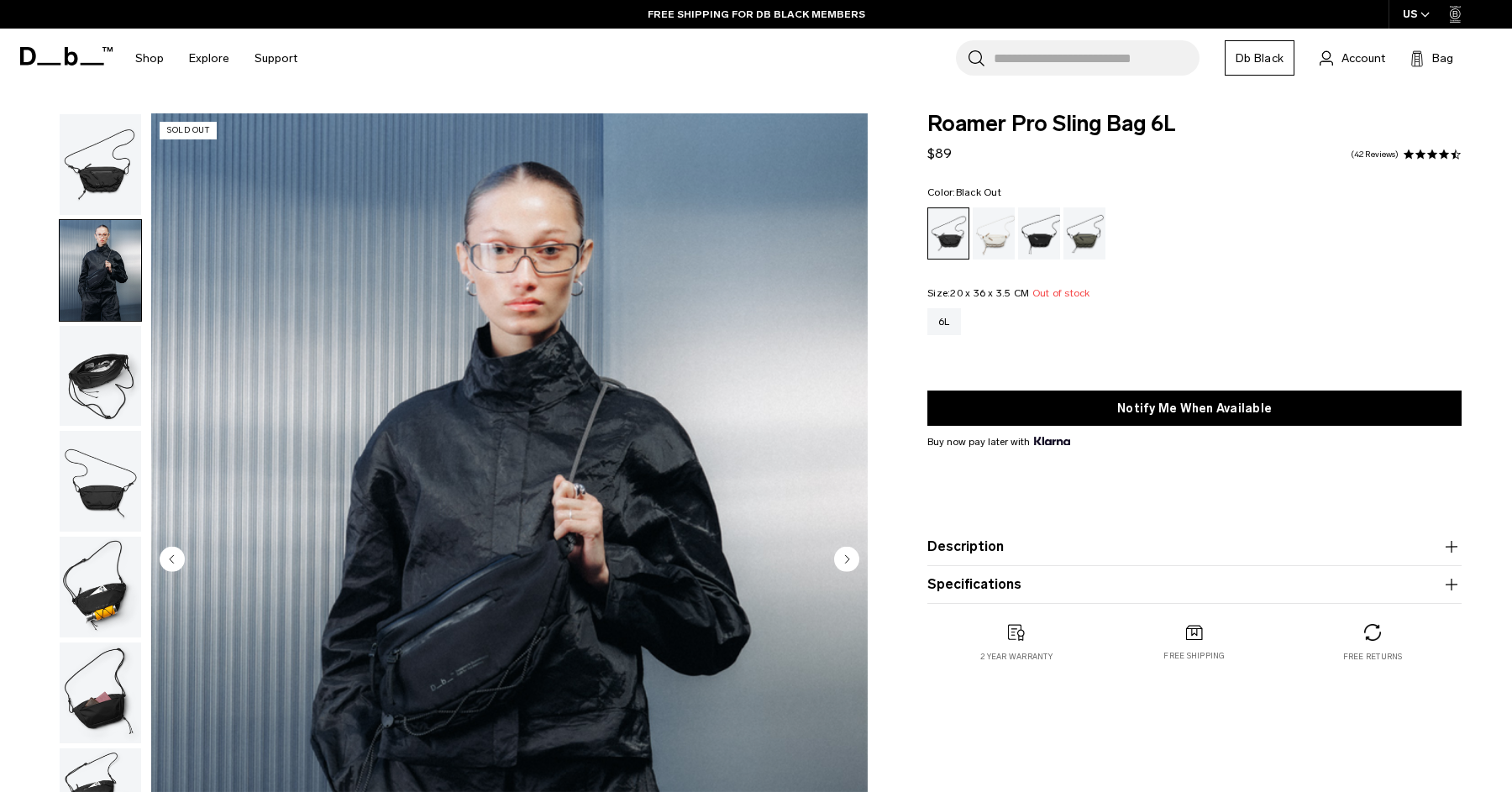
click at [848, 556] on circle "Next slide" at bounding box center [846, 559] width 25 height 25
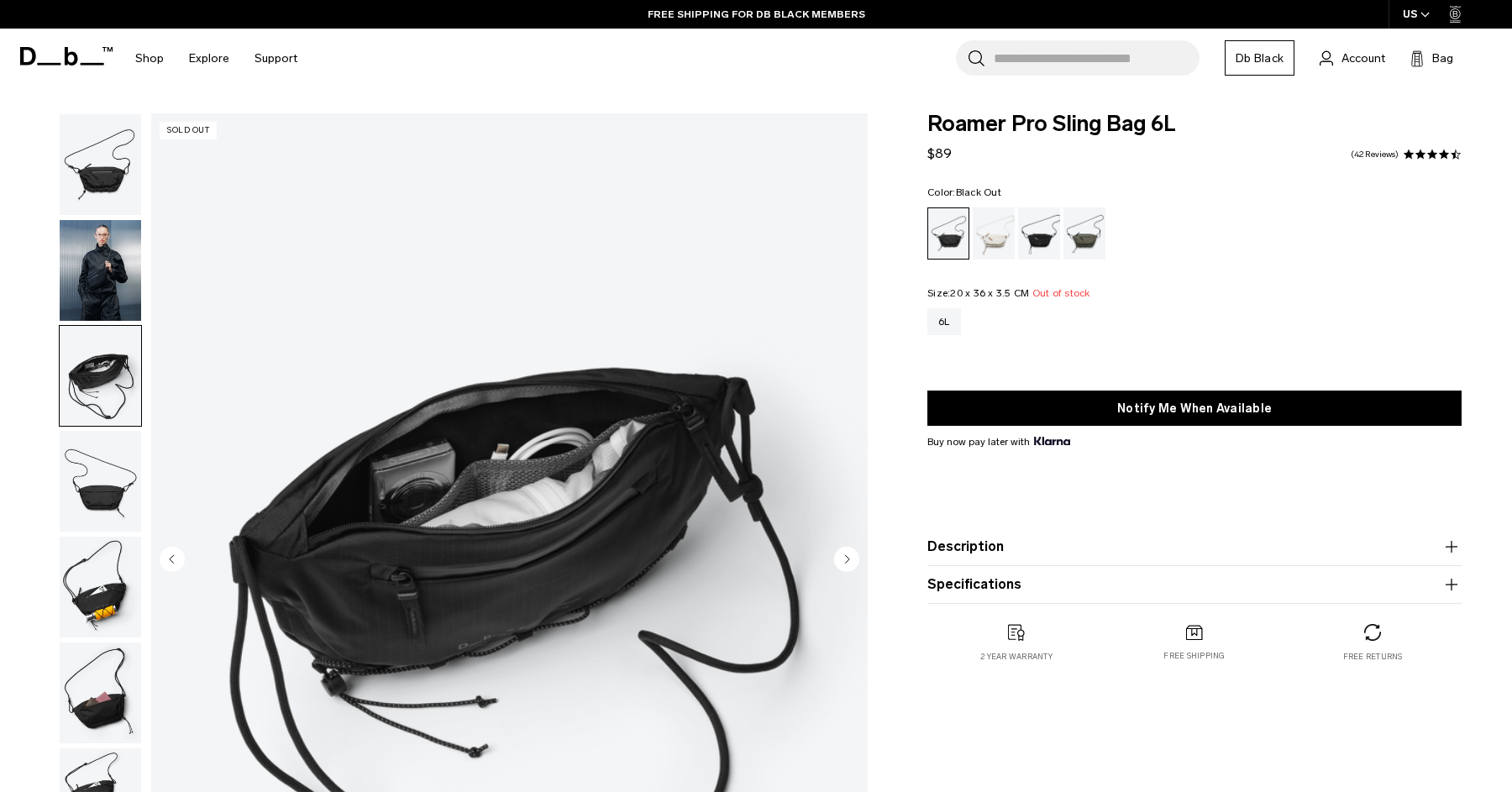
click at [848, 556] on circle "Next slide" at bounding box center [846, 559] width 25 height 25
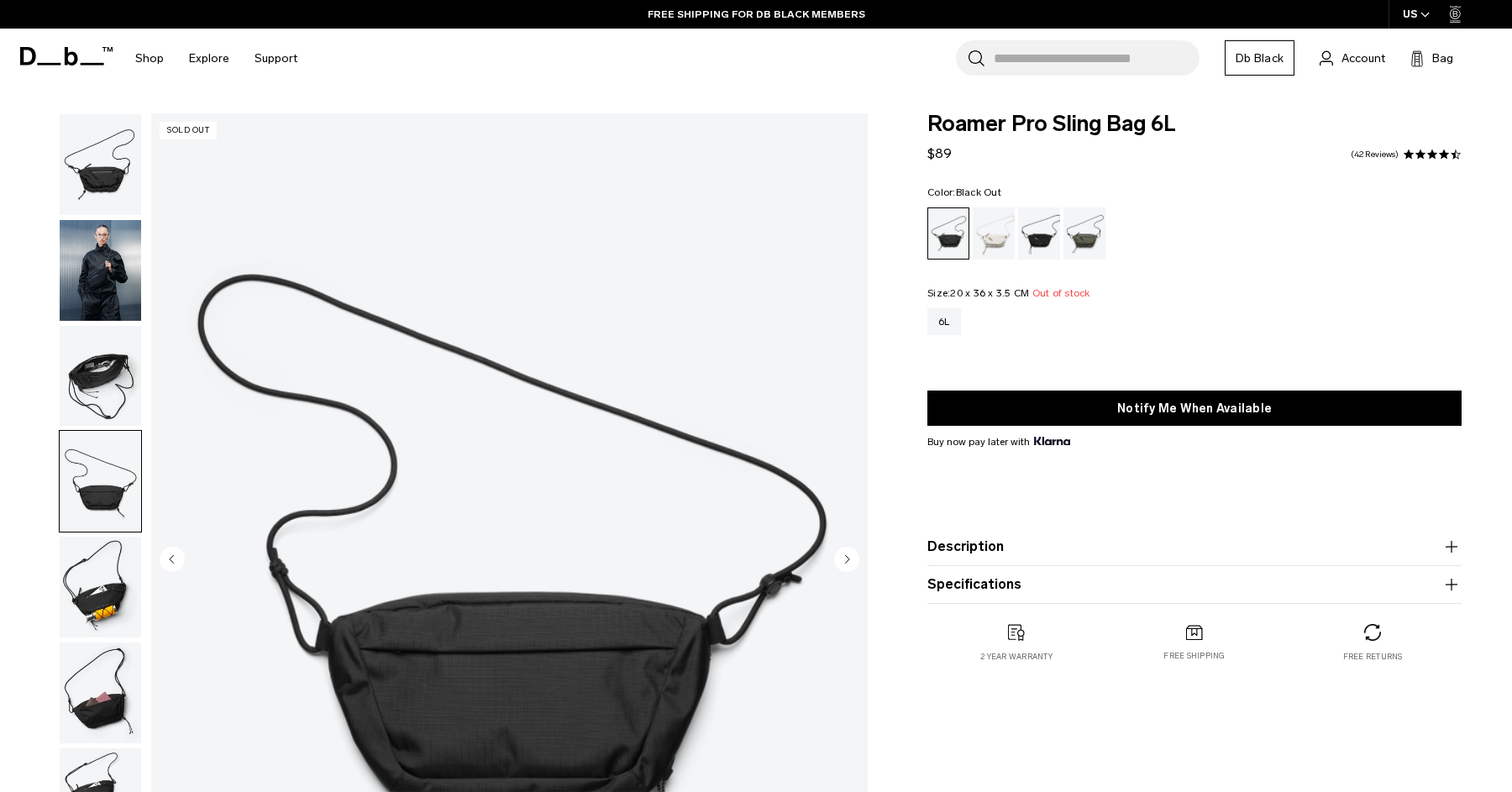
click at [848, 556] on circle "Next slide" at bounding box center [846, 559] width 25 height 25
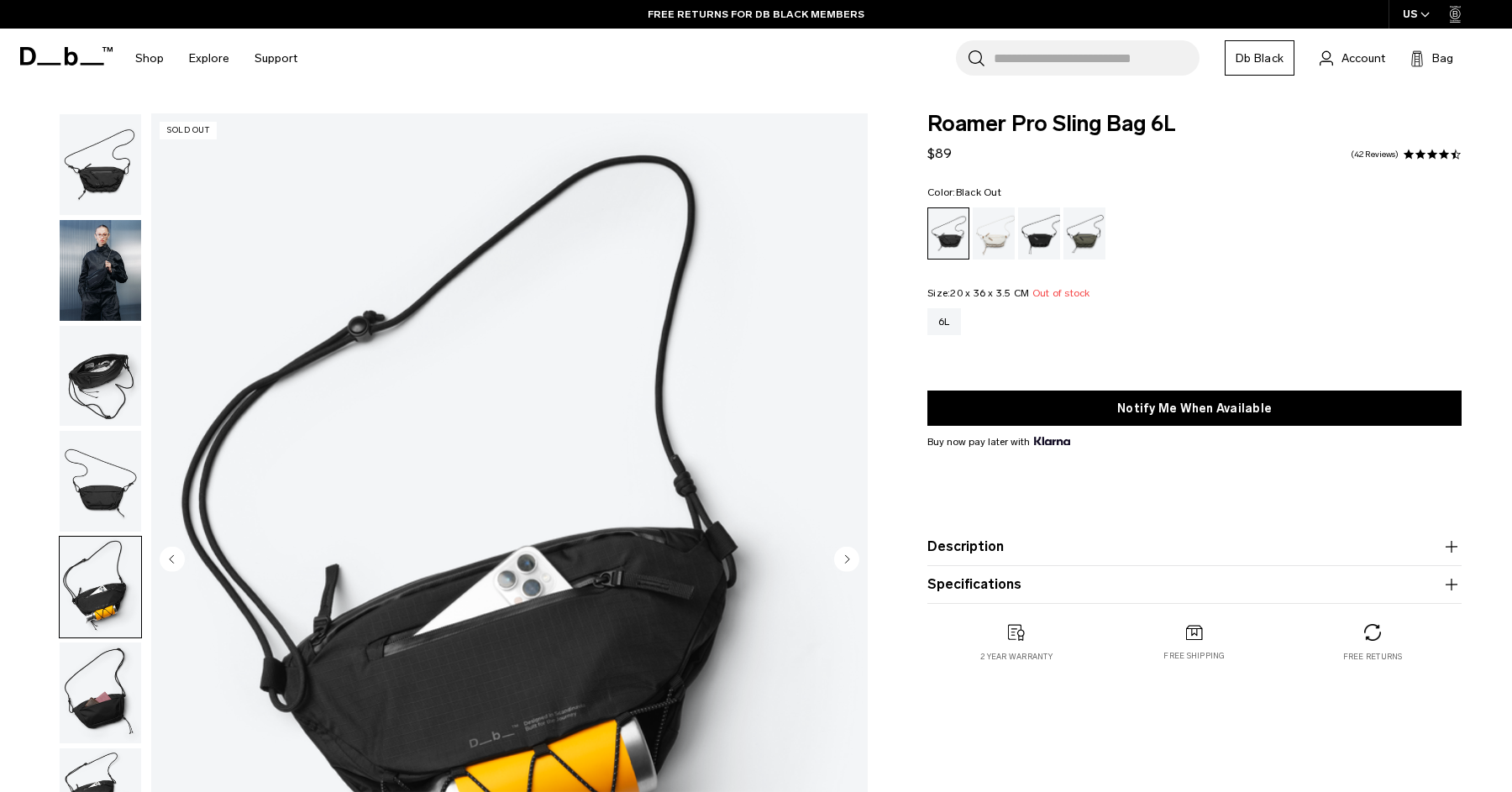
click at [848, 556] on circle "Next slide" at bounding box center [846, 559] width 25 height 25
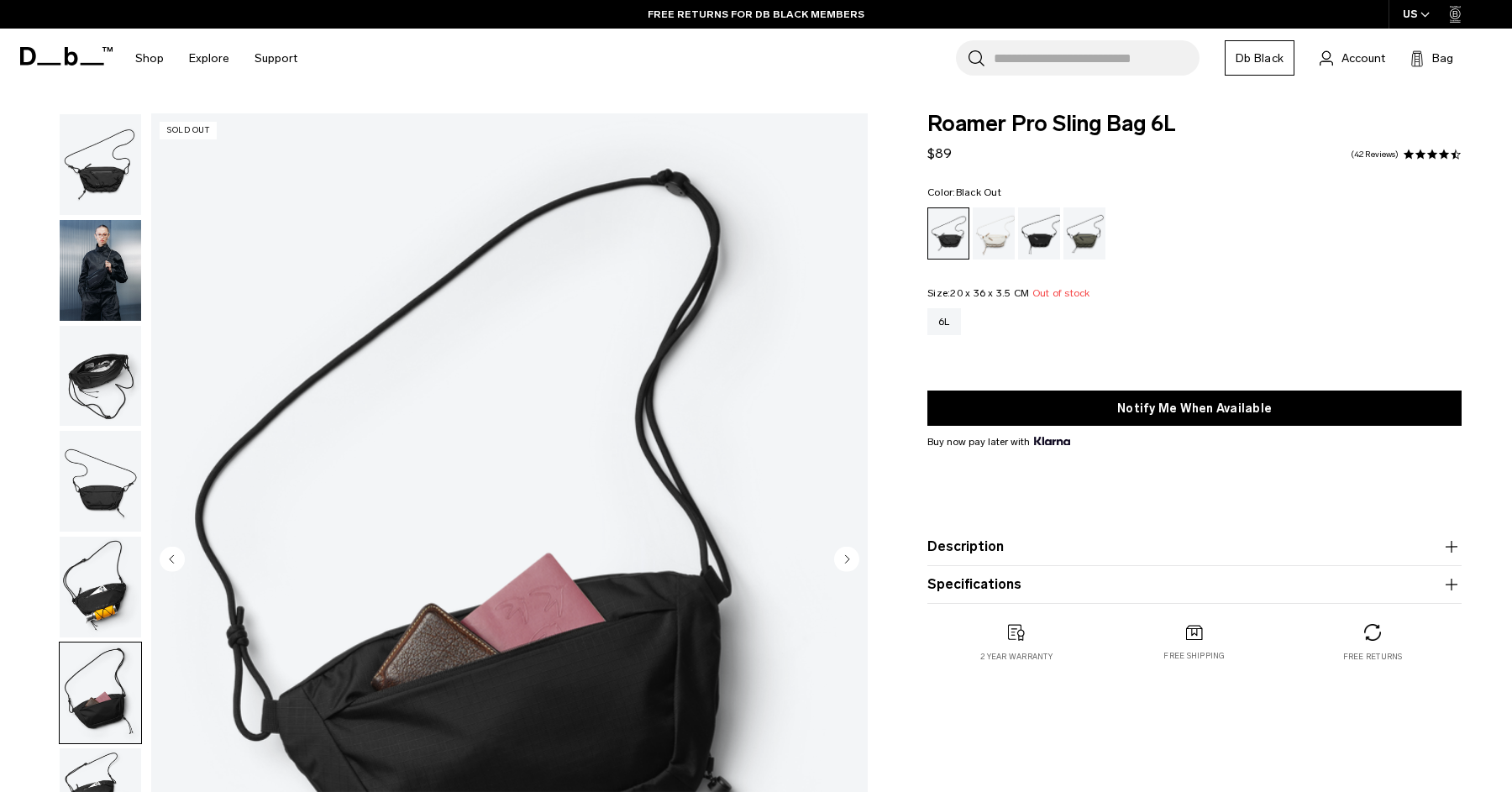
click at [848, 556] on circle "Next slide" at bounding box center [846, 559] width 25 height 25
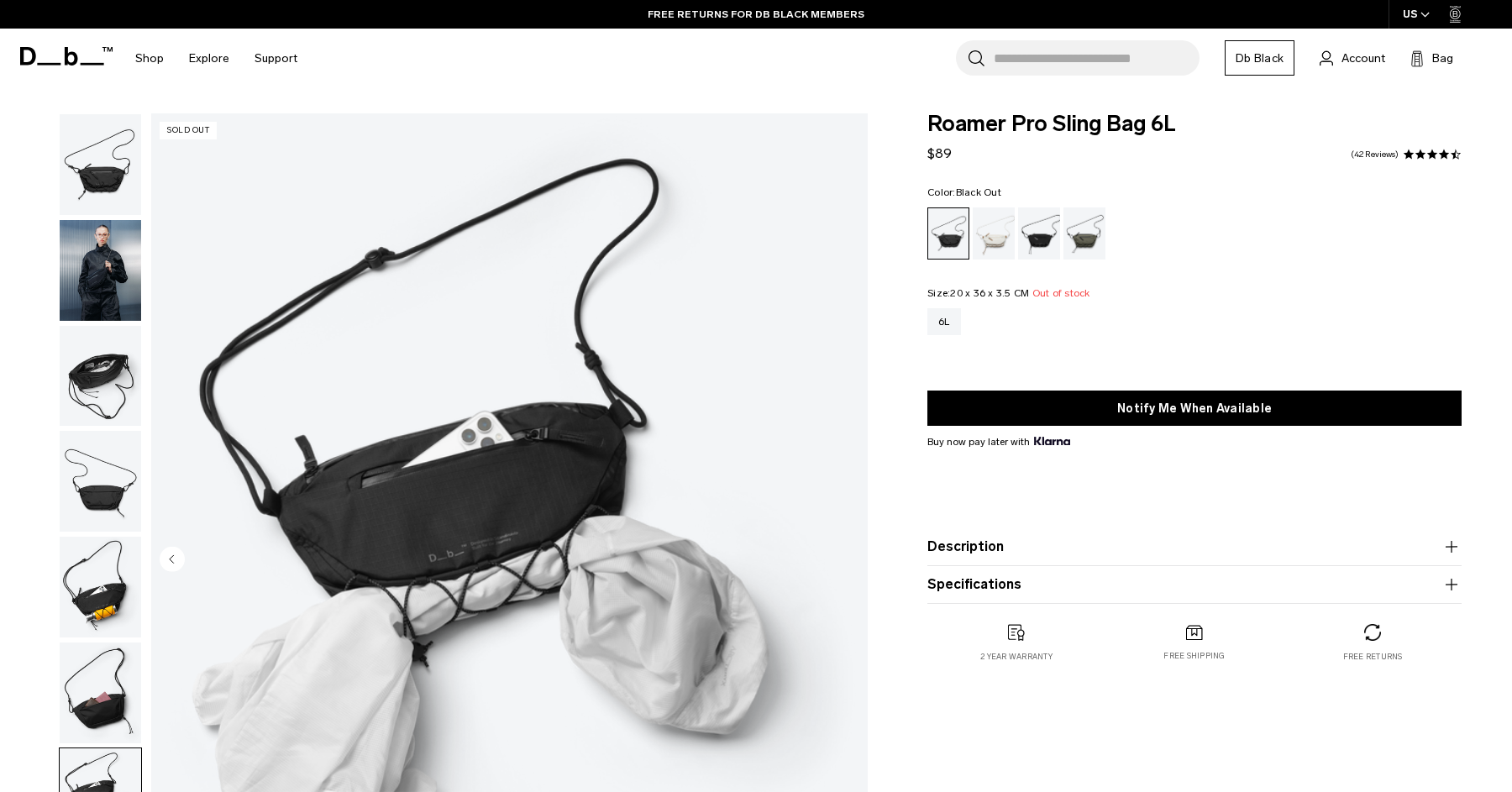
click at [848, 556] on img "7 / 7" at bounding box center [509, 561] width 717 height 895
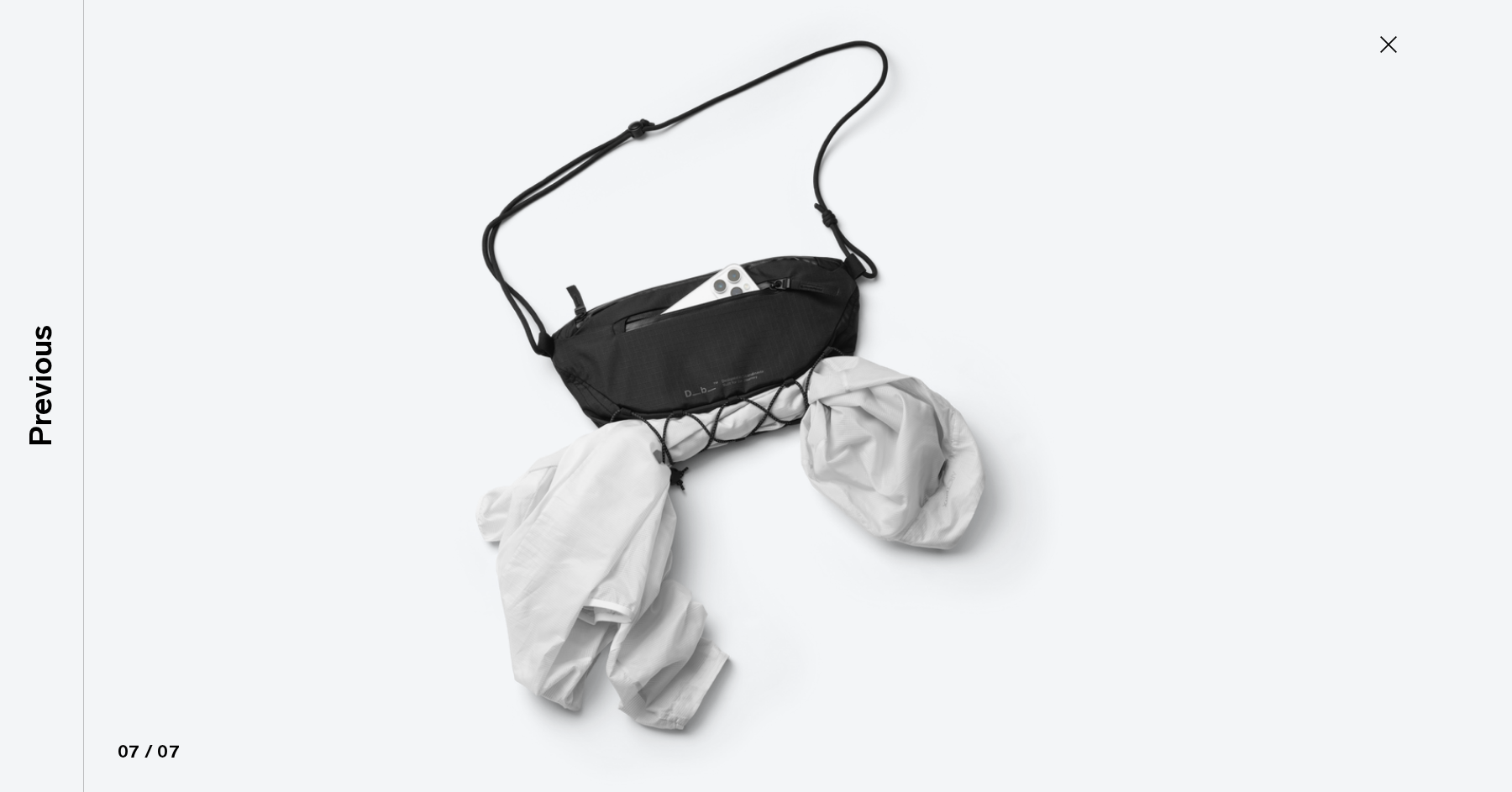
click at [848, 556] on img at bounding box center [756, 396] width 756 height 792
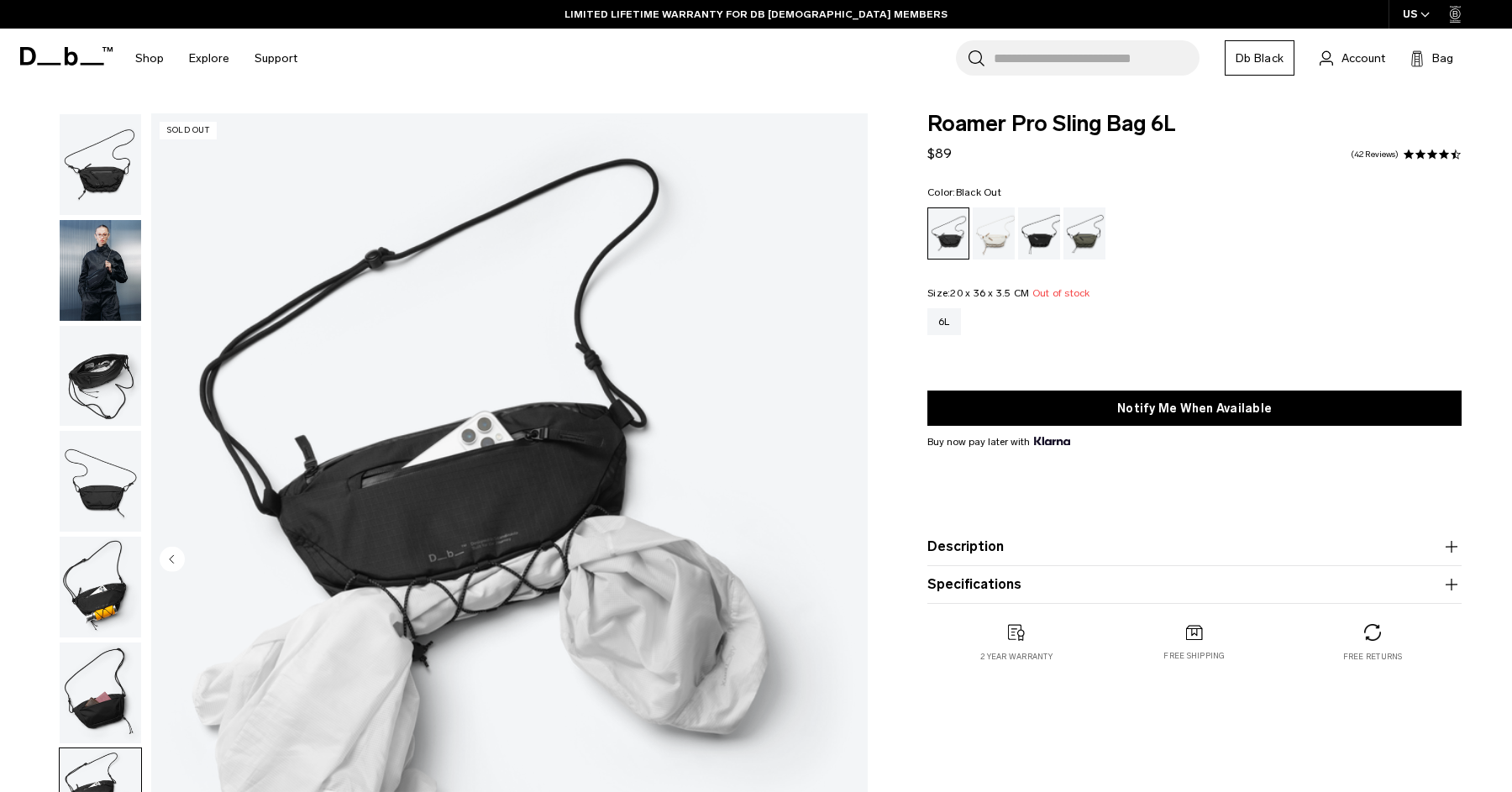
click at [99, 244] on img "button" at bounding box center [101, 270] width 82 height 101
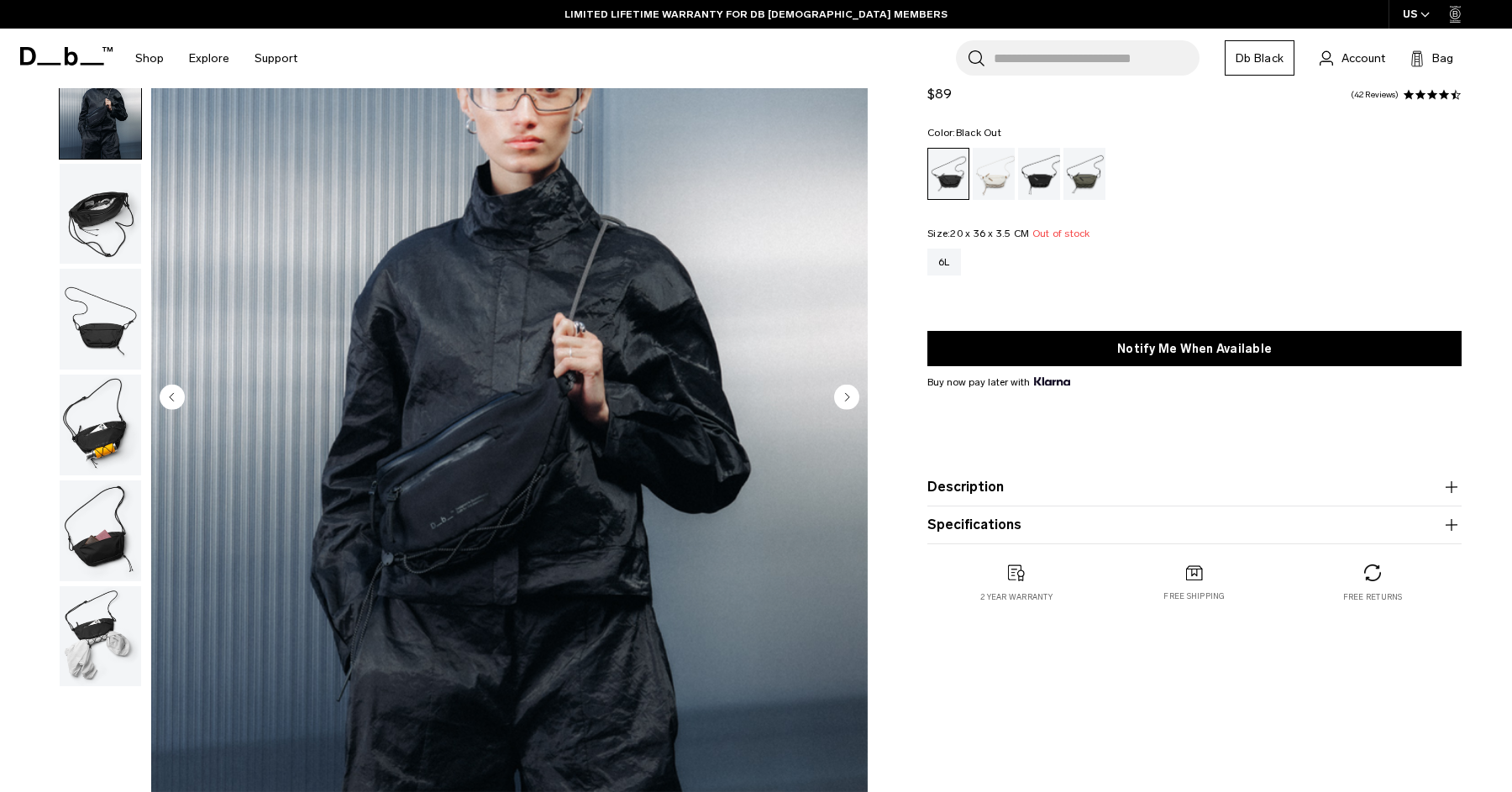
scroll to position [209, 0]
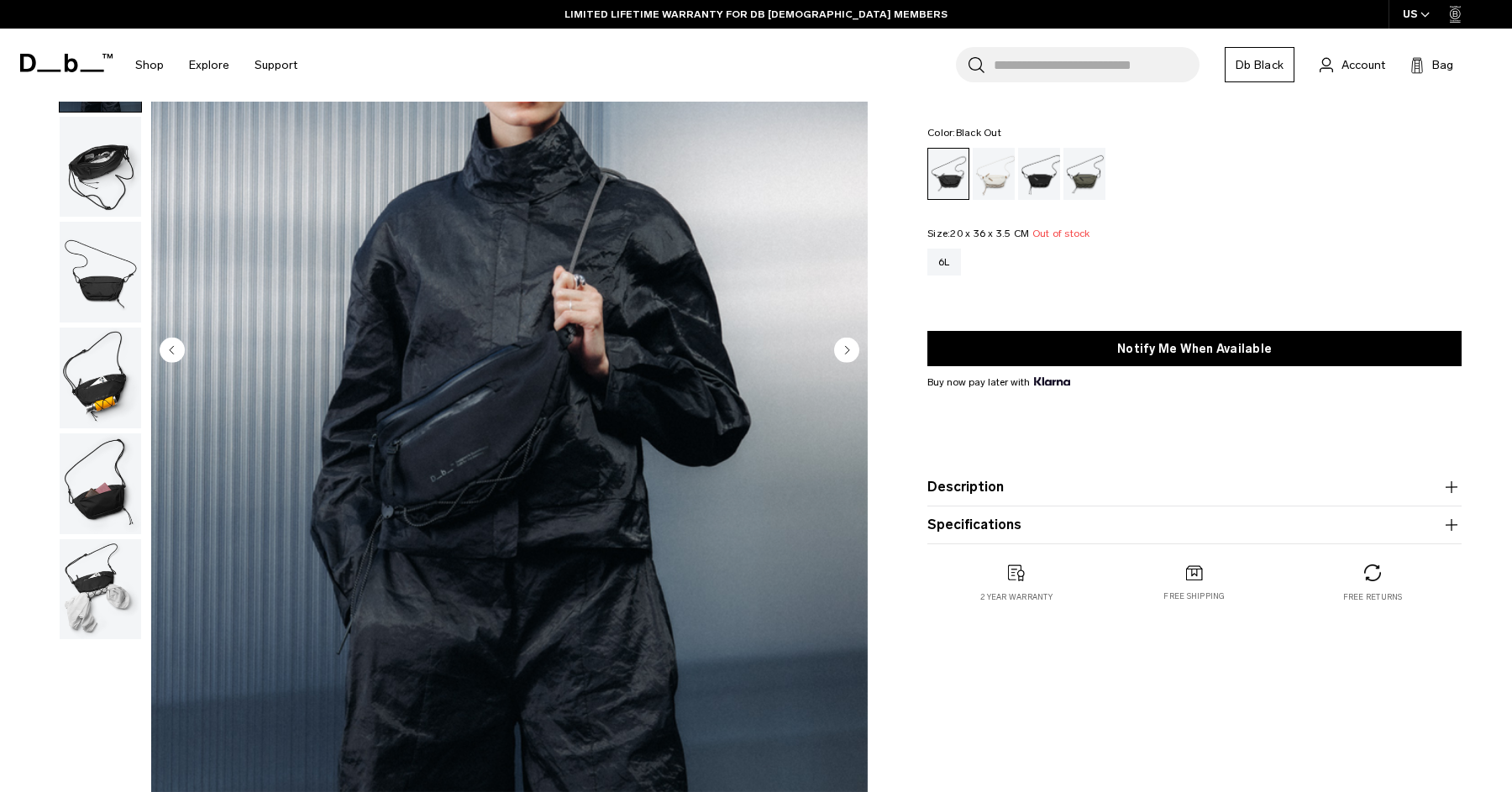
click at [107, 592] on img "button" at bounding box center [101, 590] width 82 height 101
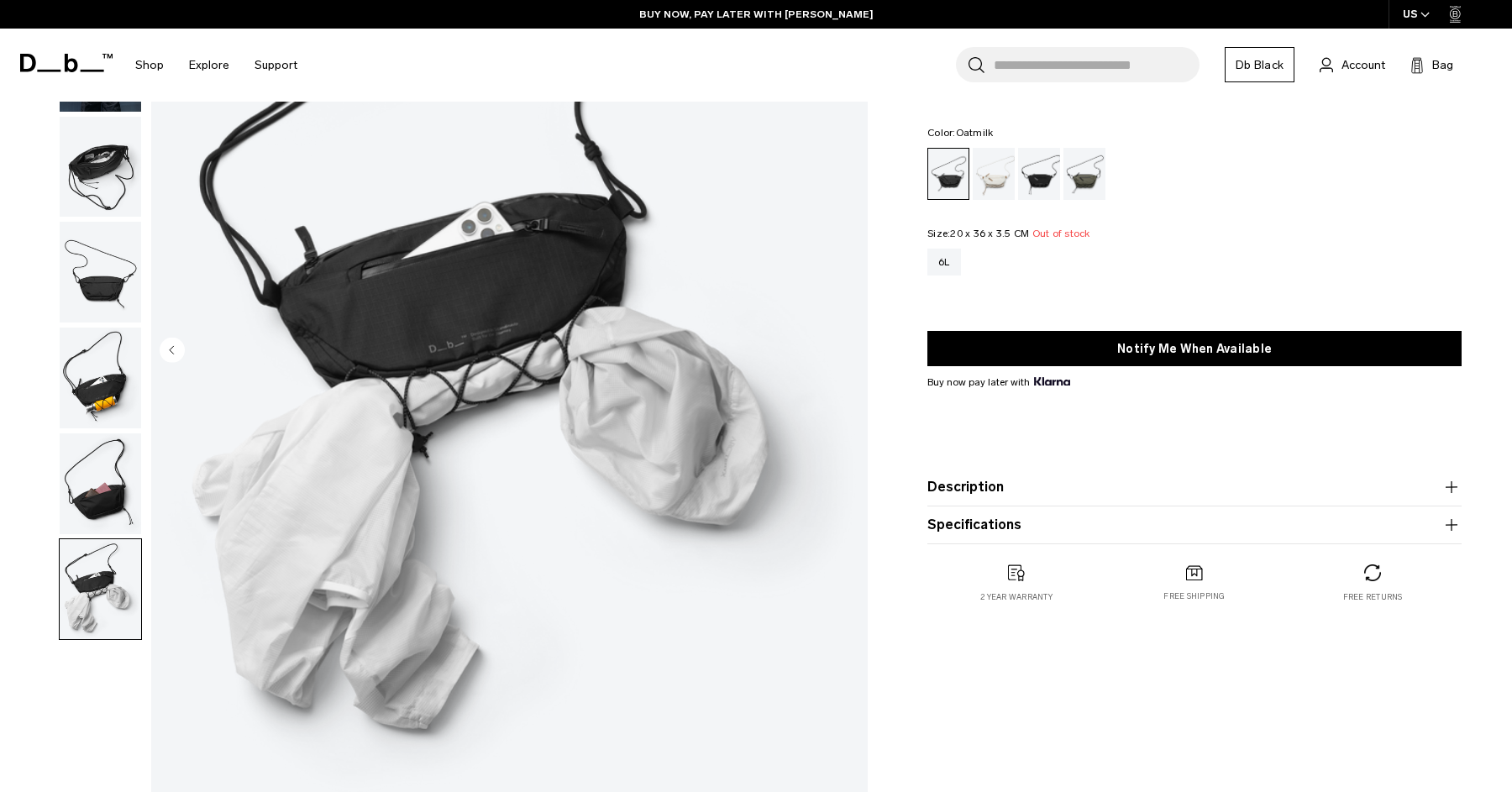
click at [991, 178] on div "Oatmilk" at bounding box center [993, 173] width 43 height 52
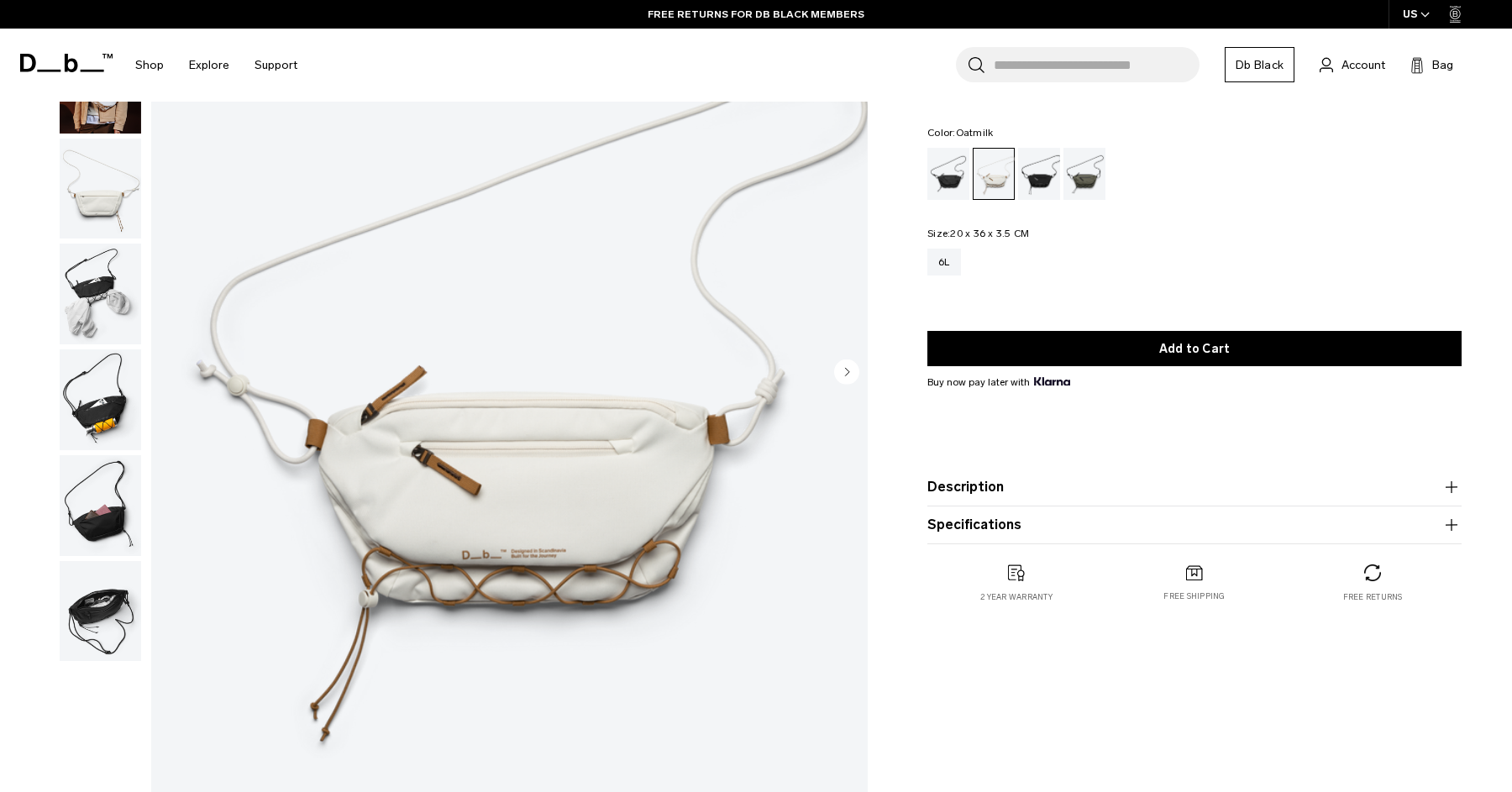
scroll to position [191, 0]
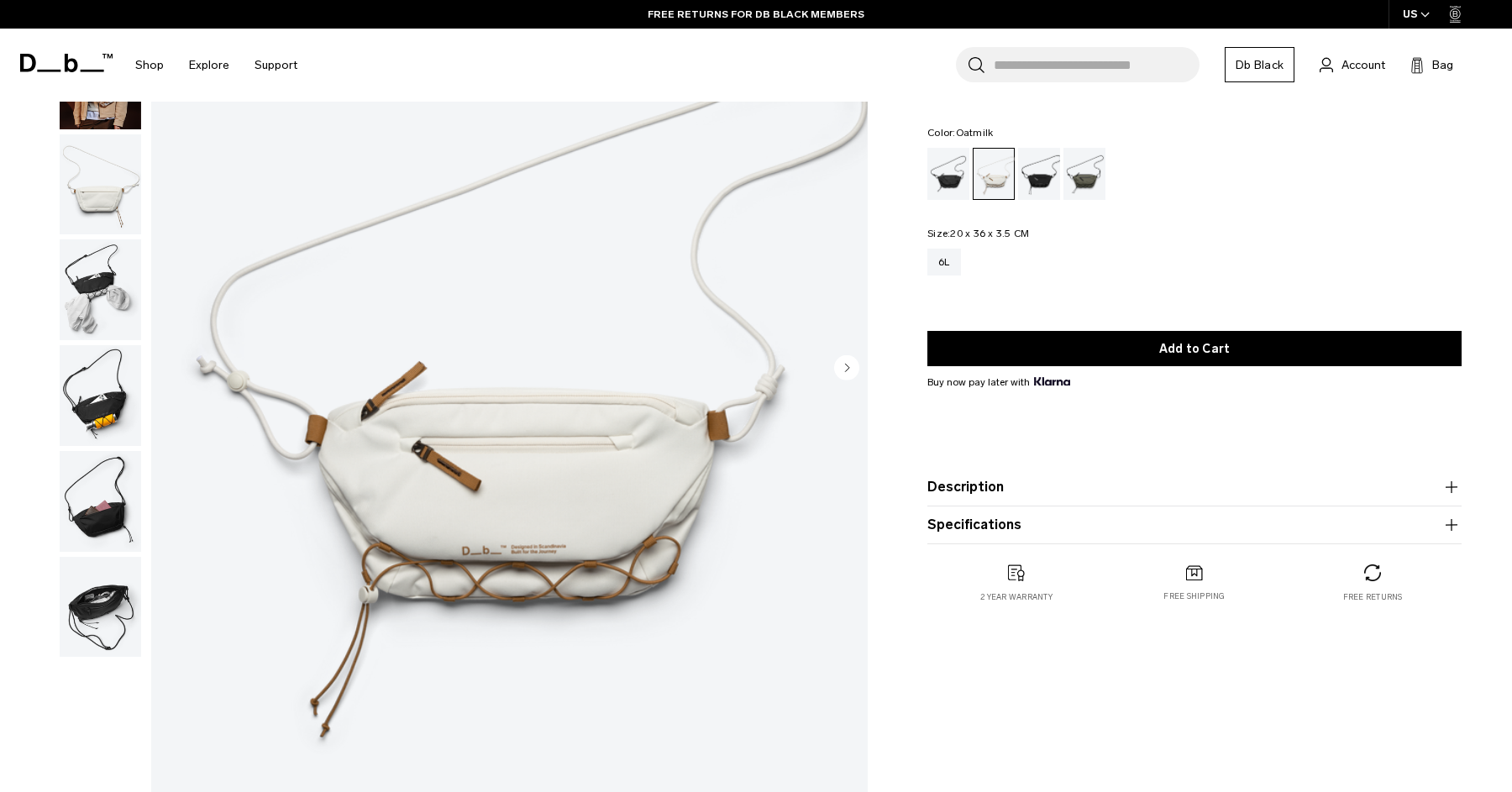
click at [126, 378] on img "button" at bounding box center [101, 396] width 82 height 101
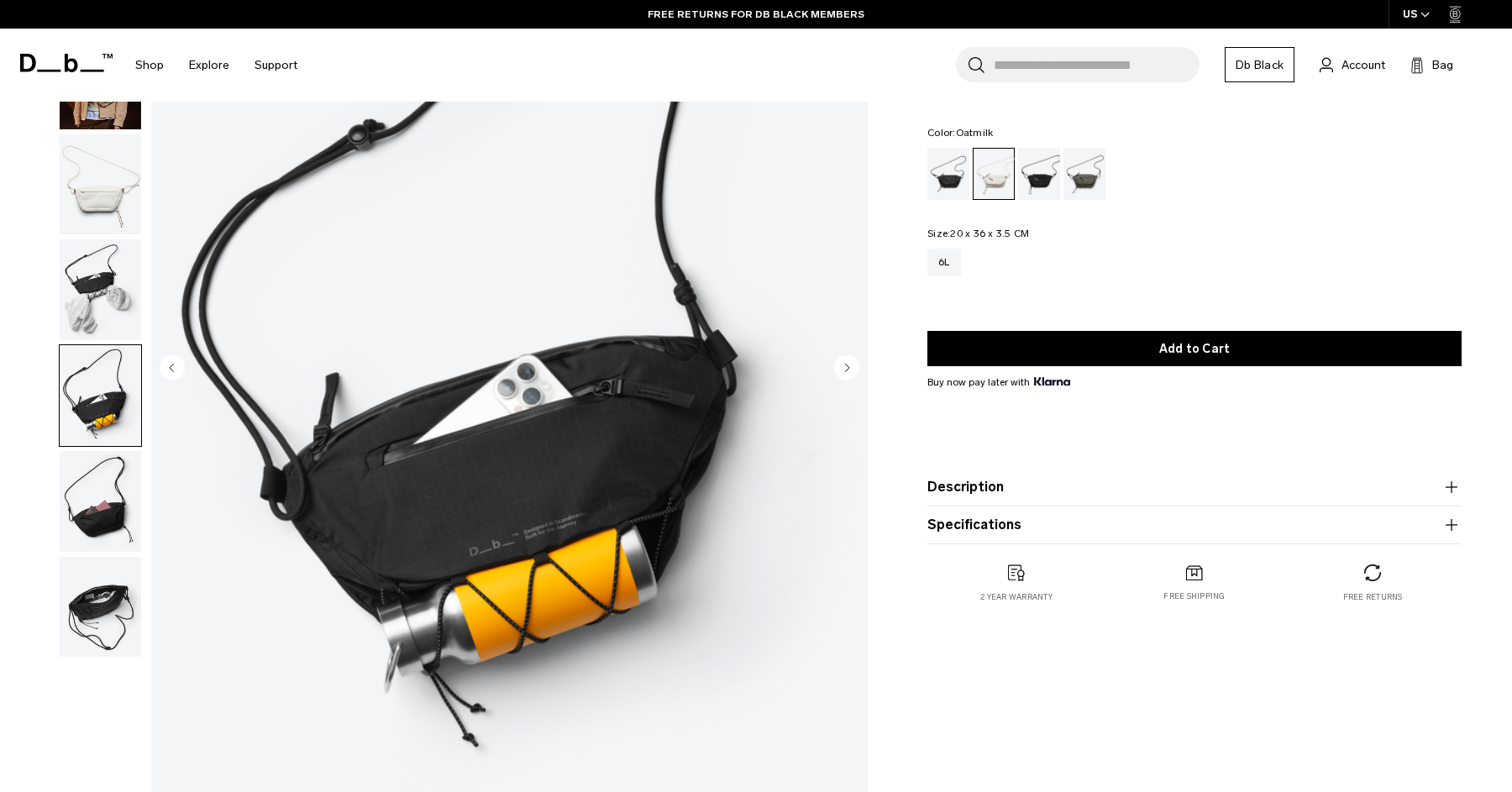
click at [108, 308] on img "button" at bounding box center [101, 290] width 82 height 101
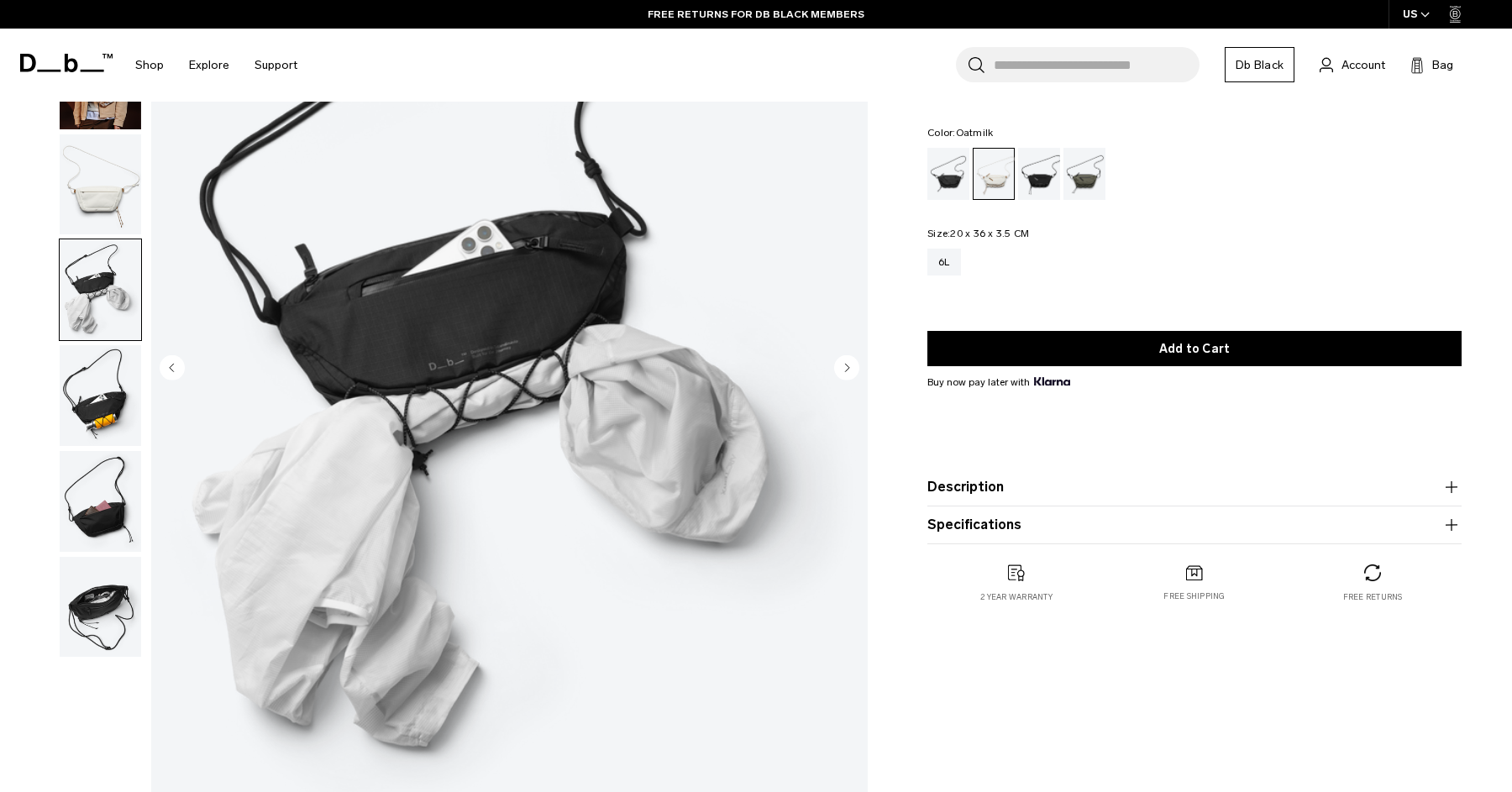
click at [109, 204] on img "button" at bounding box center [101, 185] width 82 height 101
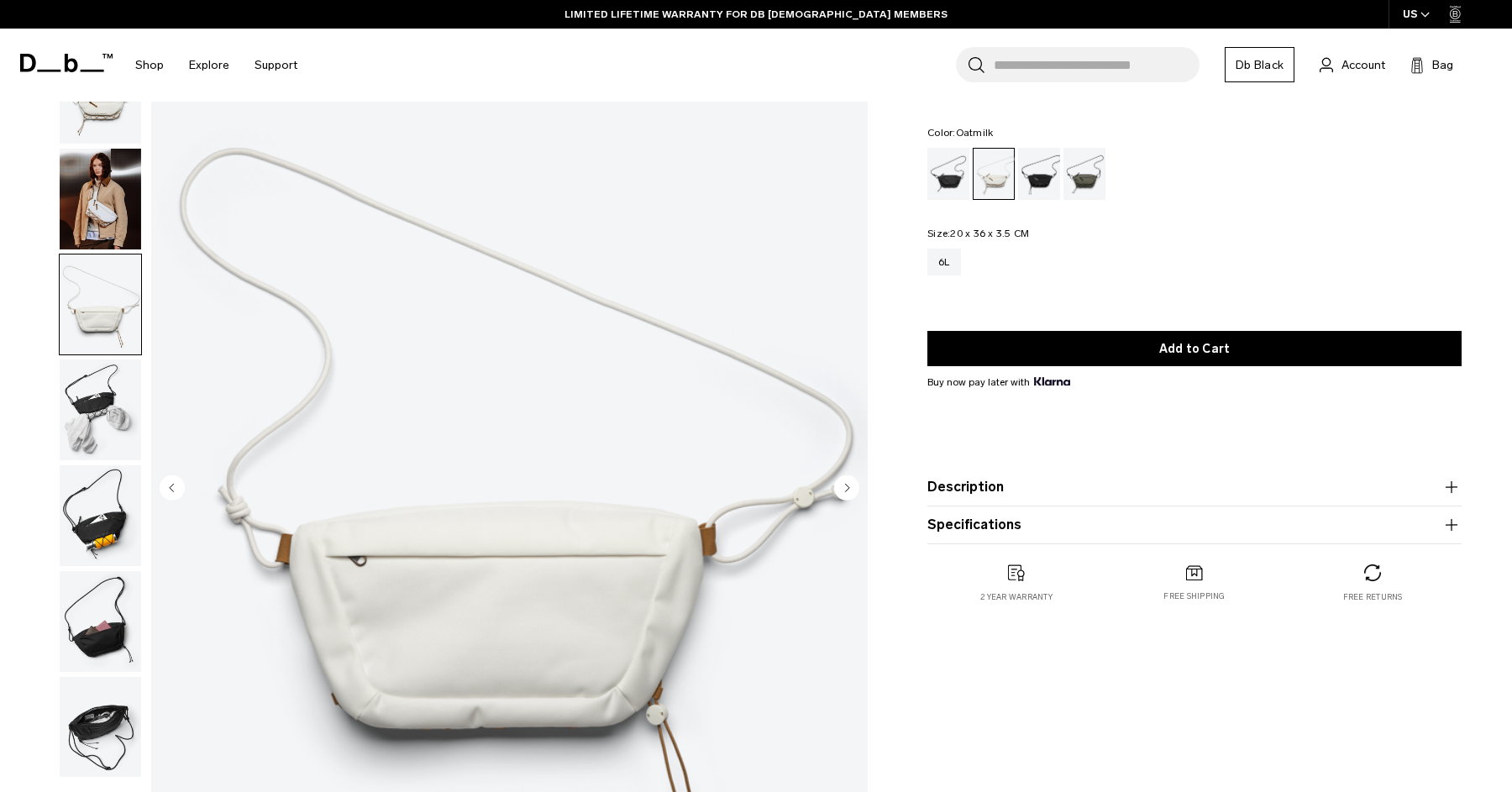
scroll to position [0, 0]
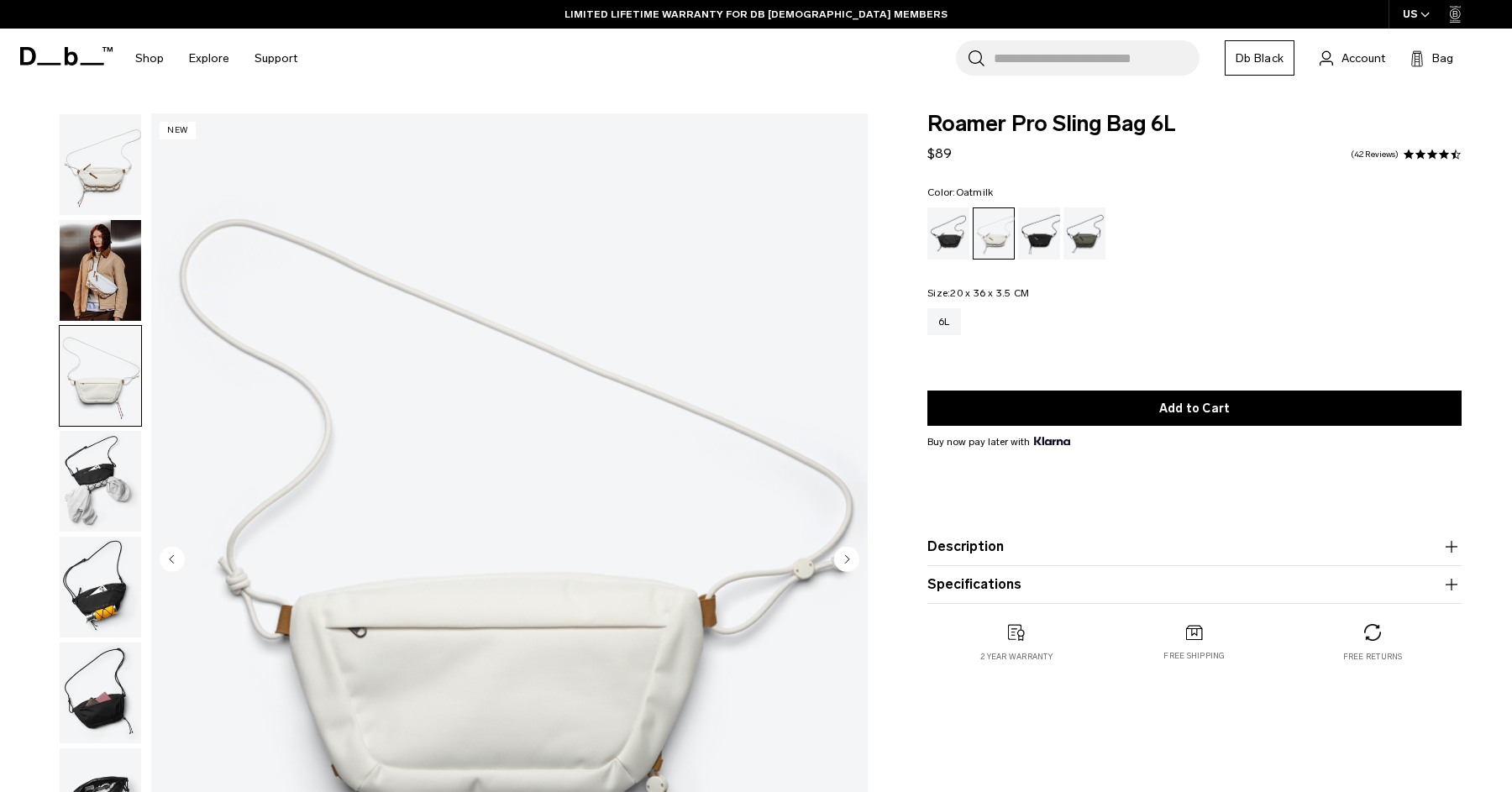
click at [100, 236] on img "button" at bounding box center [101, 270] width 82 height 101
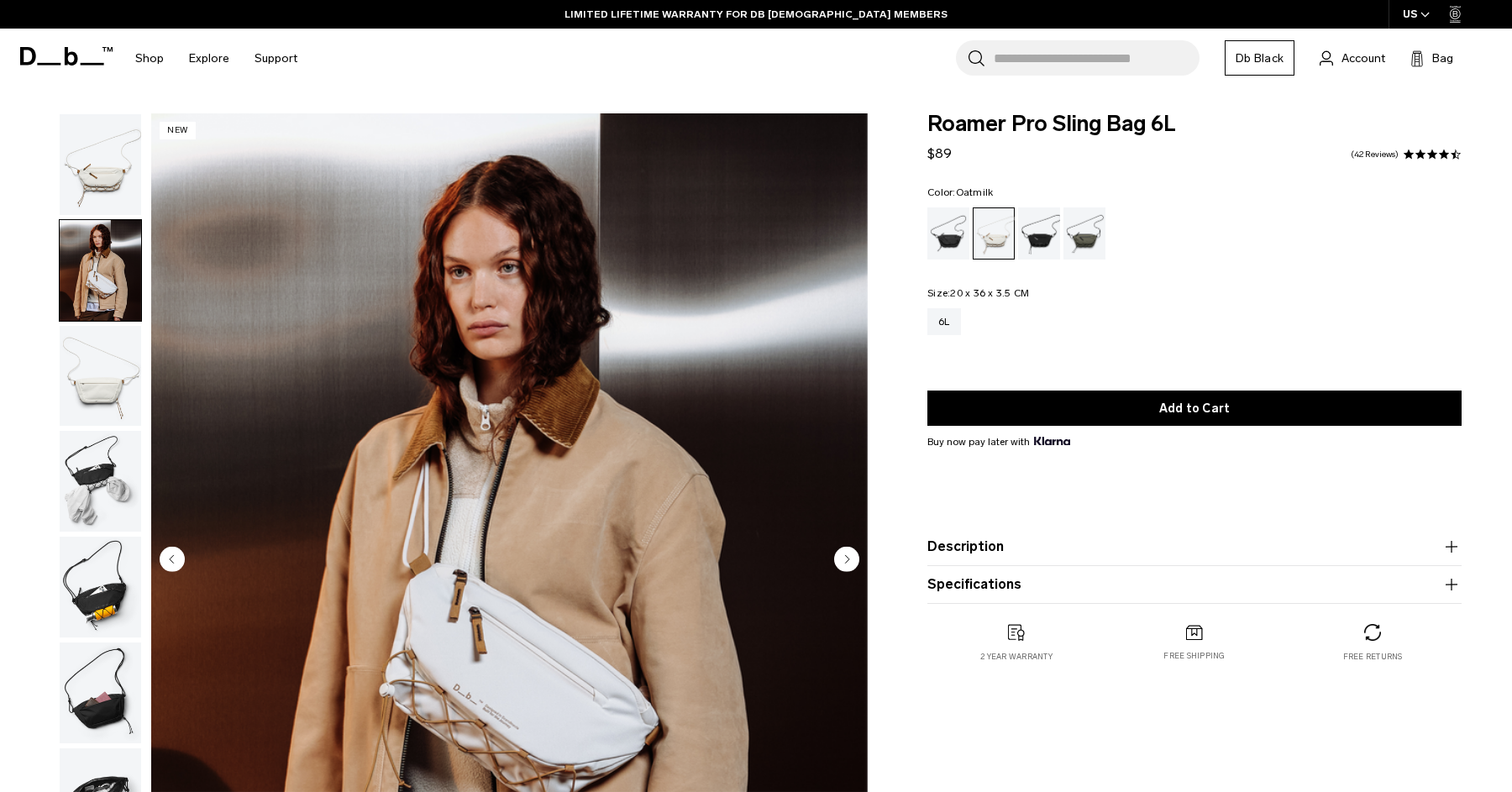
click at [104, 168] on img "button" at bounding box center [101, 165] width 82 height 101
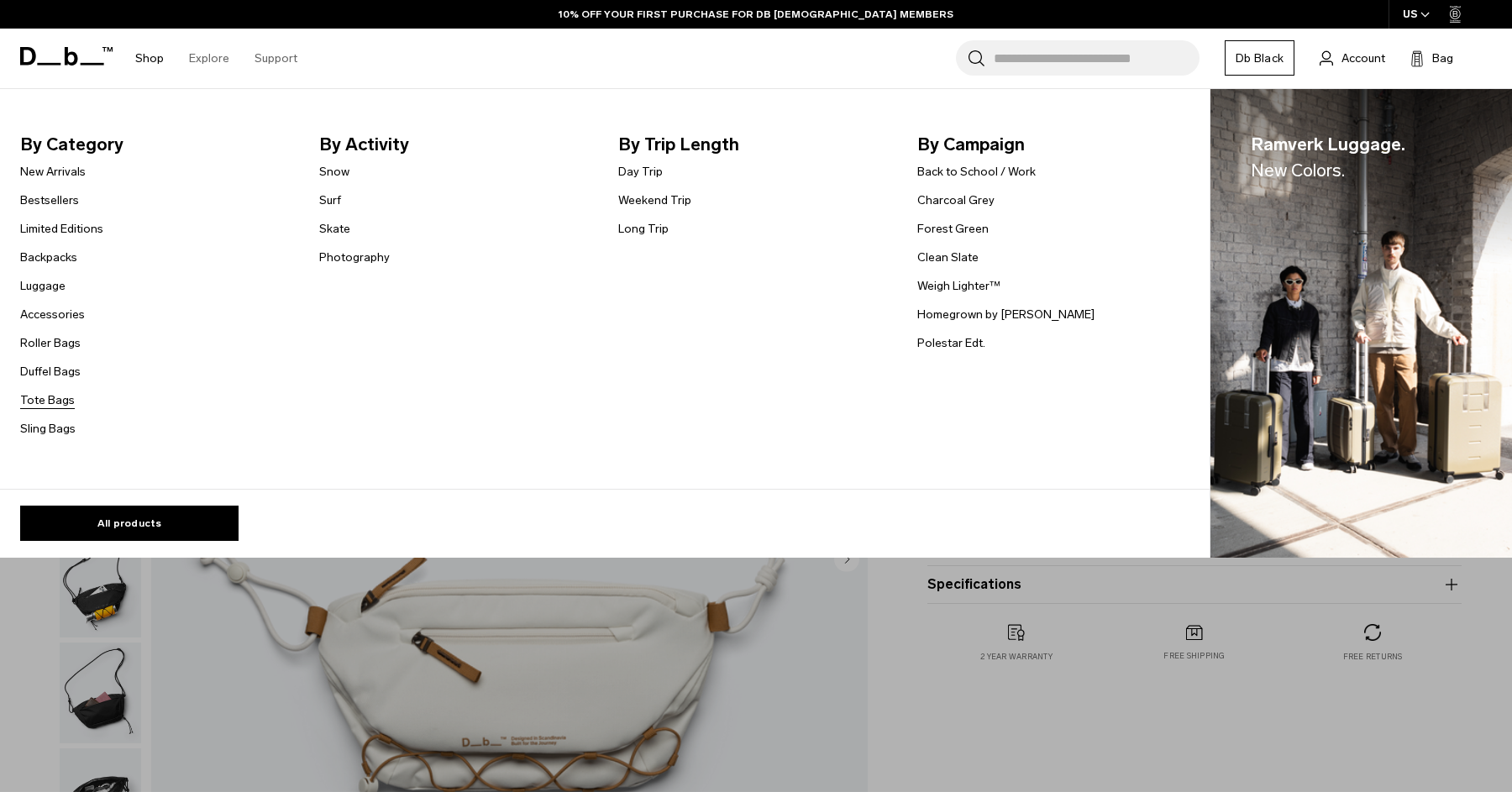
click at [43, 406] on link "Tote Bags" at bounding box center [47, 400] width 54 height 18
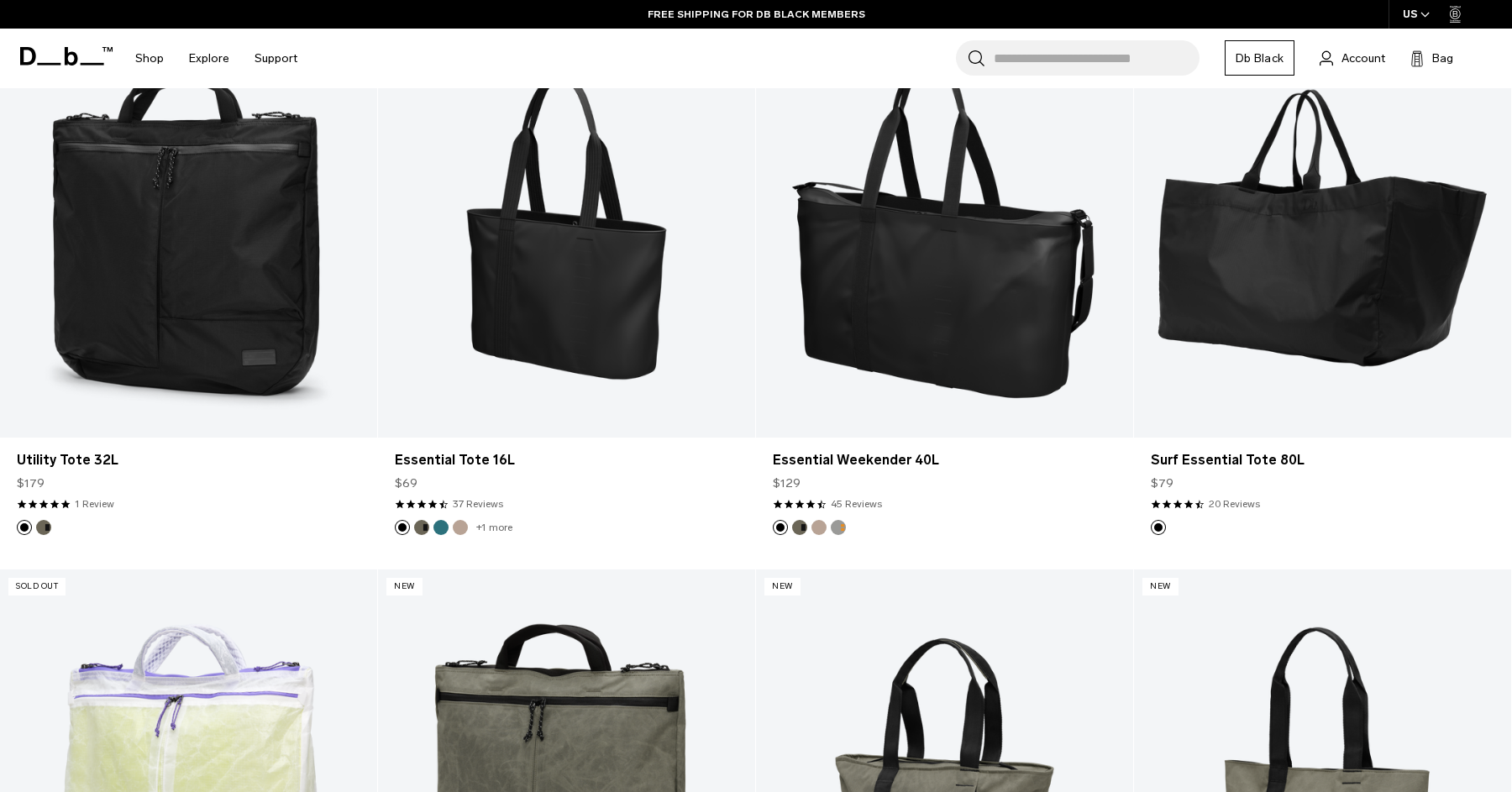
scroll to position [263, 0]
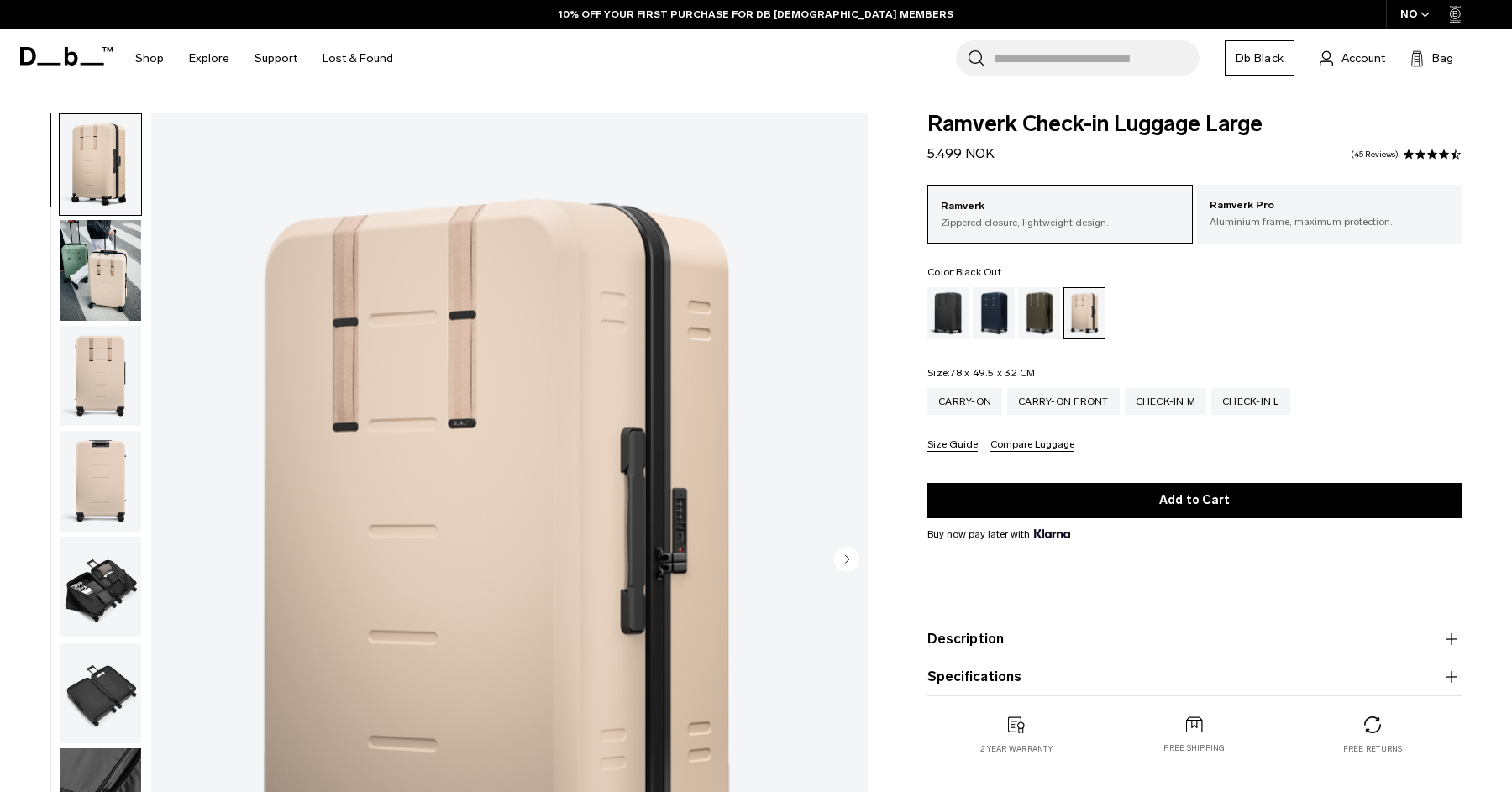
click at [949, 319] on div "Black Out" at bounding box center [948, 313] width 43 height 52
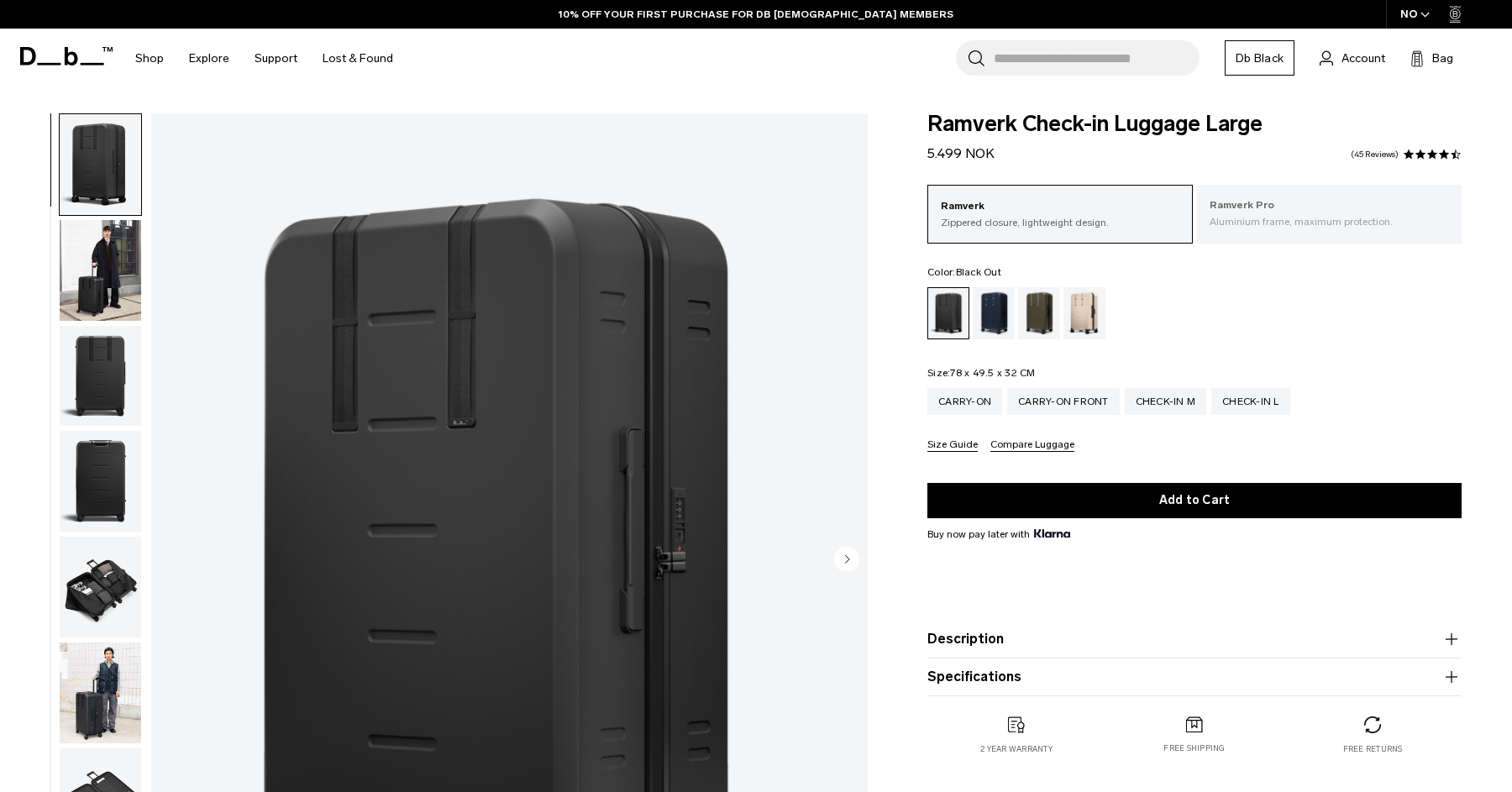
click at [1291, 209] on p "Ramverk Pro" at bounding box center [1329, 206] width 240 height 17
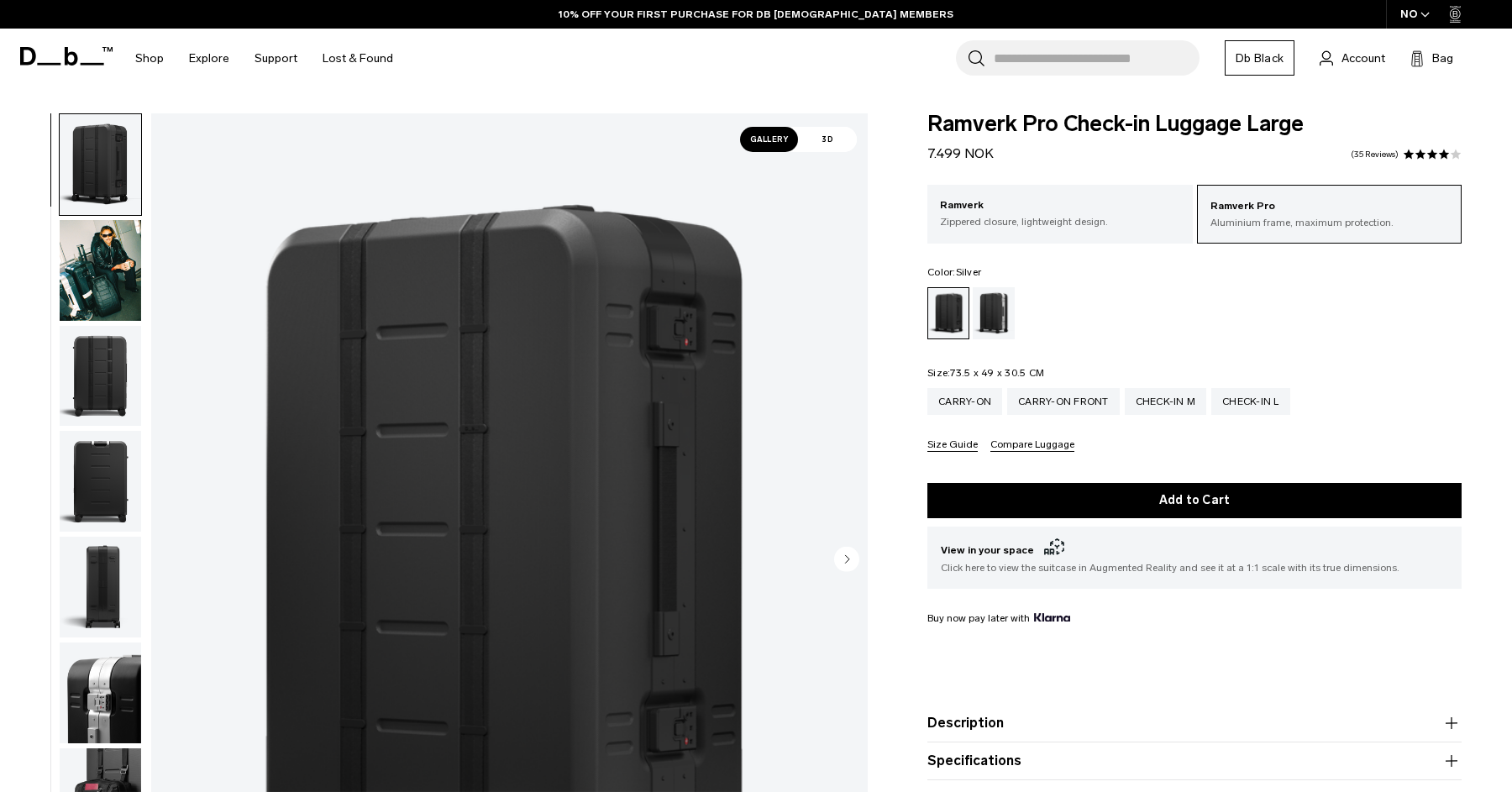
click at [988, 316] on div "Silver" at bounding box center [993, 313] width 43 height 52
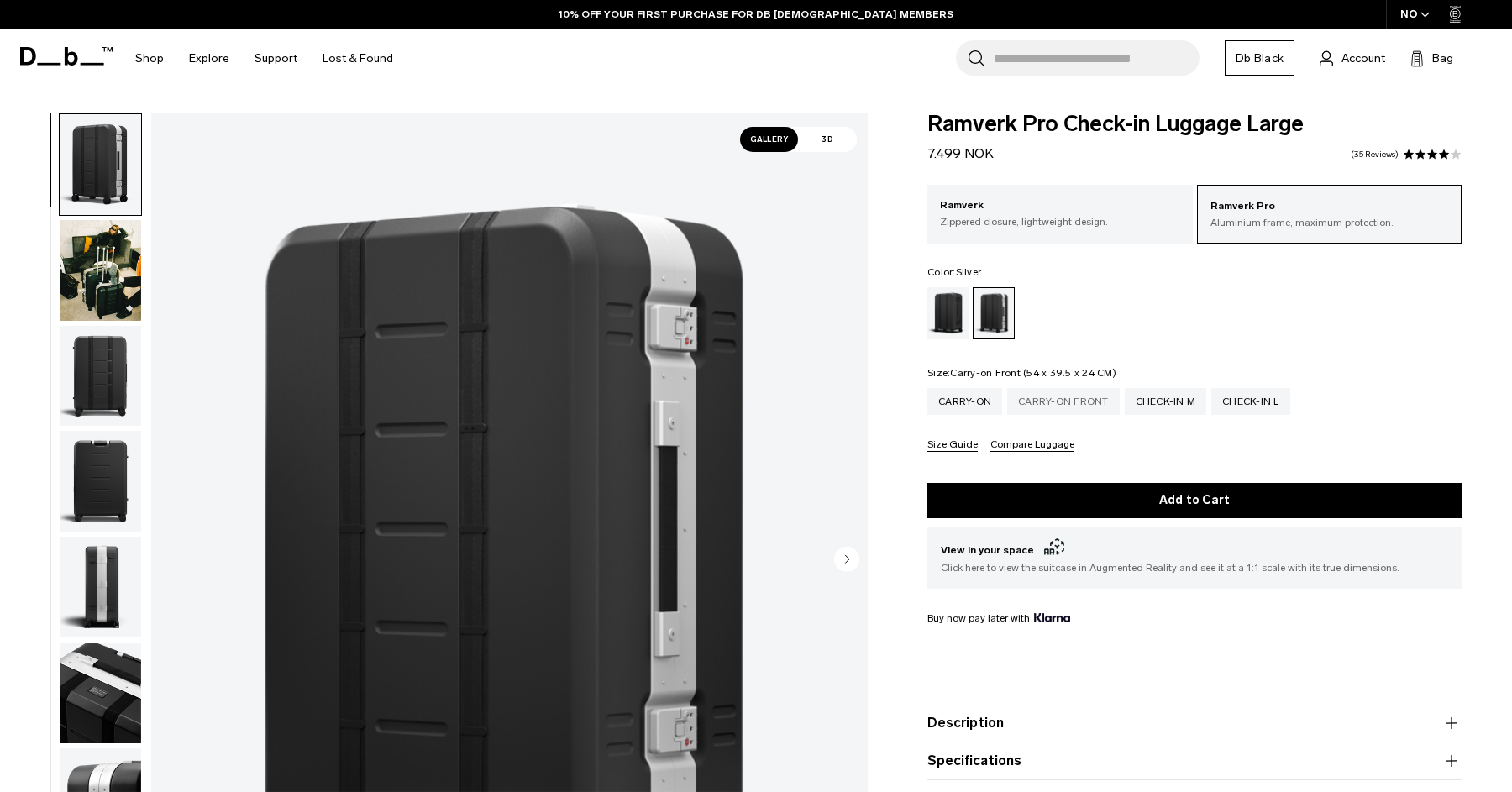
click at [1076, 411] on div "Carry-on Front" at bounding box center [1063, 402] width 112 height 27
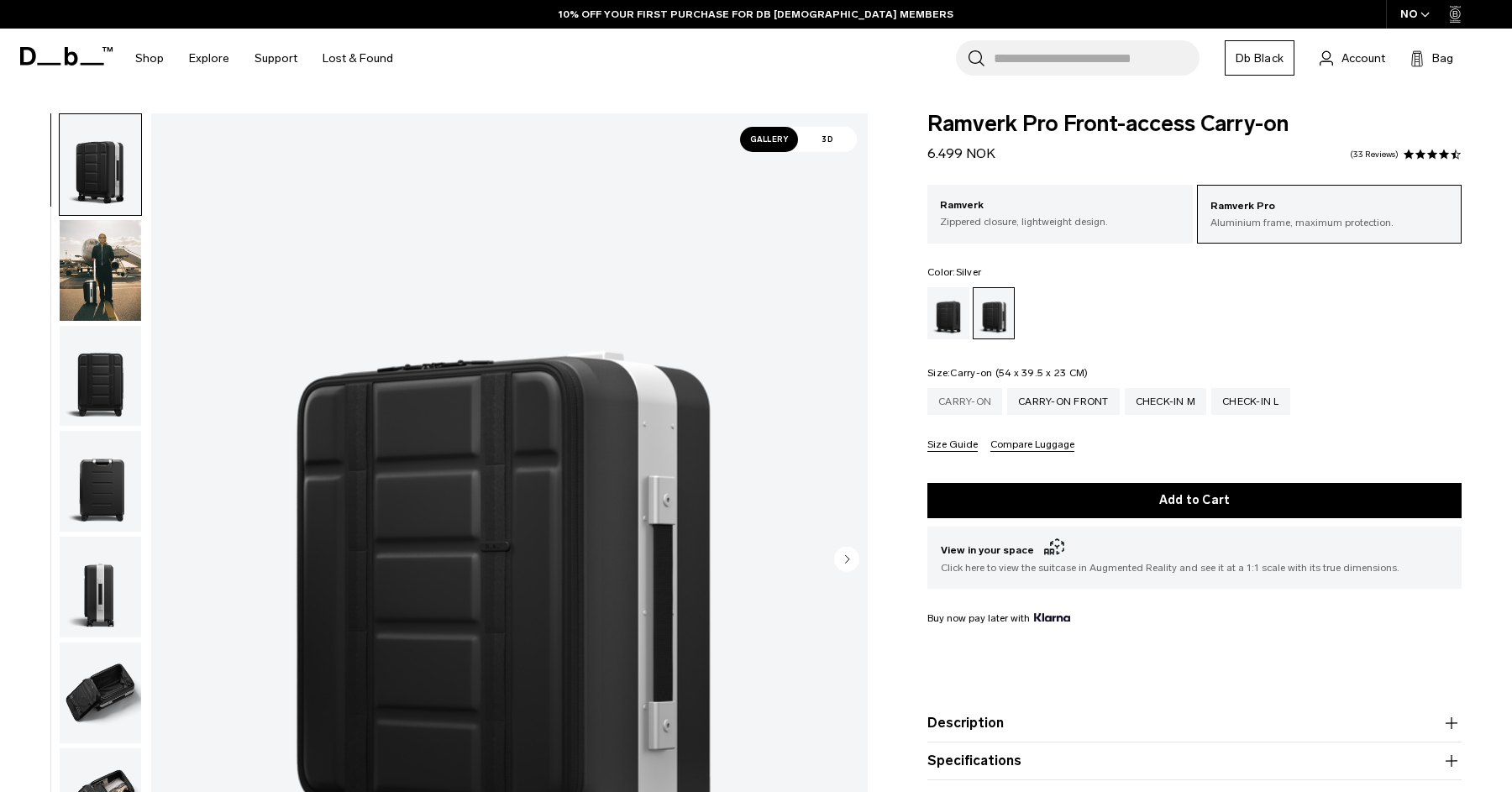
click at [979, 405] on div "Carry-on" at bounding box center [964, 402] width 75 height 27
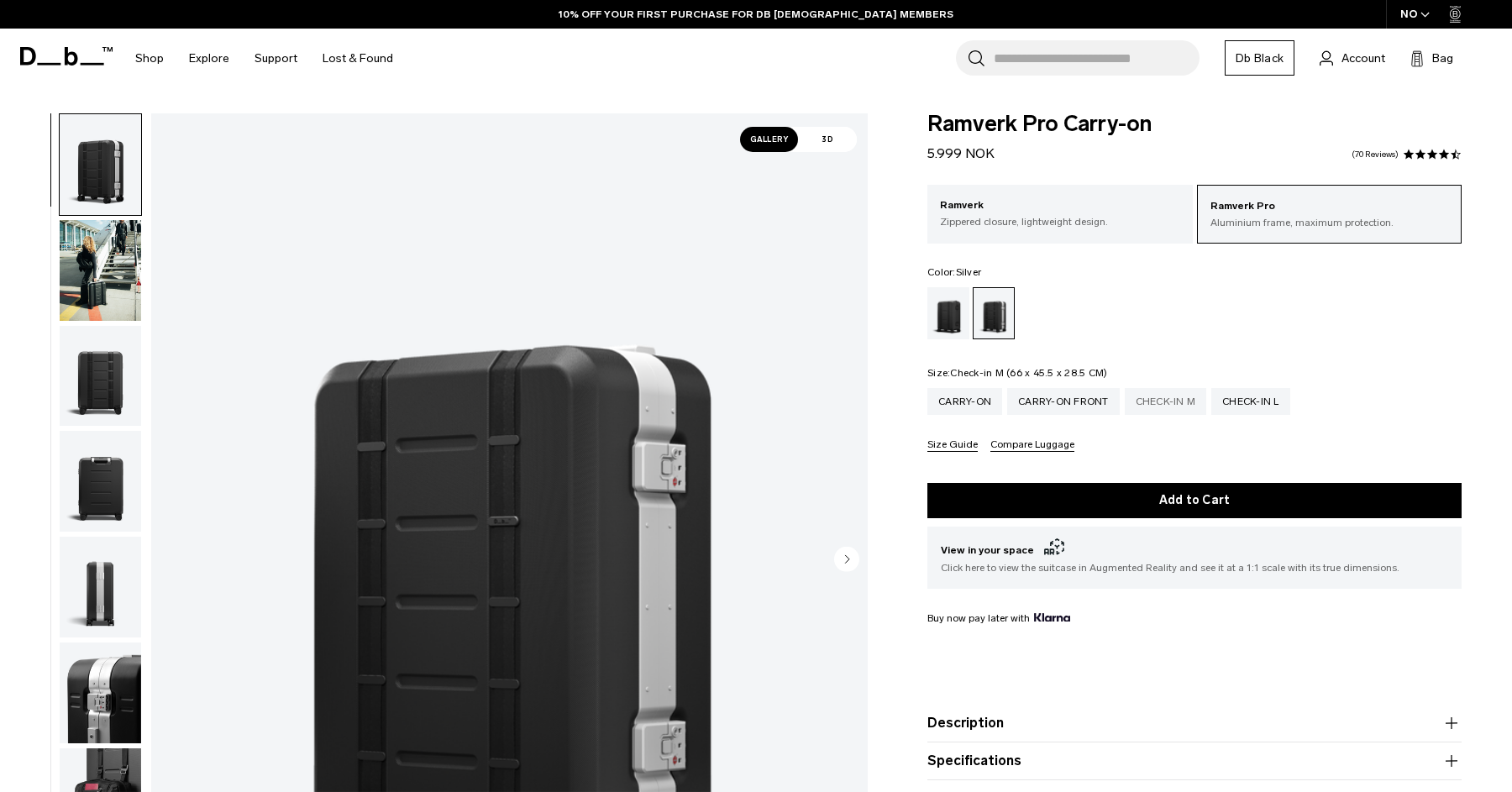
click at [1142, 408] on div "Check-in M" at bounding box center [1166, 402] width 82 height 27
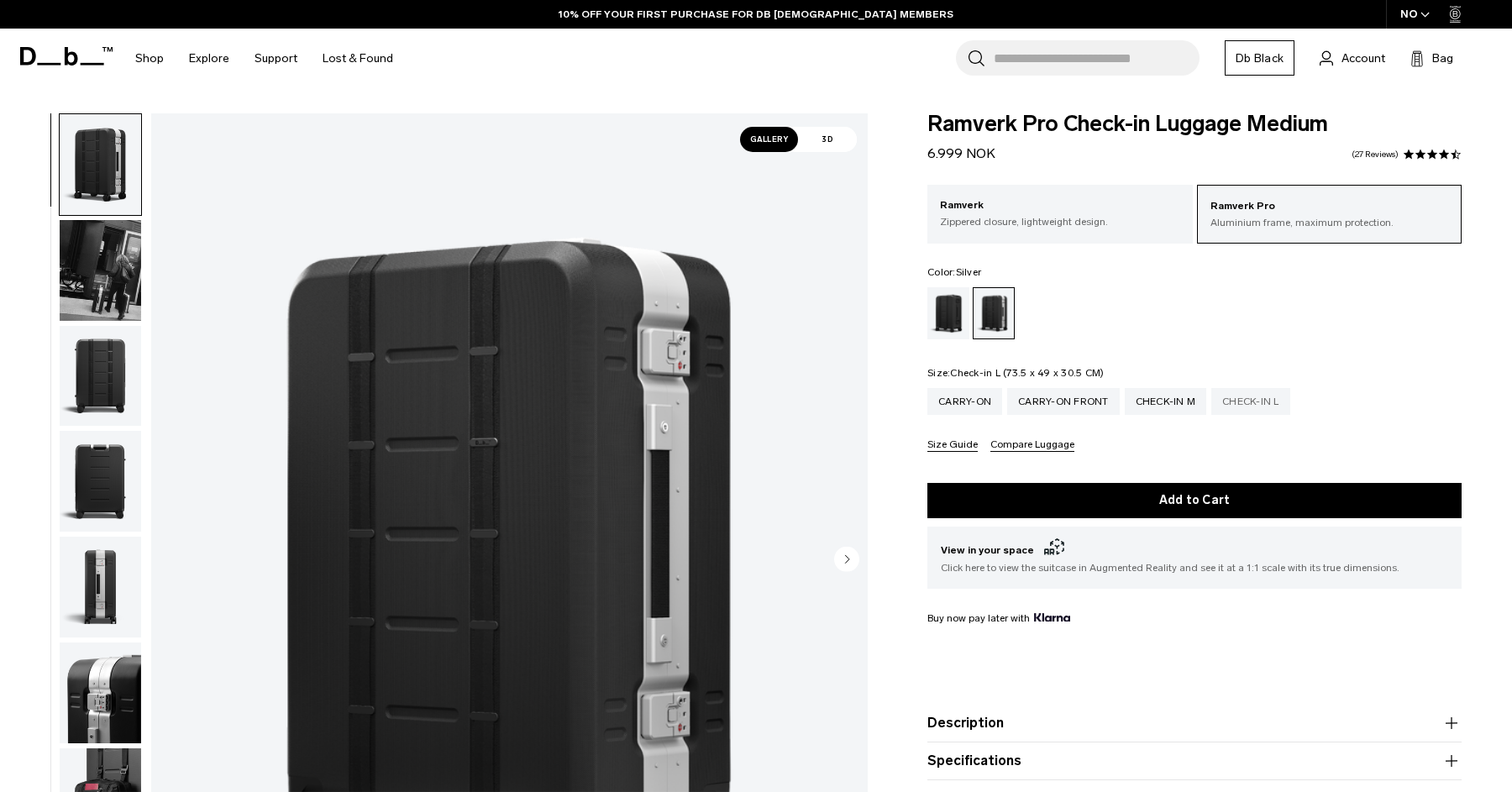
click at [1239, 403] on div "Check-in L" at bounding box center [1250, 402] width 79 height 27
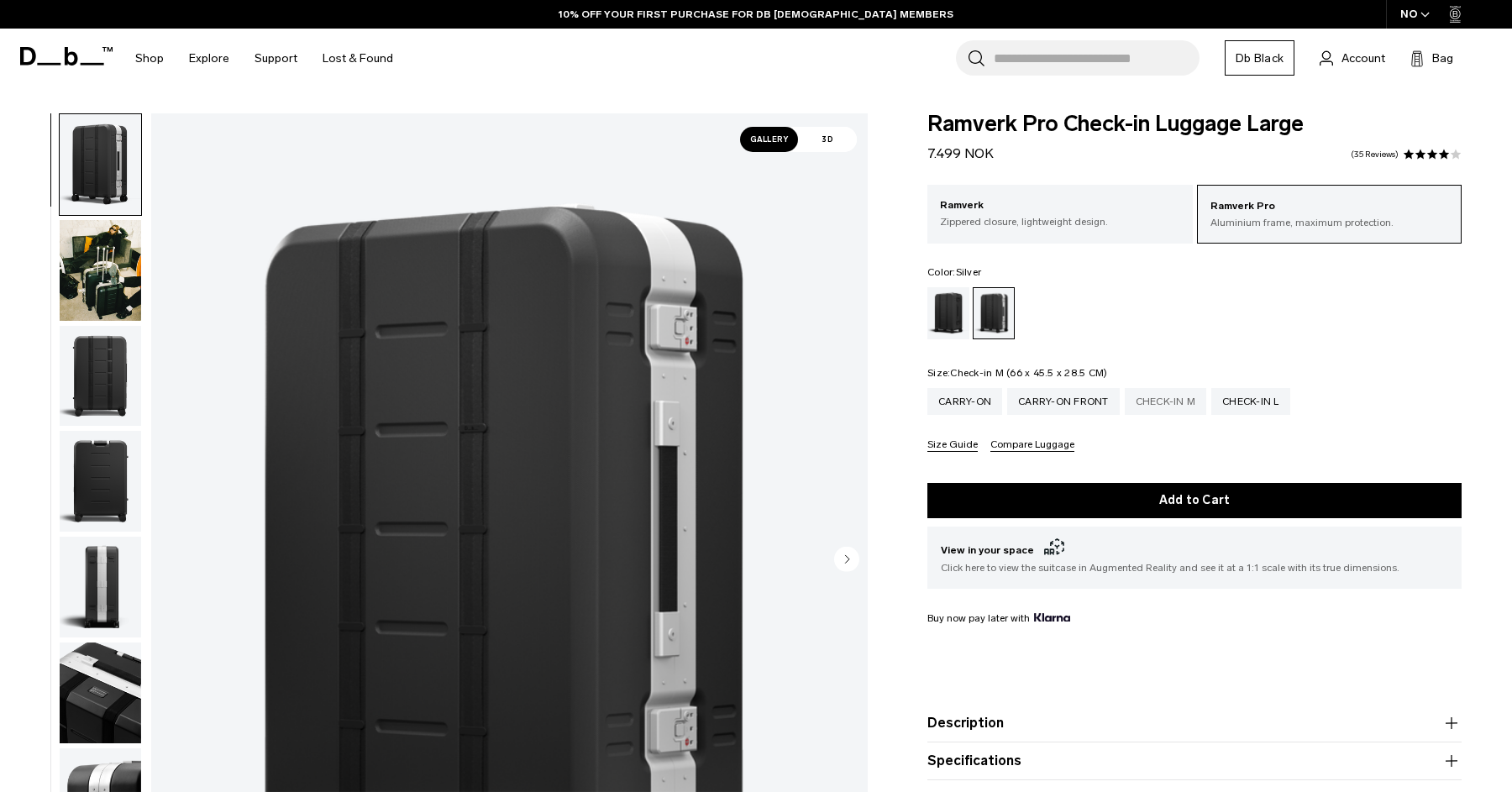
click at [1181, 397] on div "Check-in M" at bounding box center [1166, 402] width 82 height 27
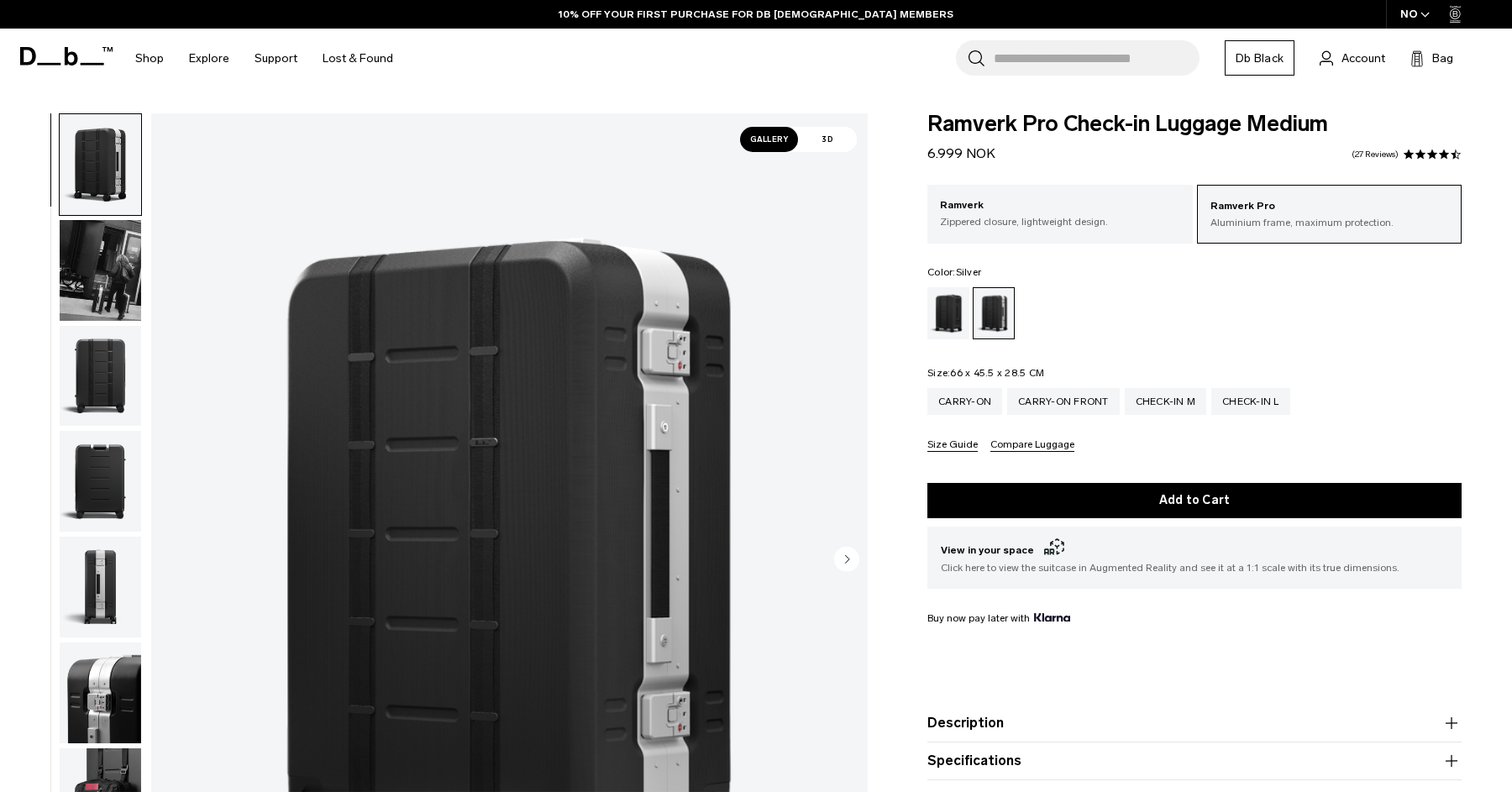
click at [1424, 15] on icon "button" at bounding box center [1424, 14] width 8 height 4
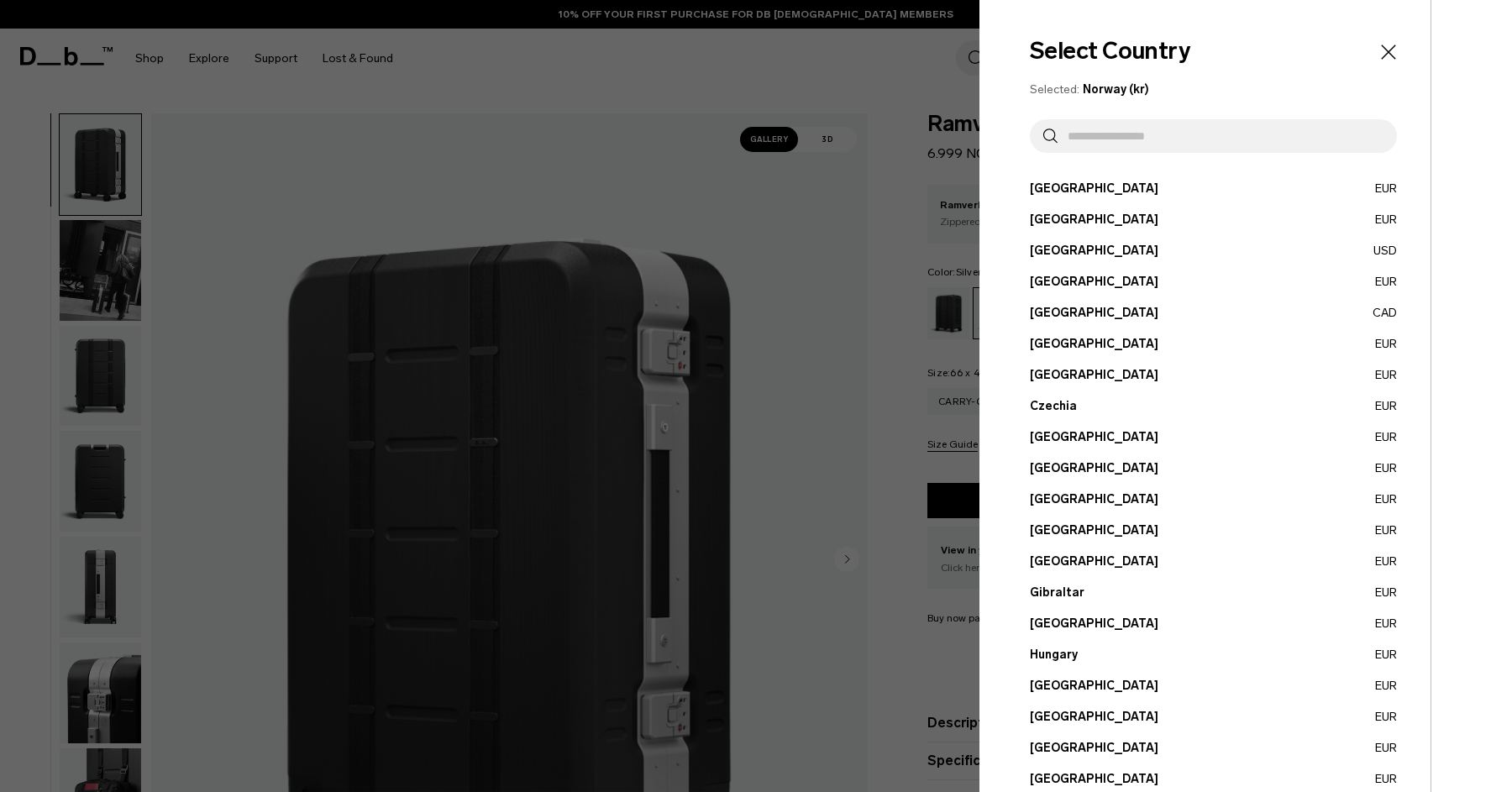
click at [1184, 135] on input "text" at bounding box center [1220, 135] width 325 height 33
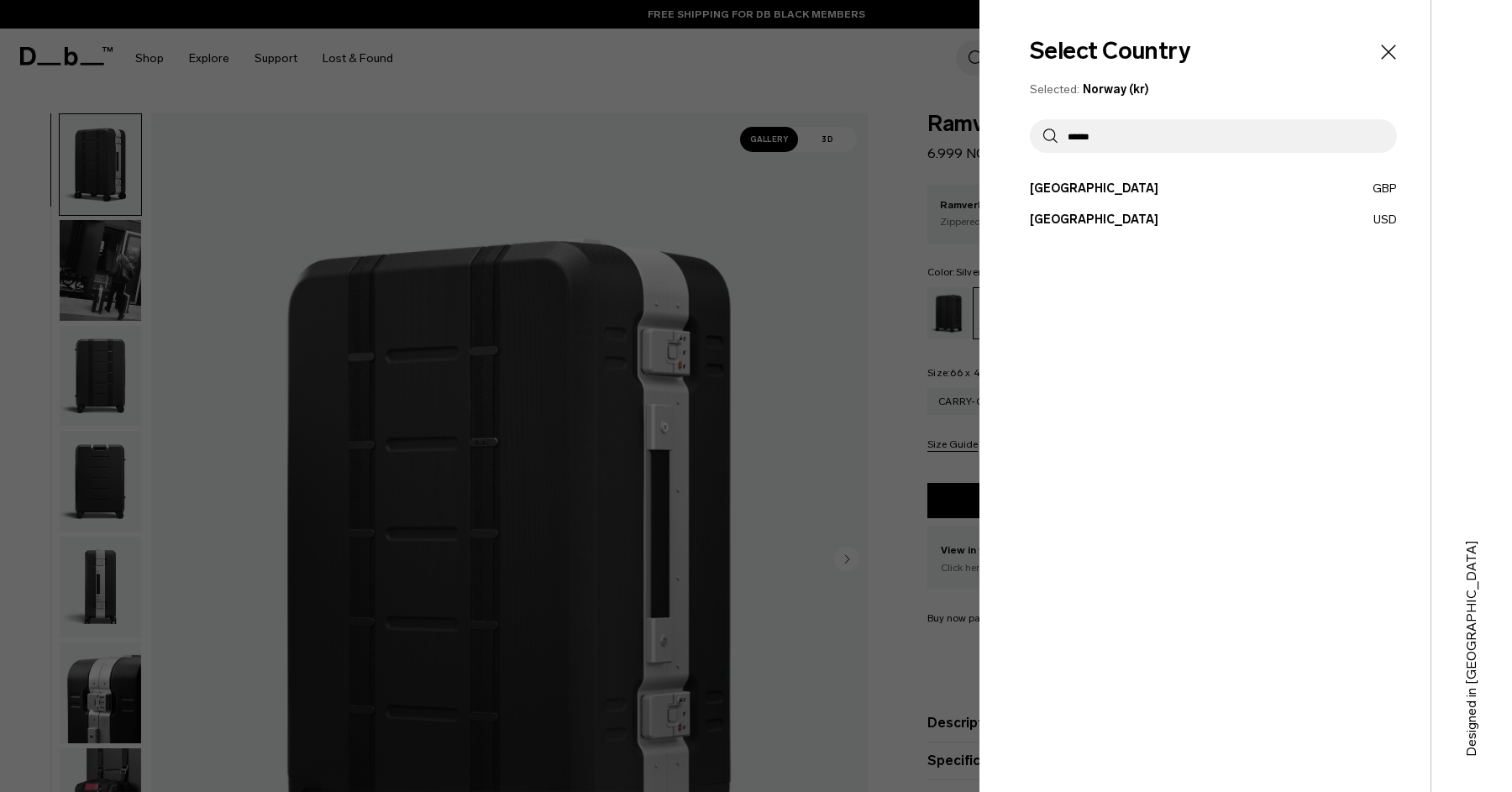
type input "******"
click at [1083, 219] on button "United States USD" at bounding box center [1213, 220] width 367 height 18
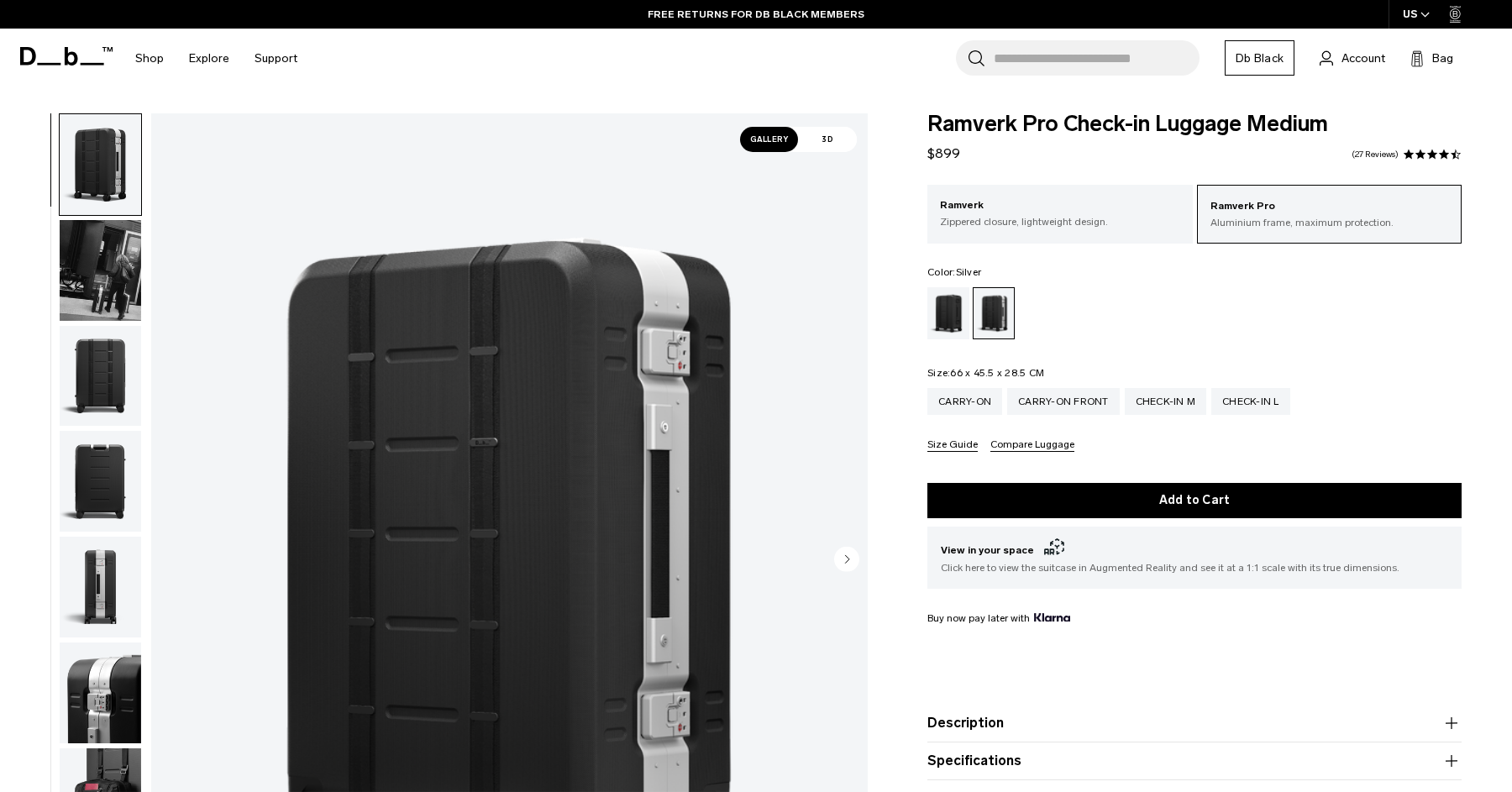
click at [849, 556] on circle "Next slide" at bounding box center [846, 559] width 25 height 25
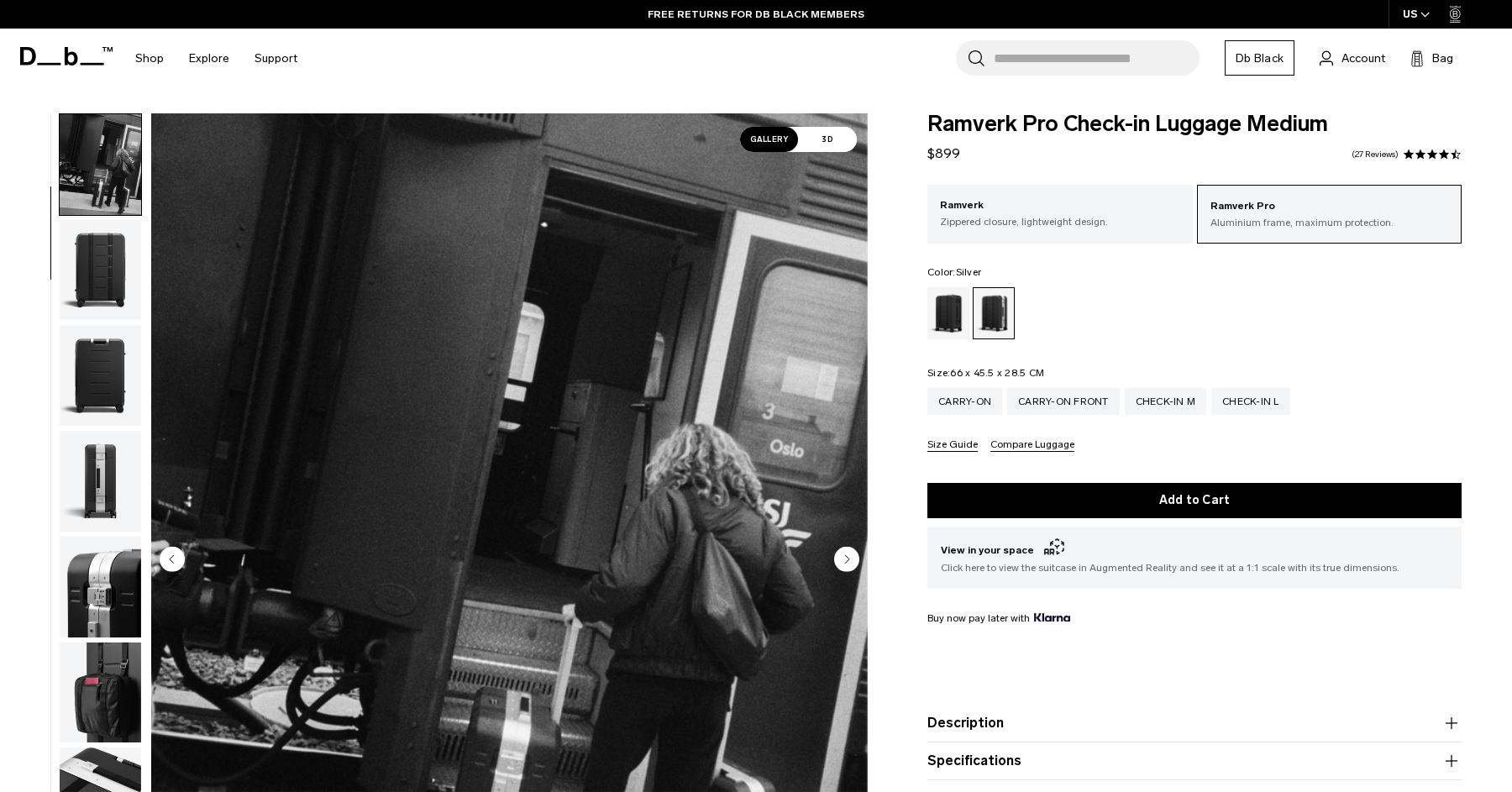
click at [849, 556] on circle "Next slide" at bounding box center [846, 559] width 25 height 25
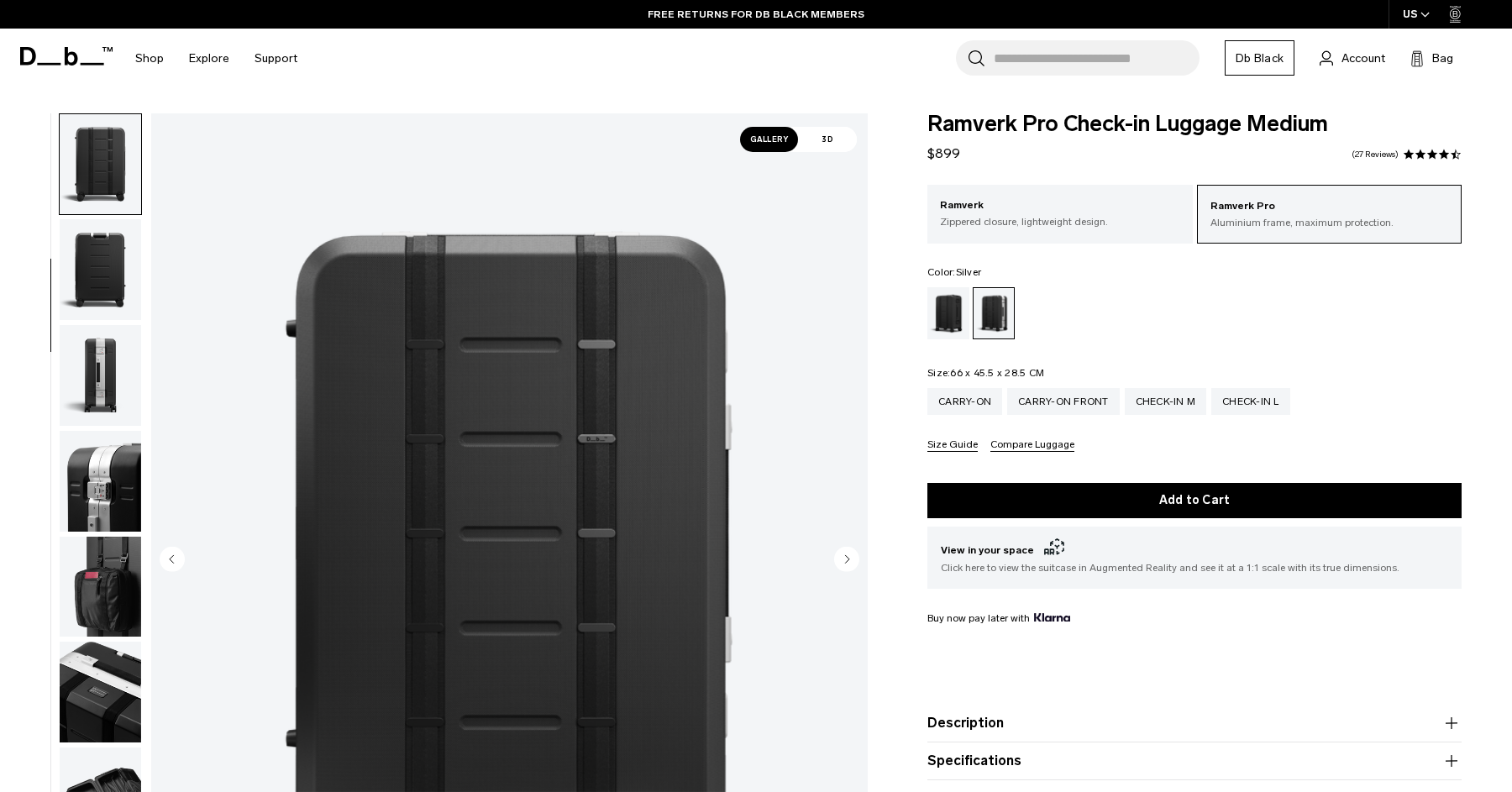
click at [849, 556] on circle "Next slide" at bounding box center [846, 559] width 25 height 25
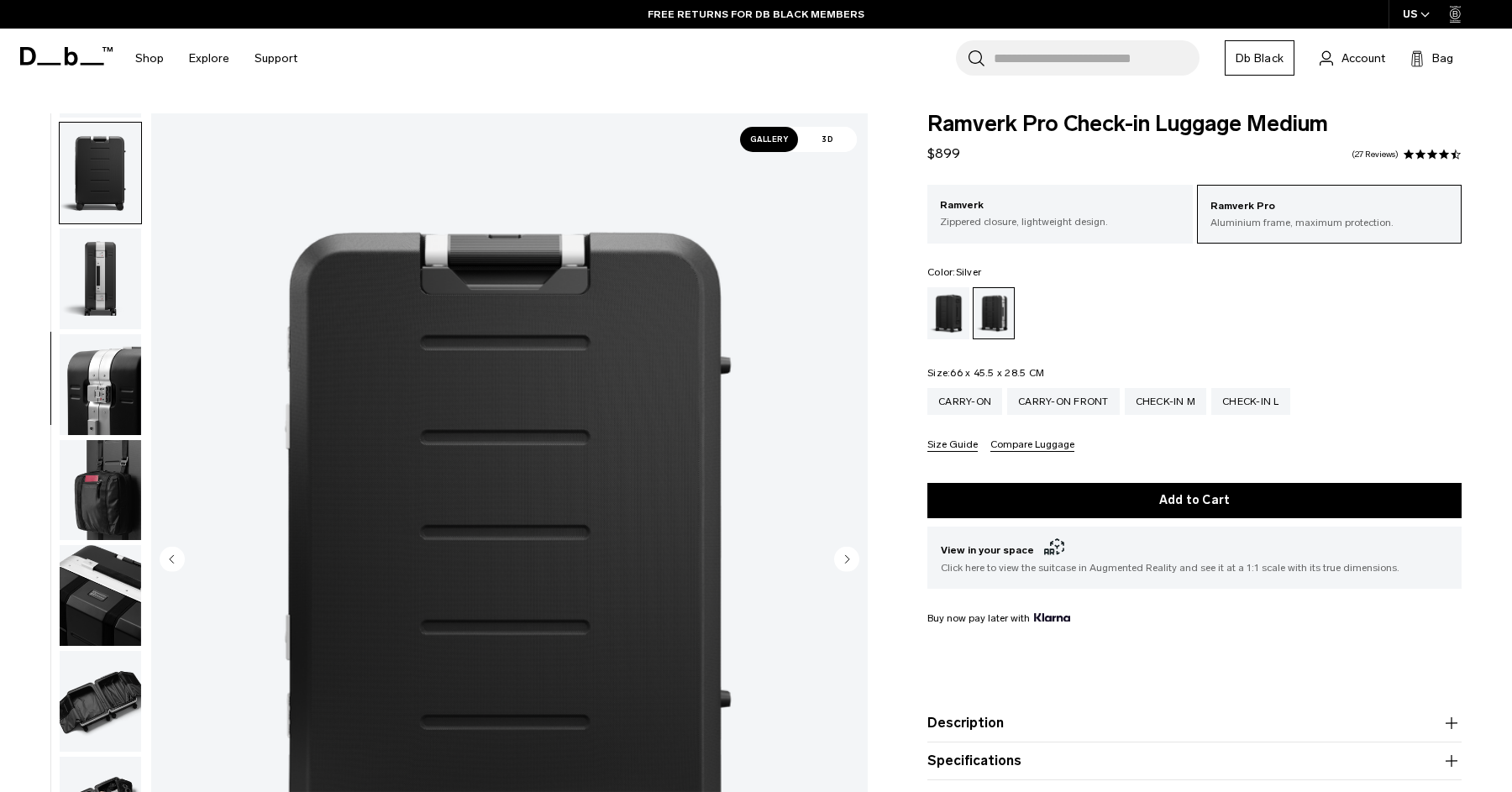
scroll to position [317, 0]
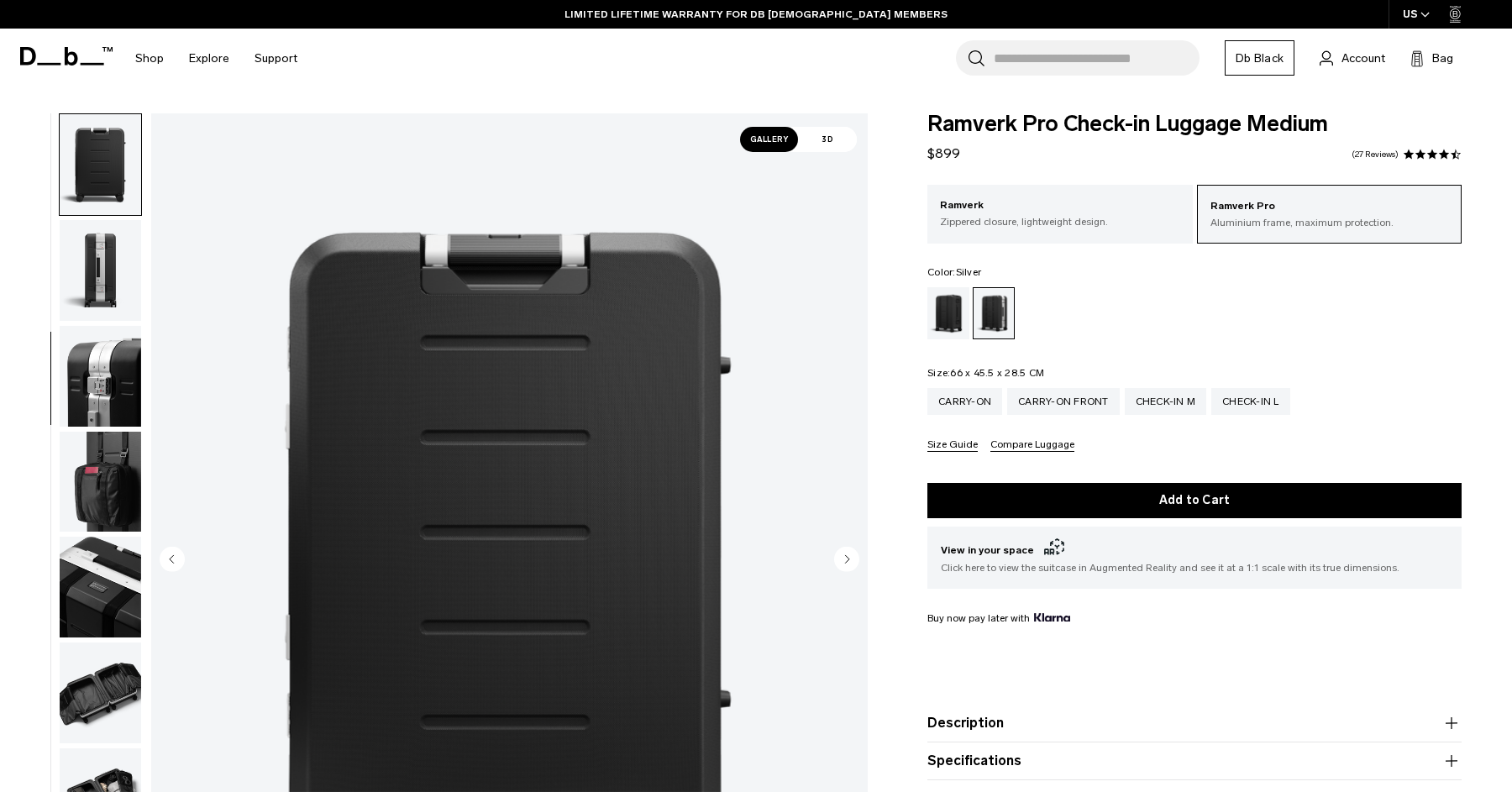
click at [165, 557] on circle "Previous slide" at bounding box center [172, 559] width 25 height 25
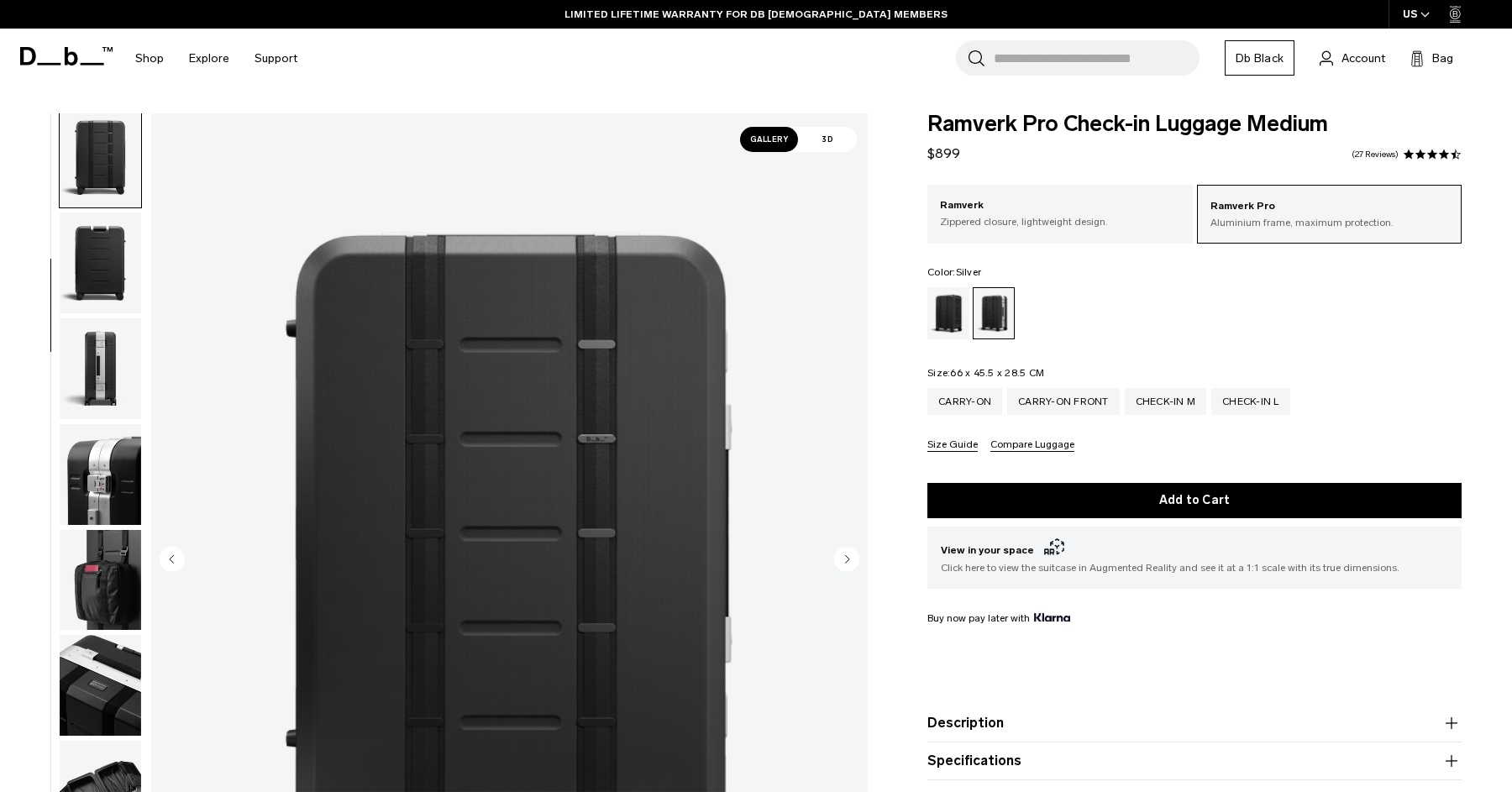
scroll to position [211, 0]
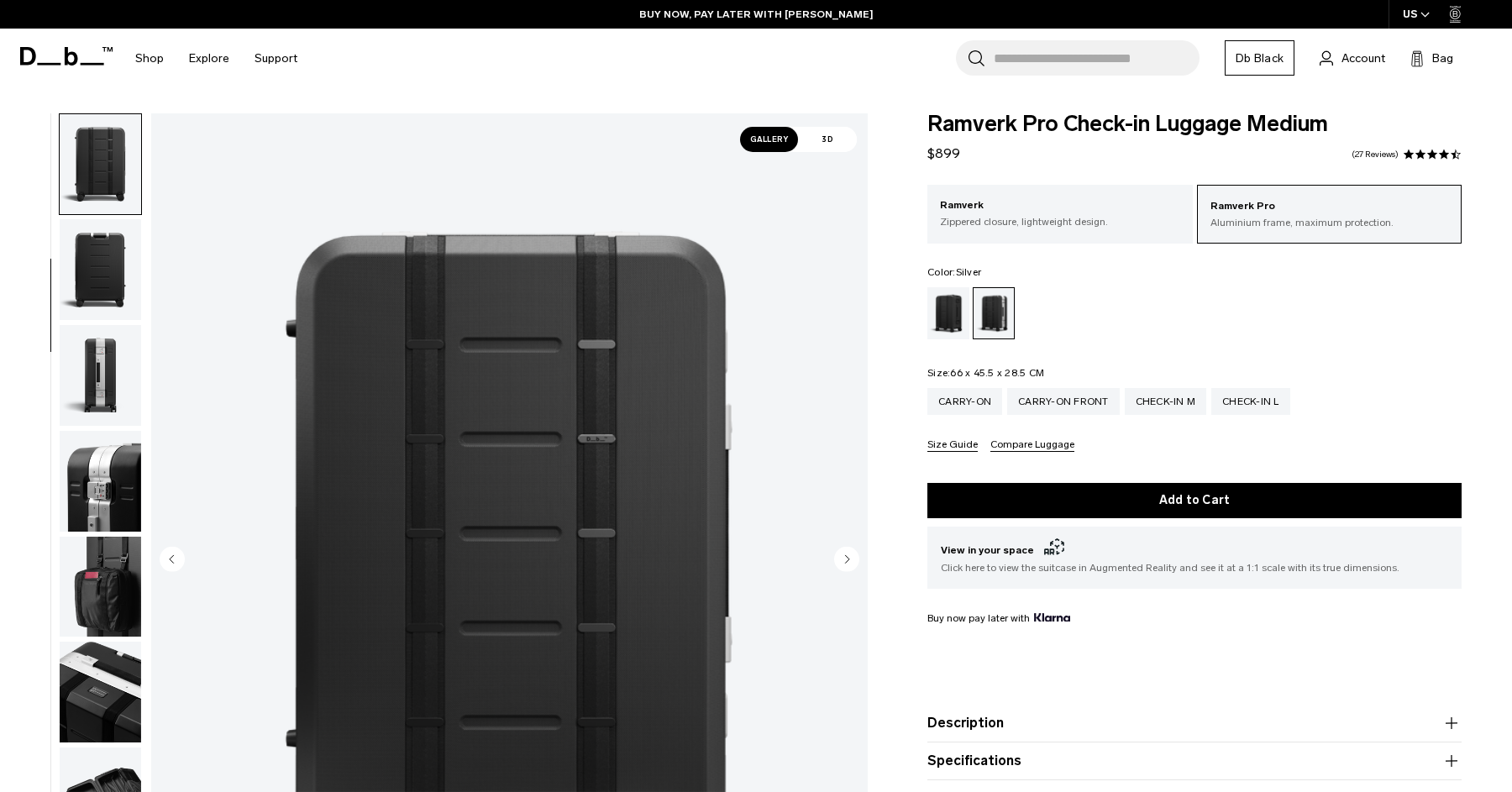
click at [848, 554] on circle "Next slide" at bounding box center [846, 559] width 25 height 25
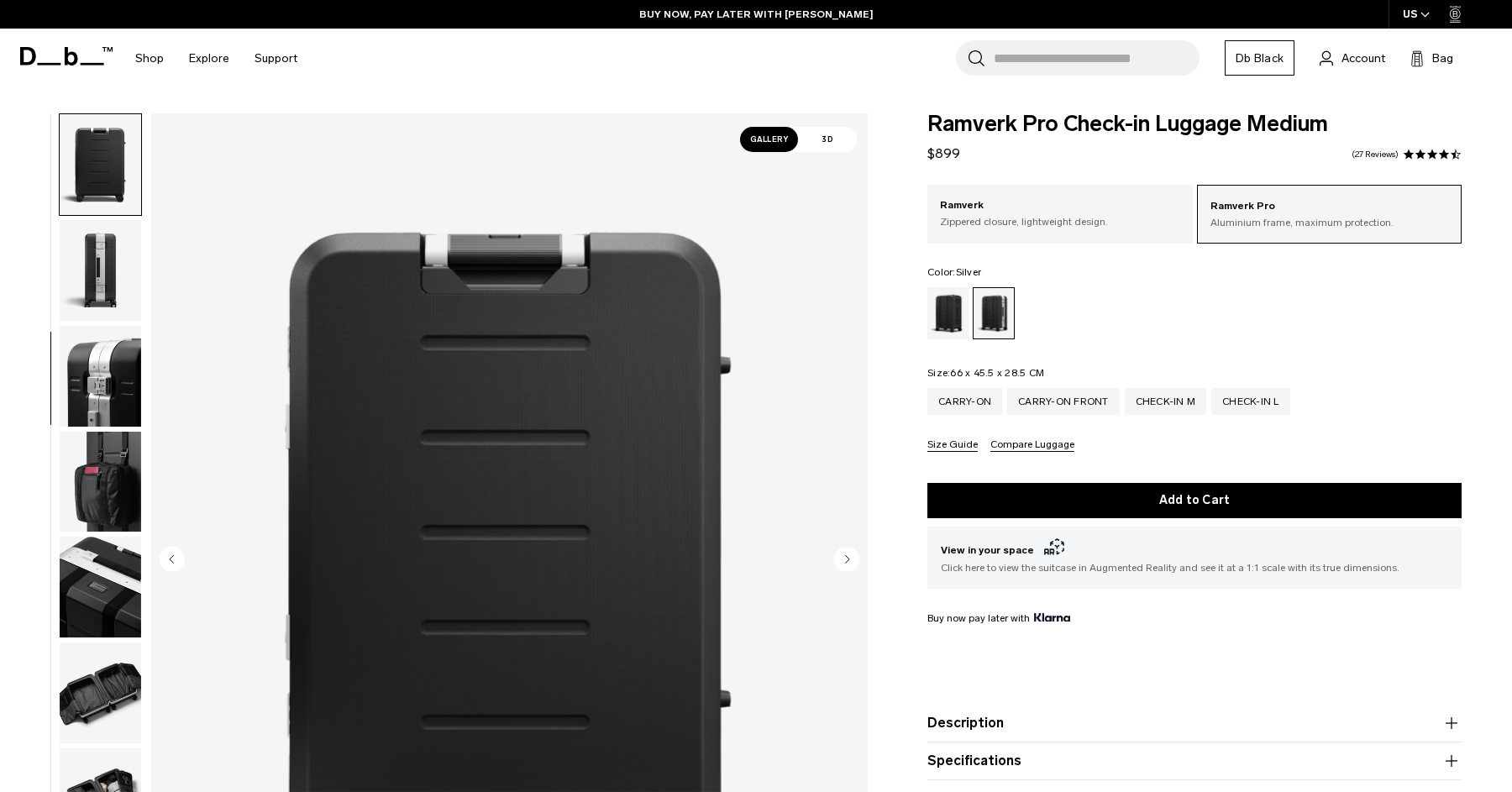
click at [848, 554] on circle "Next slide" at bounding box center [846, 559] width 25 height 25
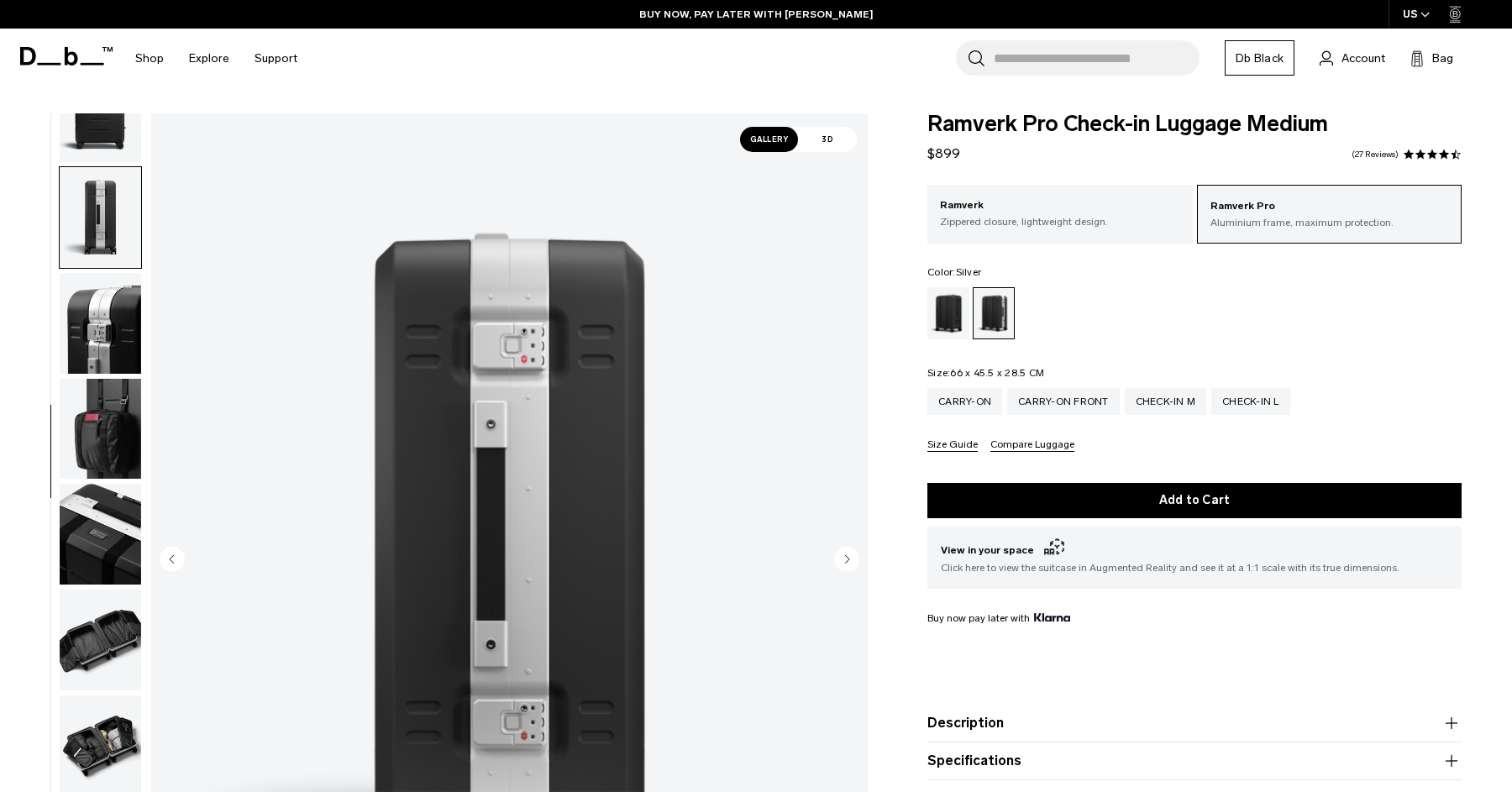
scroll to position [369, 0]
click at [848, 554] on circle "Next slide" at bounding box center [846, 559] width 25 height 25
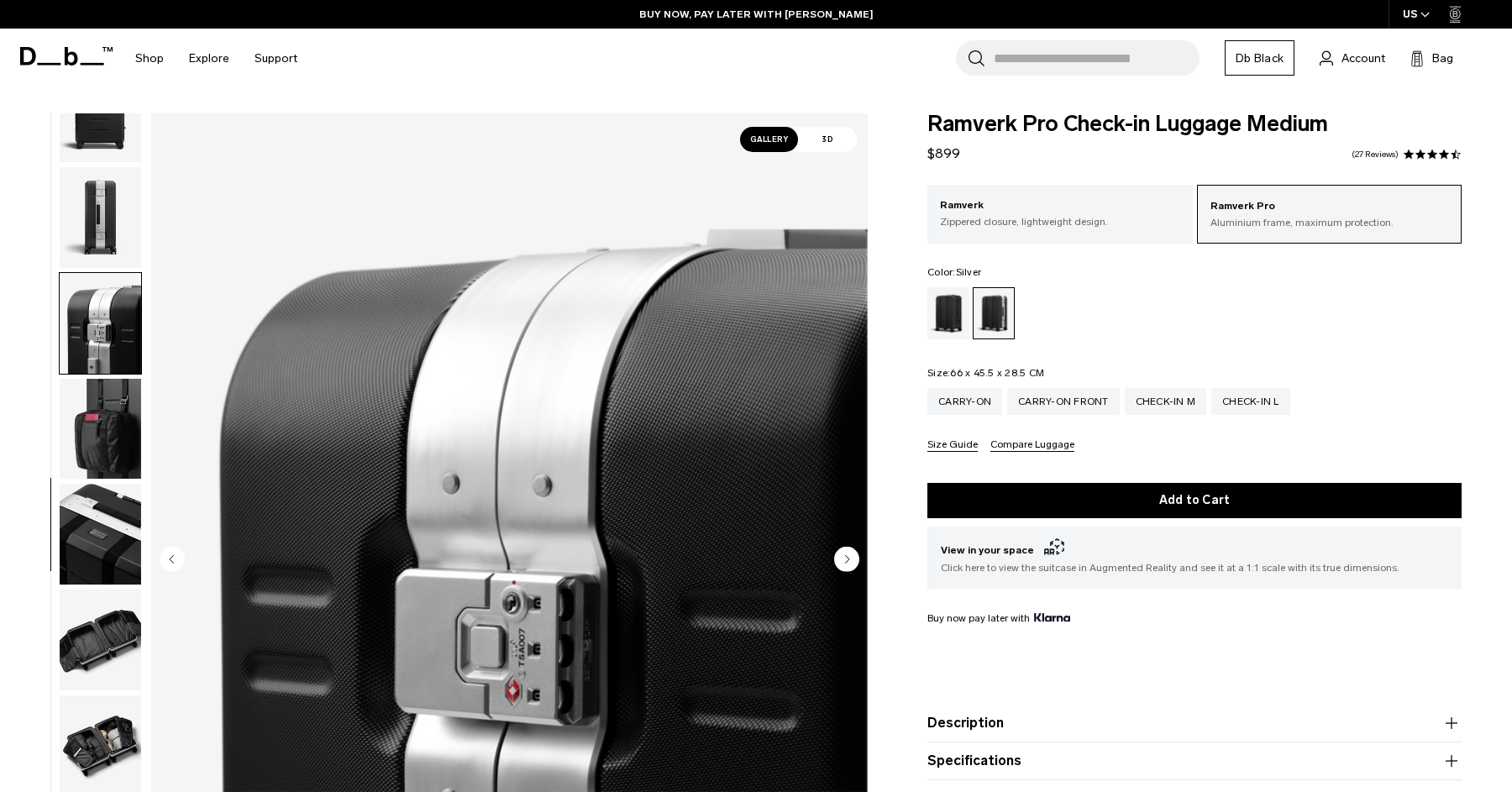
click at [848, 554] on circle "Next slide" at bounding box center [846, 559] width 25 height 25
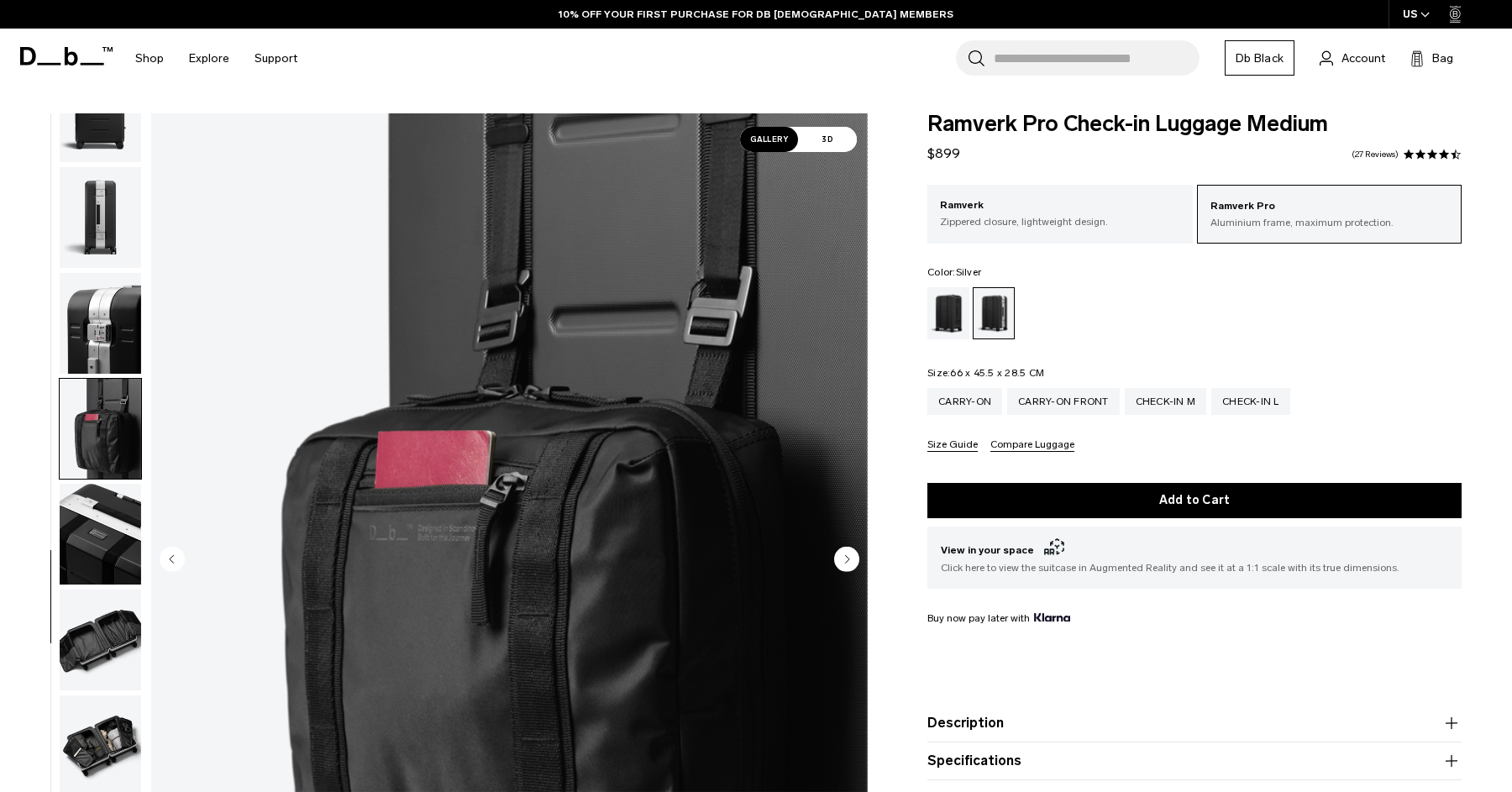
click at [848, 554] on circle "Next slide" at bounding box center [846, 559] width 25 height 25
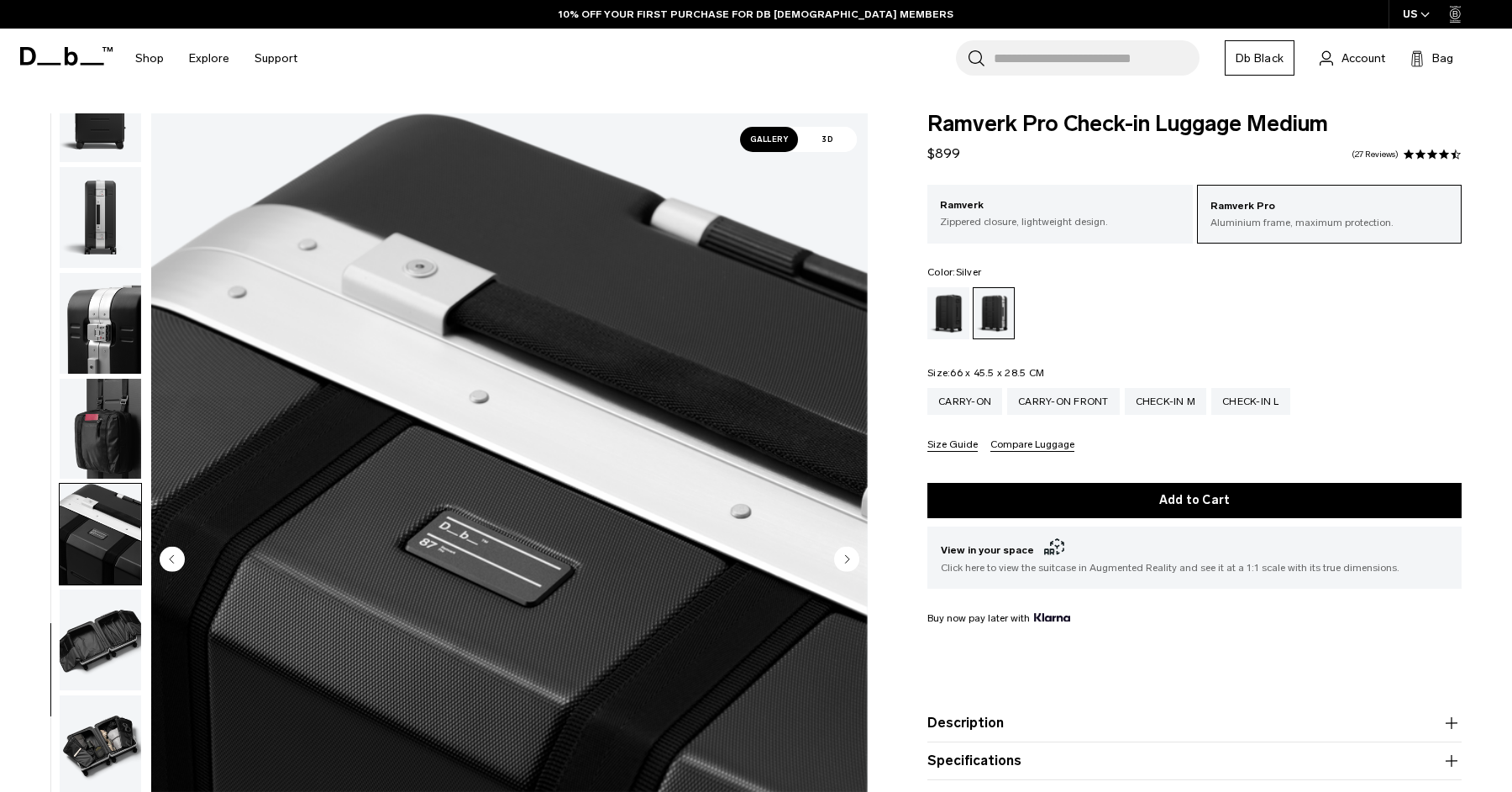
click at [848, 554] on circle "Next slide" at bounding box center [846, 559] width 25 height 25
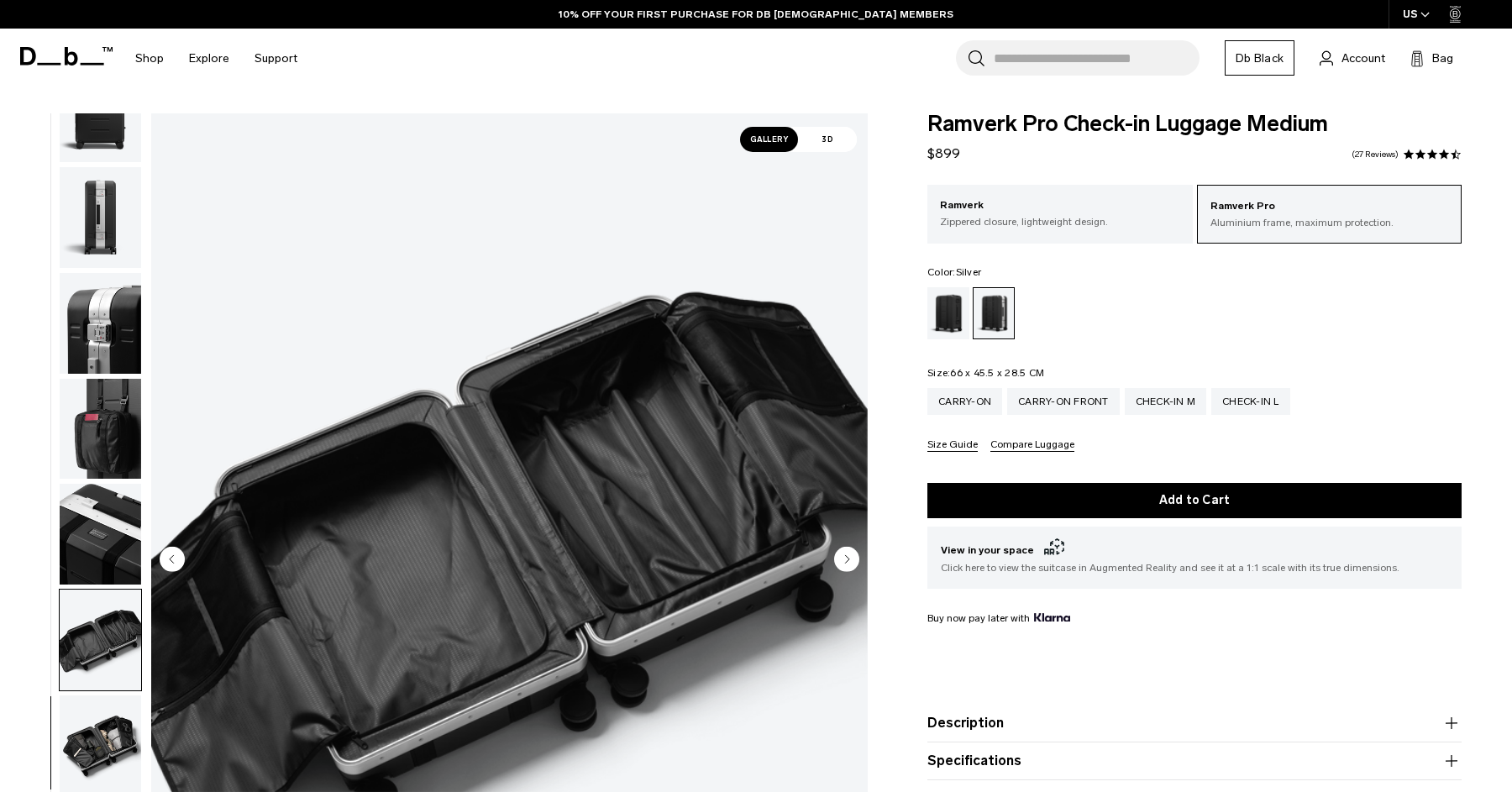
click at [848, 554] on circle "Next slide" at bounding box center [846, 559] width 25 height 25
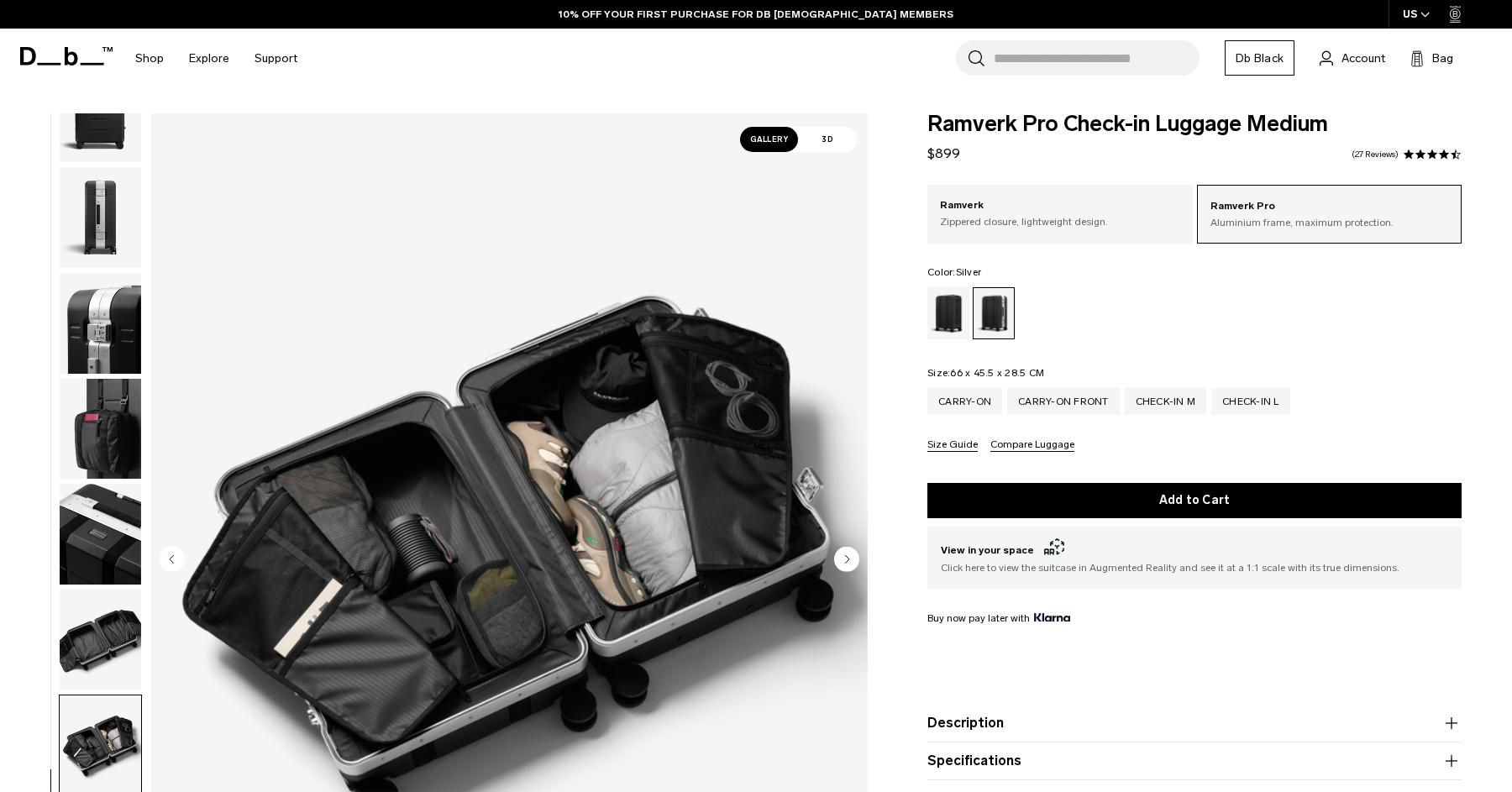
click at [848, 554] on circle "Next slide" at bounding box center [846, 559] width 25 height 25
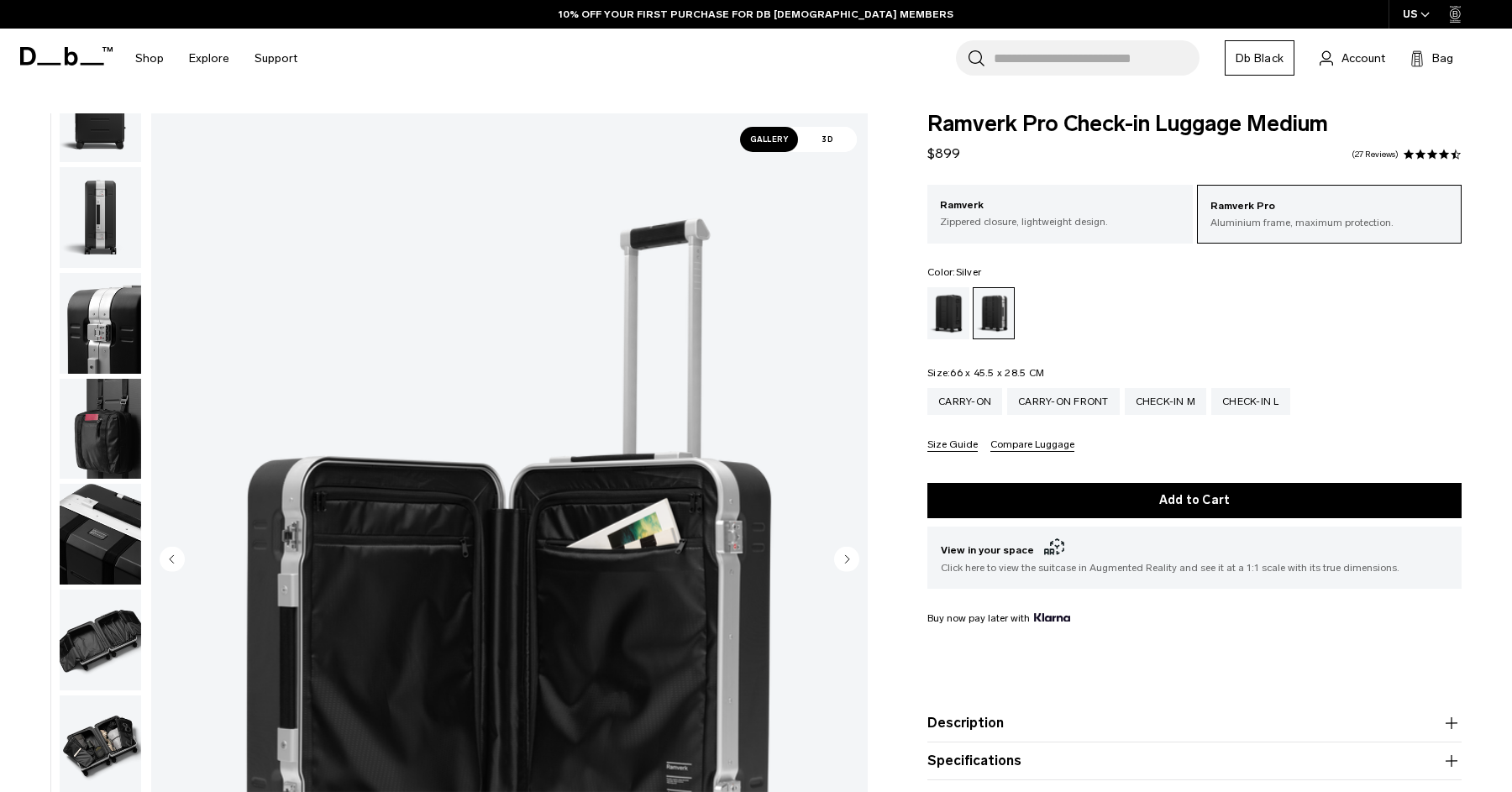
click at [848, 554] on circle "Next slide" at bounding box center [846, 559] width 25 height 25
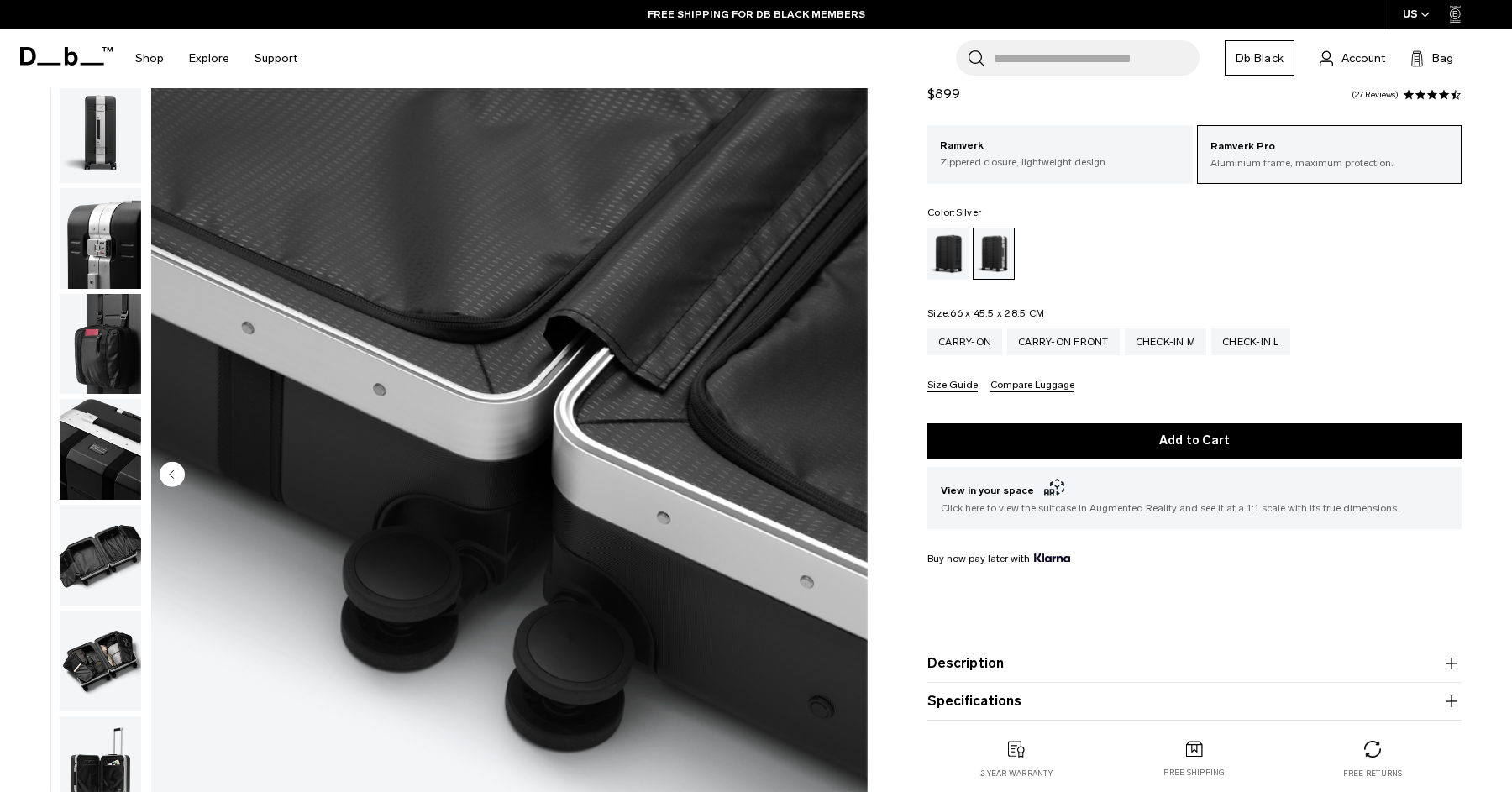
scroll to position [0, 0]
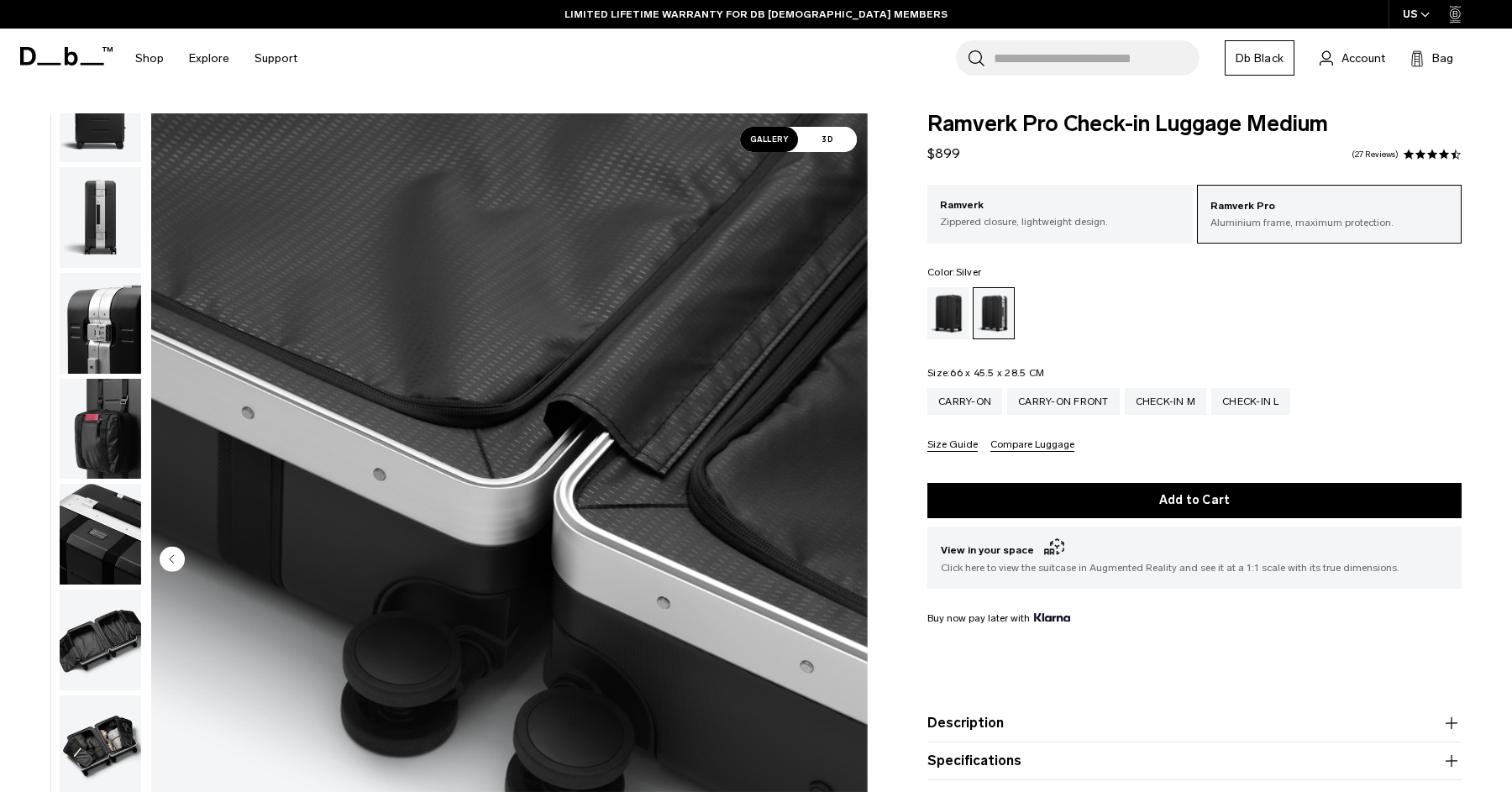
click at [834, 137] on span "3D" at bounding box center [827, 139] width 59 height 25
